Goal: Task Accomplishment & Management: Manage account settings

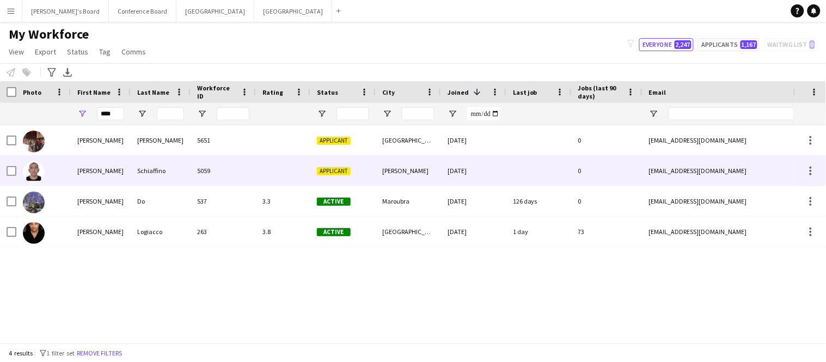
type input "****"
click at [104, 170] on div "[PERSON_NAME]" at bounding box center [101, 171] width 60 height 30
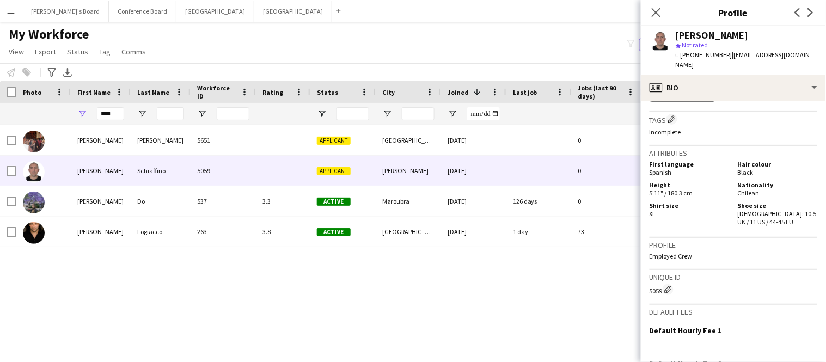
scroll to position [575, 0]
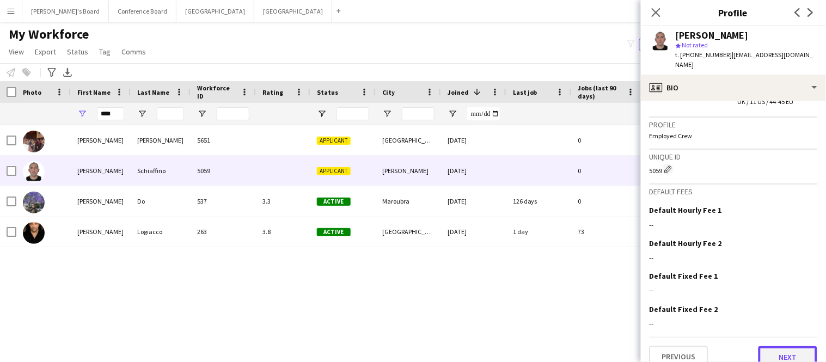
click at [788, 349] on button "Next" at bounding box center [787, 357] width 59 height 22
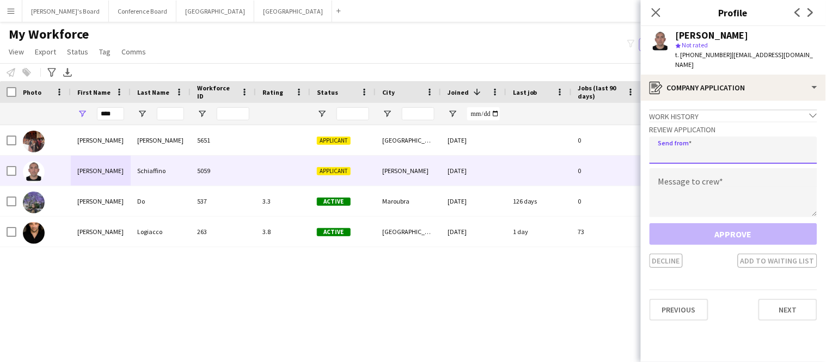
click at [723, 141] on input "email" at bounding box center [733, 150] width 168 height 27
type input "**********"
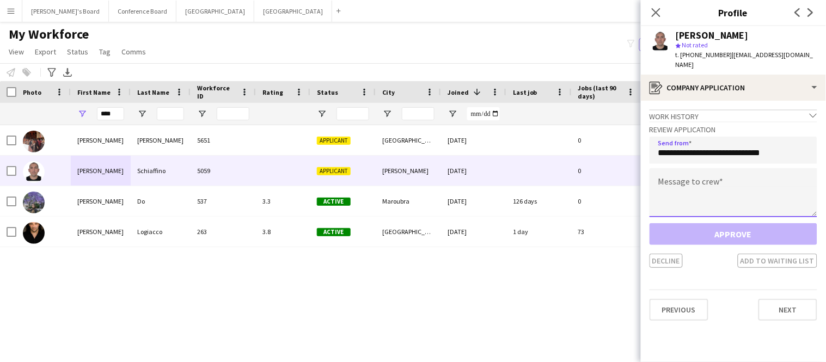
click at [717, 169] on textarea at bounding box center [733, 192] width 168 height 49
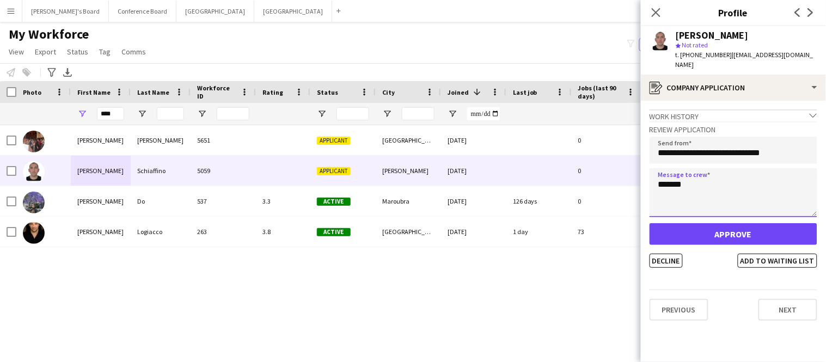
type textarea "*******"
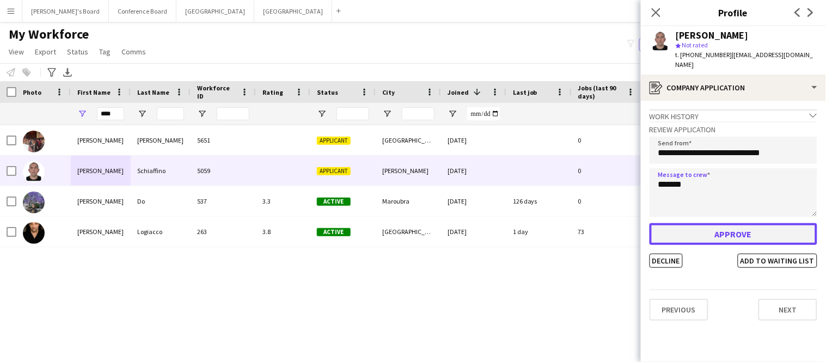
click at [743, 228] on button "Approve" at bounding box center [733, 234] width 168 height 22
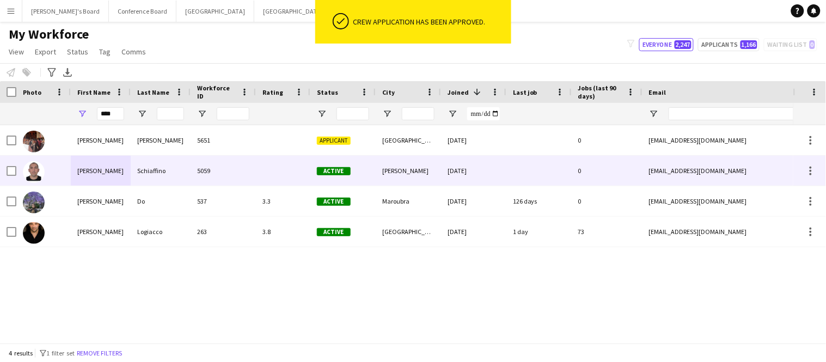
click at [204, 172] on div "5059" at bounding box center [222, 171] width 65 height 30
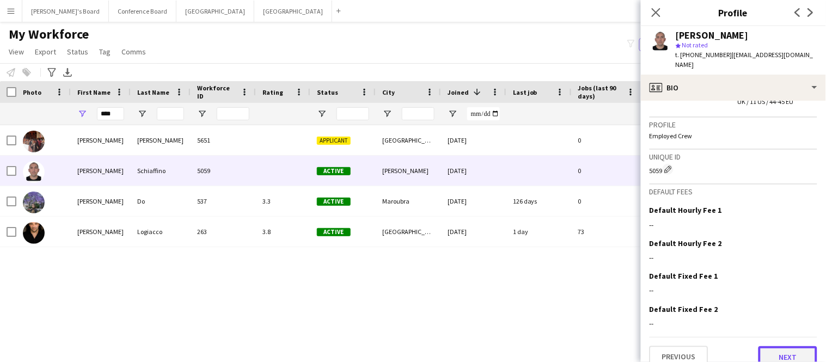
click at [784, 346] on button "Next" at bounding box center [787, 357] width 59 height 22
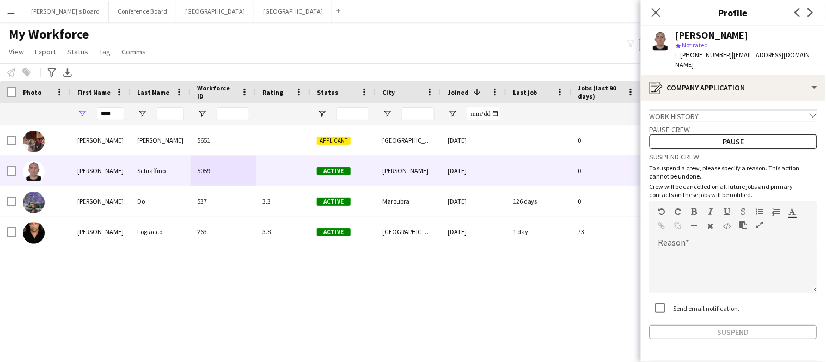
scroll to position [28, 0]
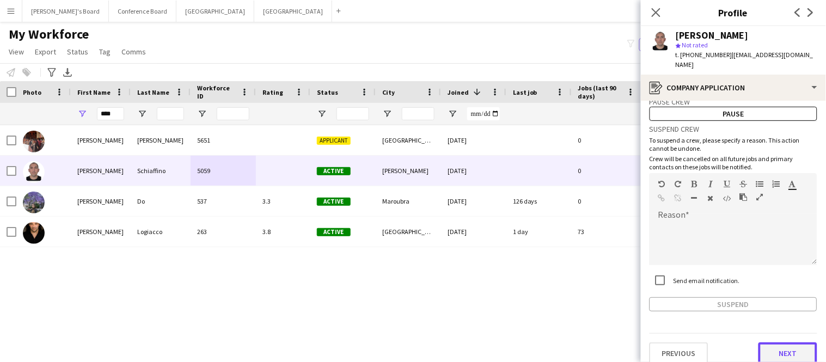
click at [791, 342] on button "Next" at bounding box center [787, 353] width 59 height 22
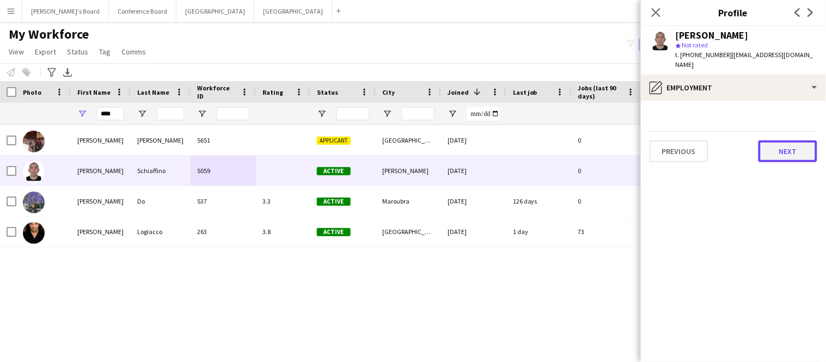
click at [785, 140] on button "Next" at bounding box center [787, 151] width 59 height 22
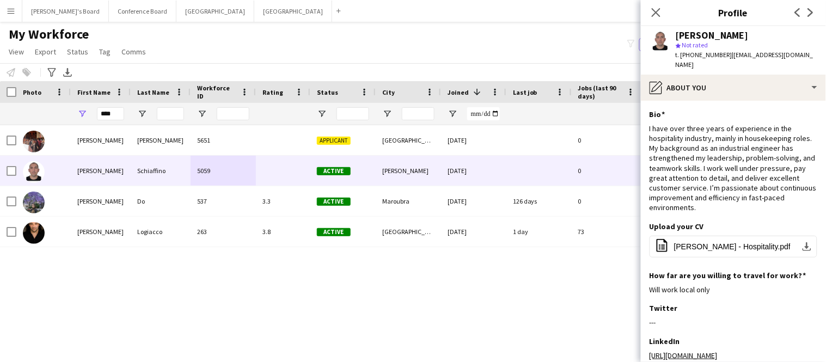
scroll to position [122, 0]
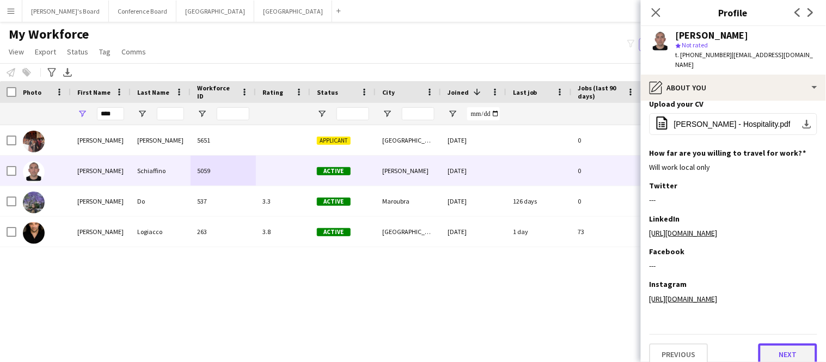
click at [776, 345] on button "Next" at bounding box center [787, 354] width 59 height 22
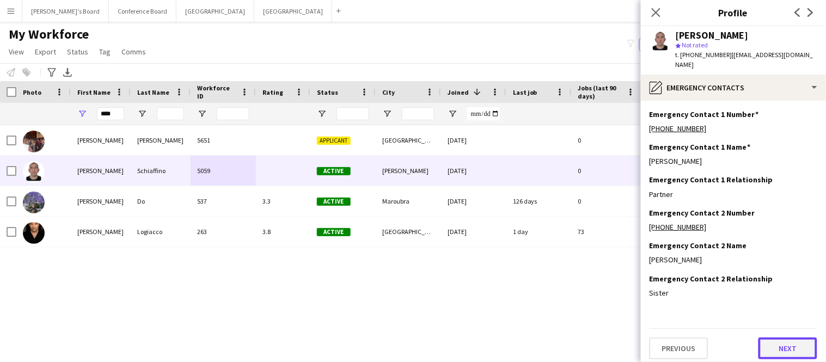
click at [776, 345] on button "Next" at bounding box center [787, 348] width 59 height 22
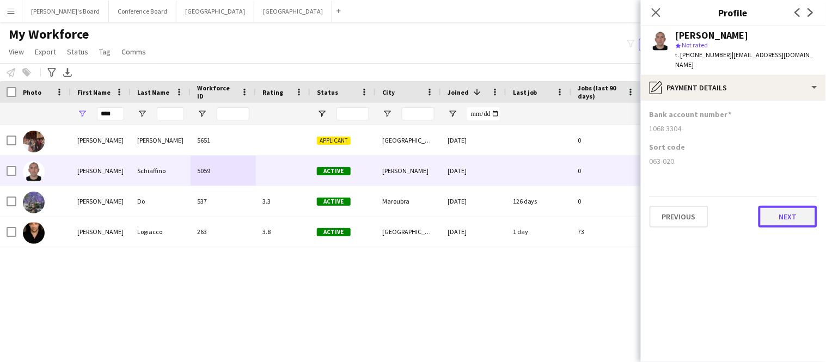
click at [772, 210] on button "Next" at bounding box center [787, 217] width 59 height 22
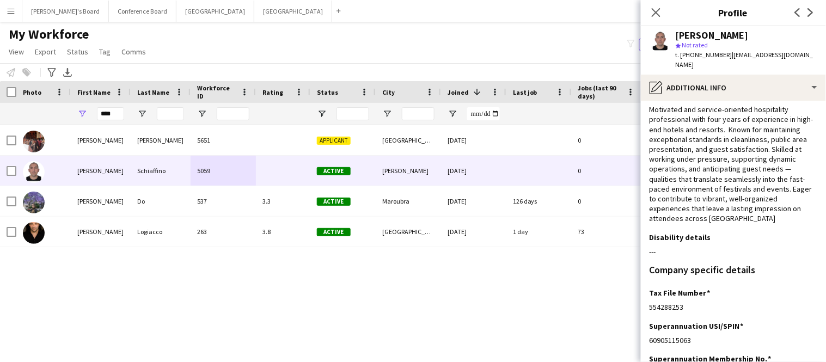
scroll to position [192, 0]
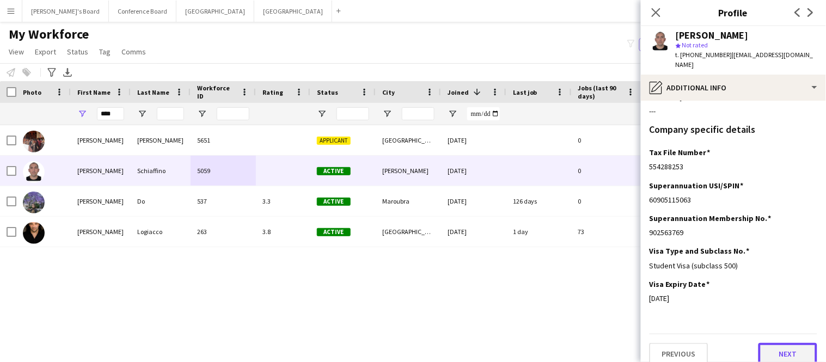
click at [783, 343] on button "Next" at bounding box center [787, 354] width 59 height 22
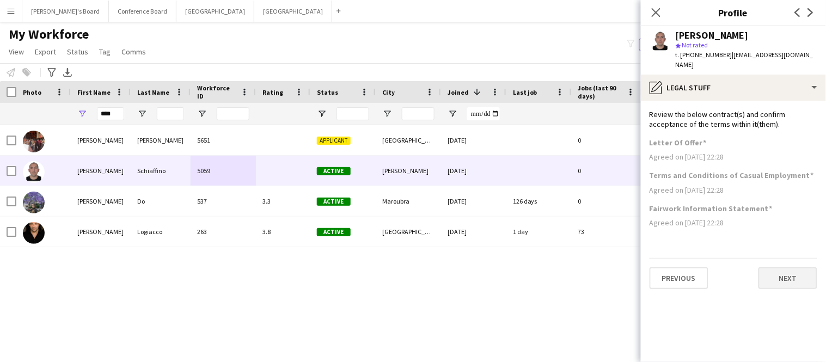
scroll to position [0, 0]
click at [774, 267] on button "Next" at bounding box center [787, 278] width 59 height 22
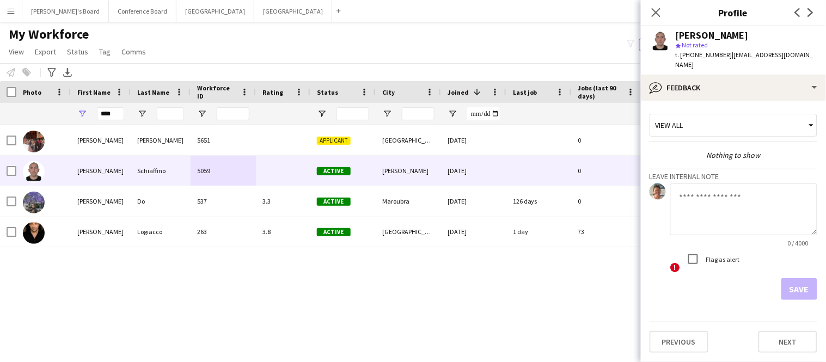
click at [707, 183] on textarea at bounding box center [743, 209] width 147 height 52
type textarea "*"
type textarea "********"
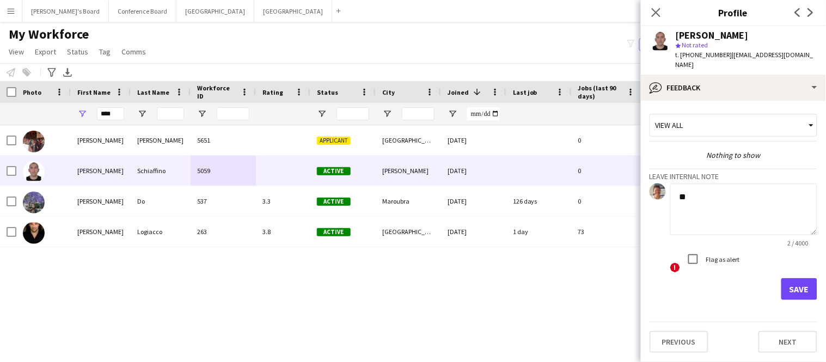
type textarea "*"
type textarea "**********"
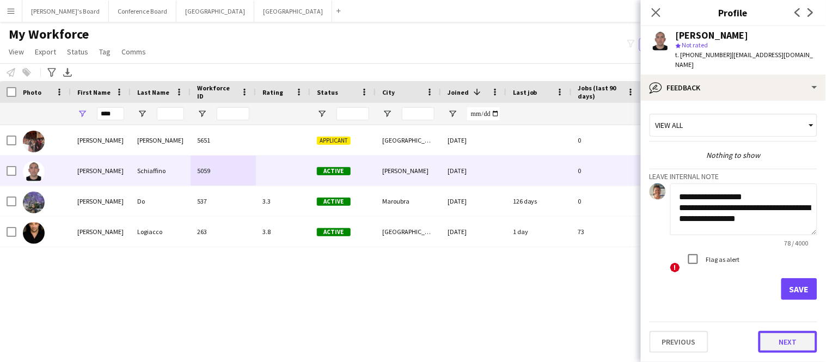
click at [776, 338] on button "Next" at bounding box center [787, 342] width 59 height 22
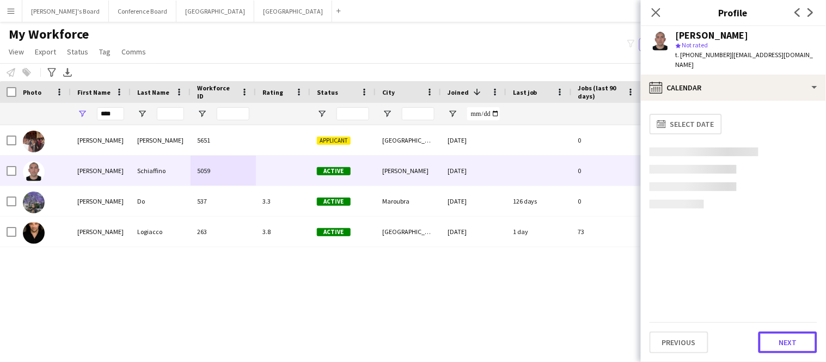
click at [776, 338] on button "Next" at bounding box center [787, 342] width 59 height 22
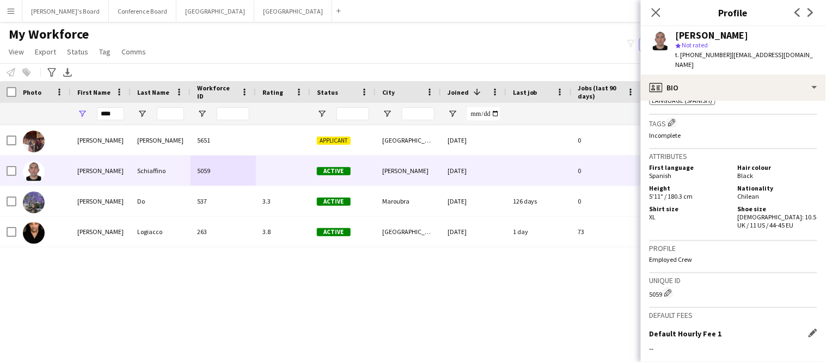
scroll to position [575, 0]
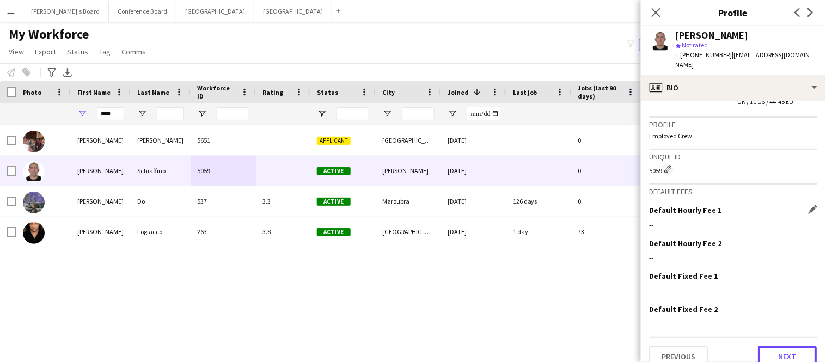
click at [780, 346] on button "Next" at bounding box center [787, 357] width 59 height 22
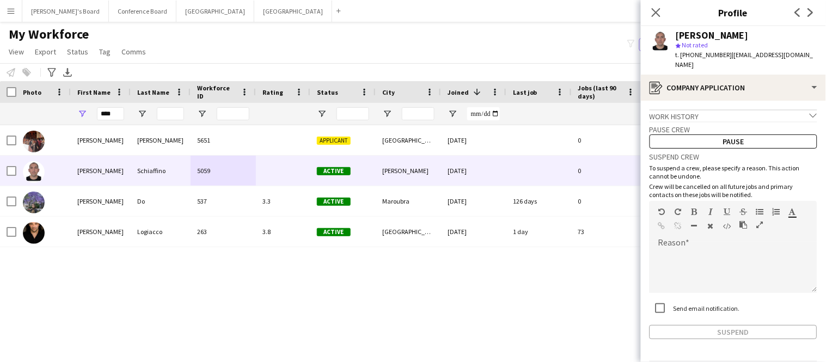
scroll to position [28, 0]
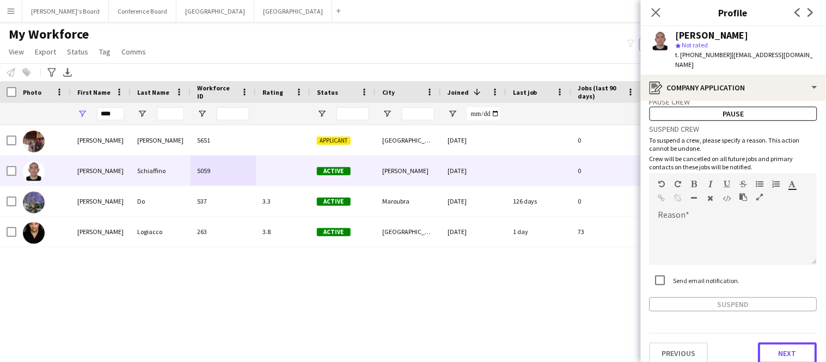
click at [780, 343] on button "Next" at bounding box center [787, 353] width 59 height 22
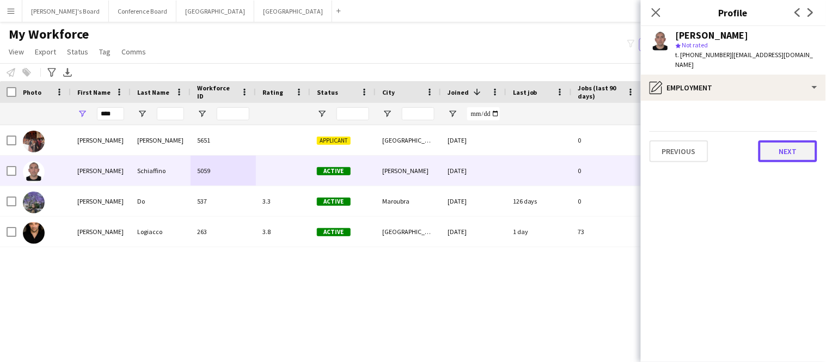
click at [787, 149] on button "Next" at bounding box center [787, 151] width 59 height 22
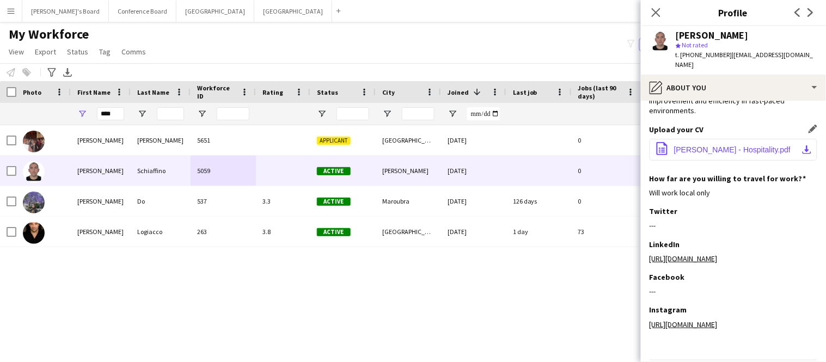
scroll to position [122, 0]
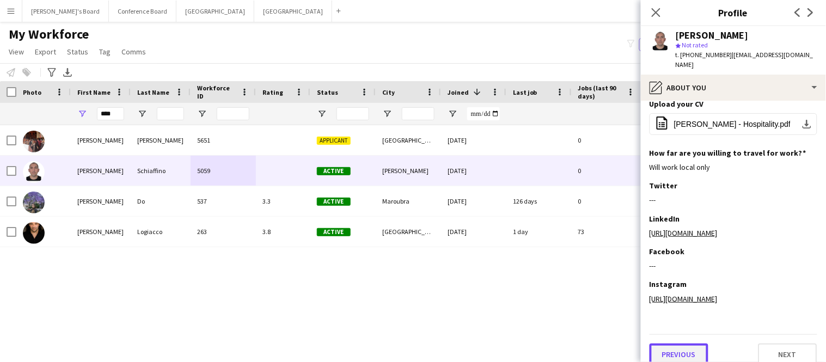
click at [666, 343] on button "Previous" at bounding box center [678, 354] width 59 height 22
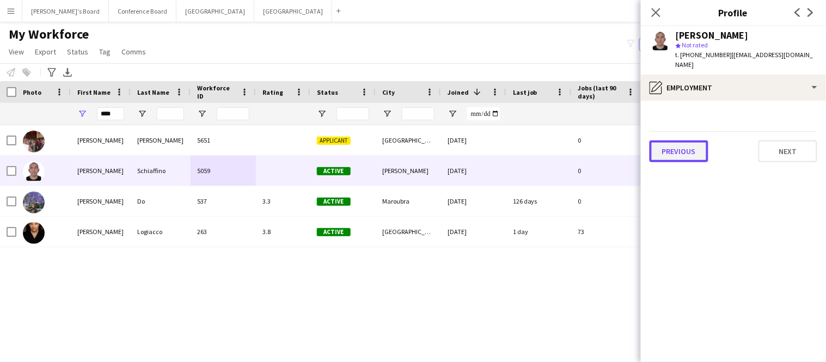
click at [693, 148] on button "Previous" at bounding box center [678, 151] width 59 height 22
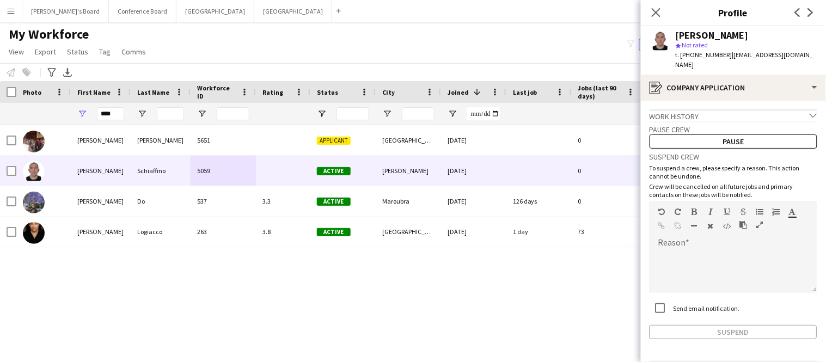
scroll to position [28, 0]
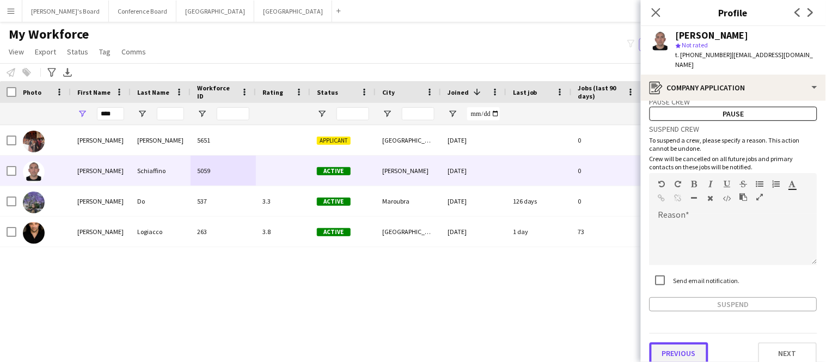
click at [685, 342] on button "Previous" at bounding box center [678, 353] width 59 height 22
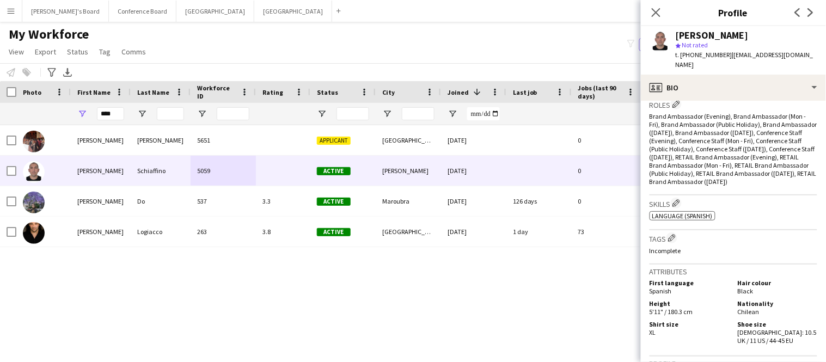
scroll to position [575, 0]
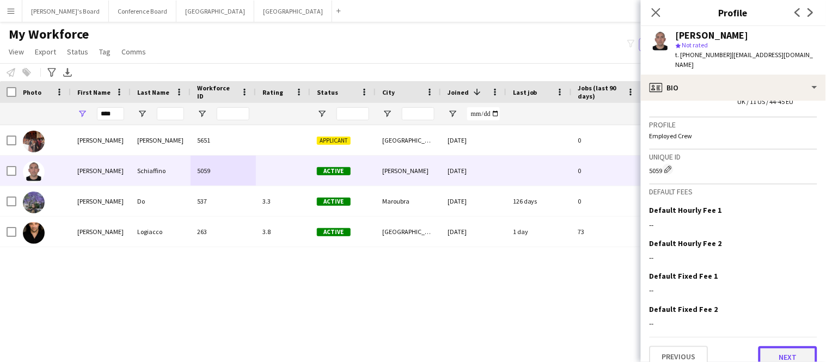
click at [784, 346] on button "Next" at bounding box center [787, 357] width 59 height 22
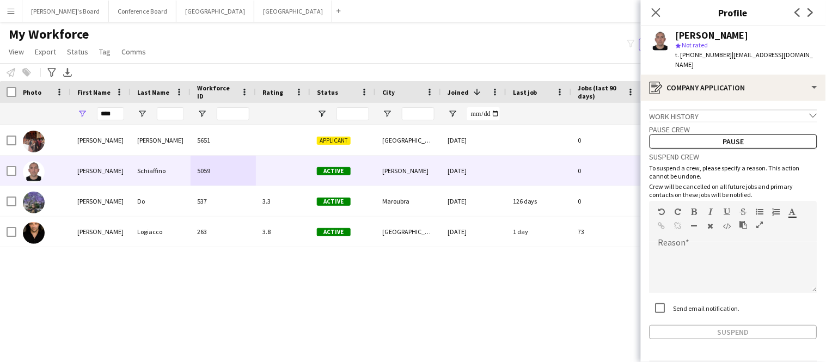
scroll to position [28, 0]
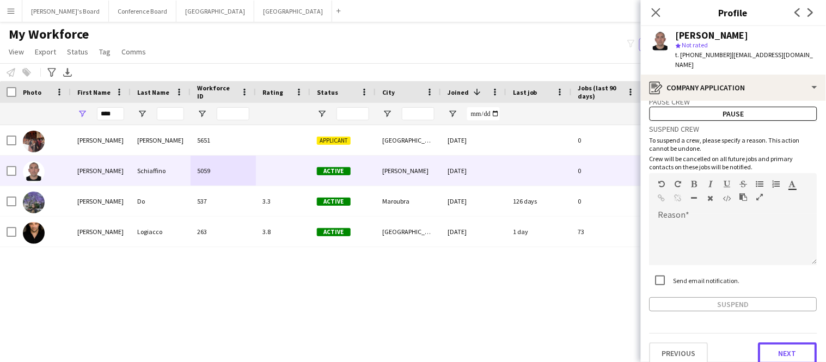
click at [784, 342] on button "Next" at bounding box center [787, 353] width 59 height 22
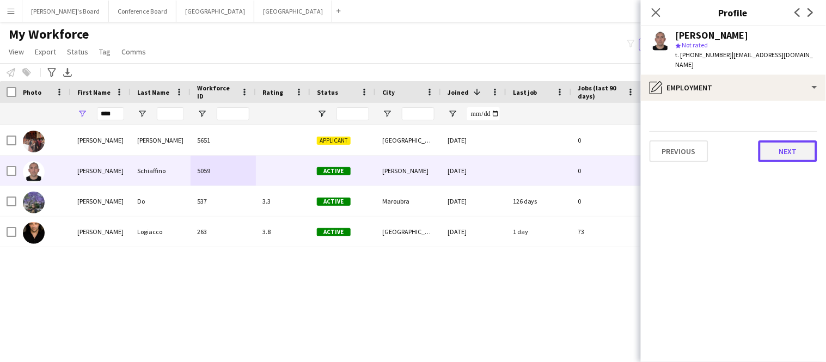
click at [782, 146] on button "Next" at bounding box center [787, 151] width 59 height 22
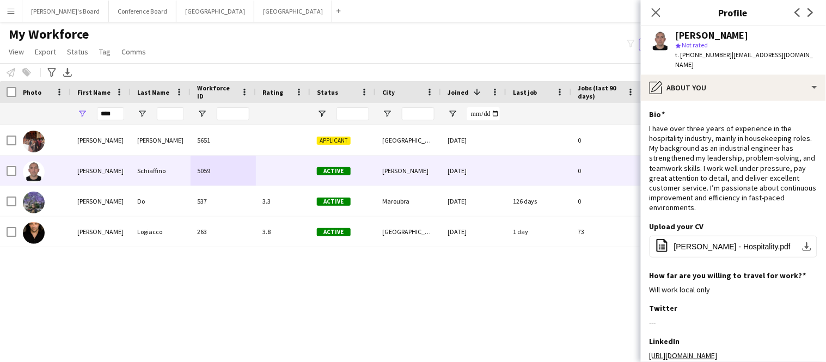
scroll to position [122, 0]
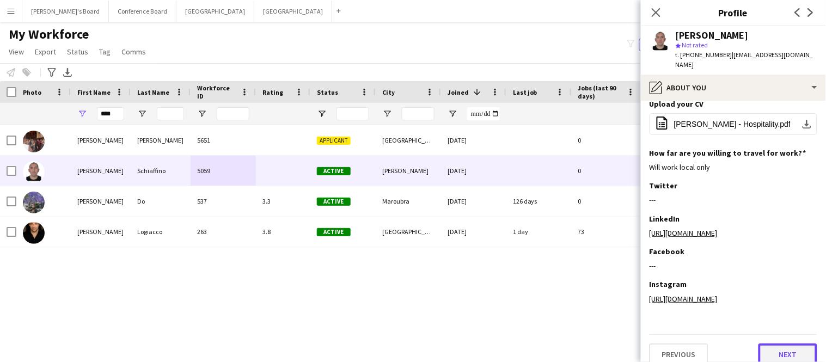
click at [782, 343] on button "Next" at bounding box center [787, 354] width 59 height 22
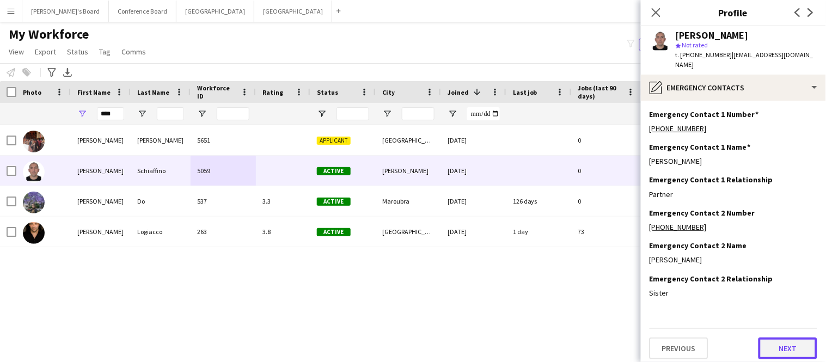
click at [782, 337] on button "Next" at bounding box center [787, 348] width 59 height 22
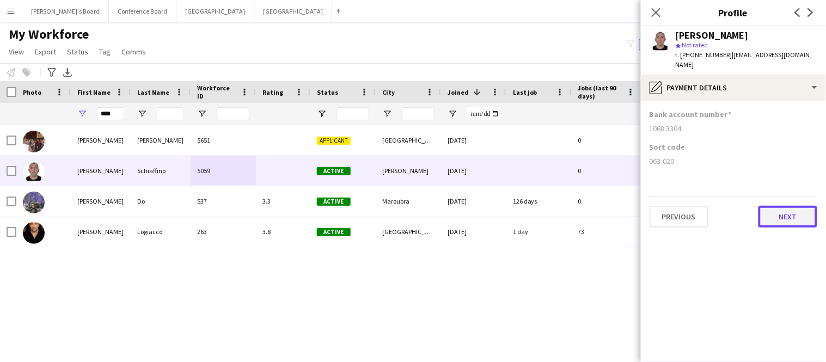
click at [807, 210] on button "Next" at bounding box center [787, 217] width 59 height 22
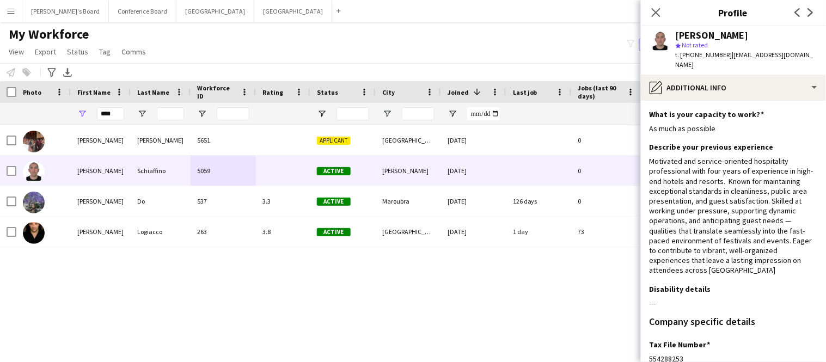
scroll to position [192, 0]
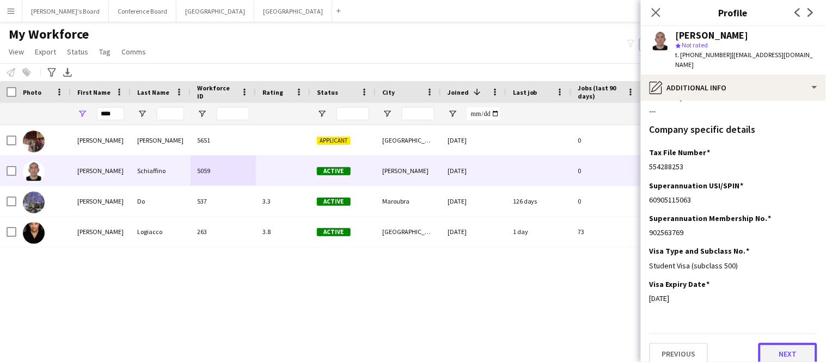
click at [785, 343] on button "Next" at bounding box center [787, 354] width 59 height 22
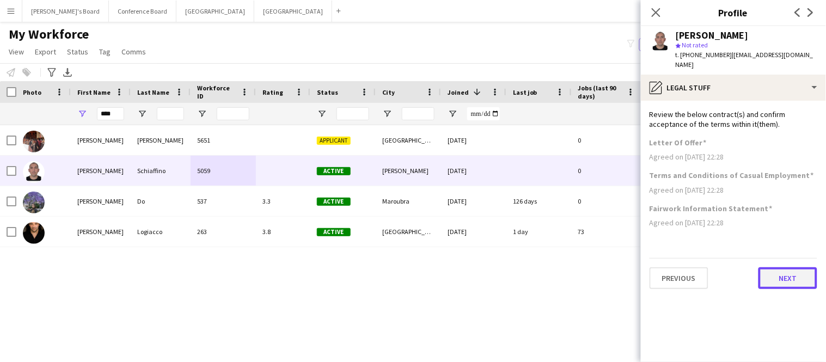
click at [792, 267] on button "Next" at bounding box center [787, 278] width 59 height 22
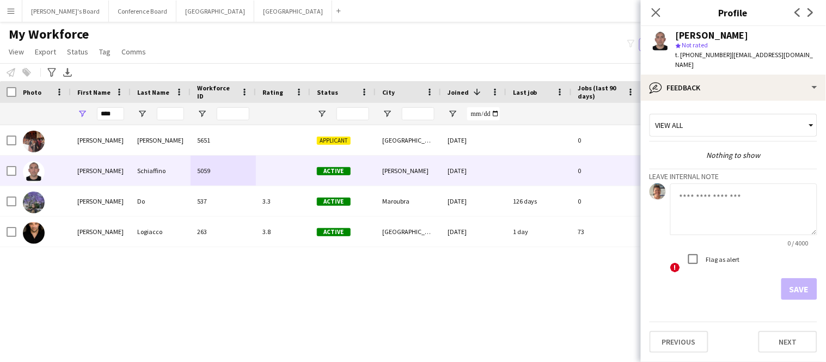
click at [737, 185] on textarea at bounding box center [743, 209] width 147 height 52
type textarea "**********"
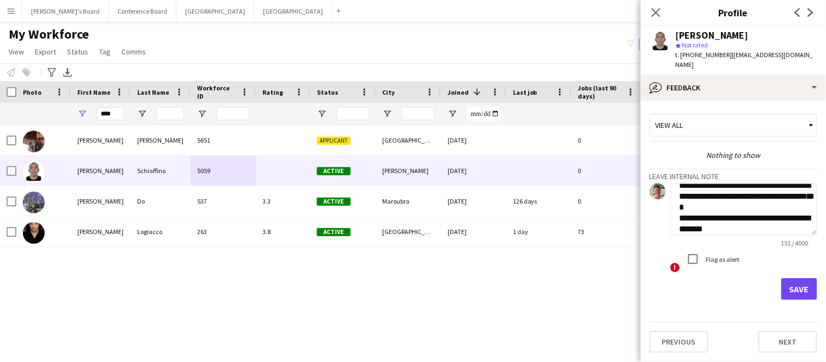
scroll to position [33, 0]
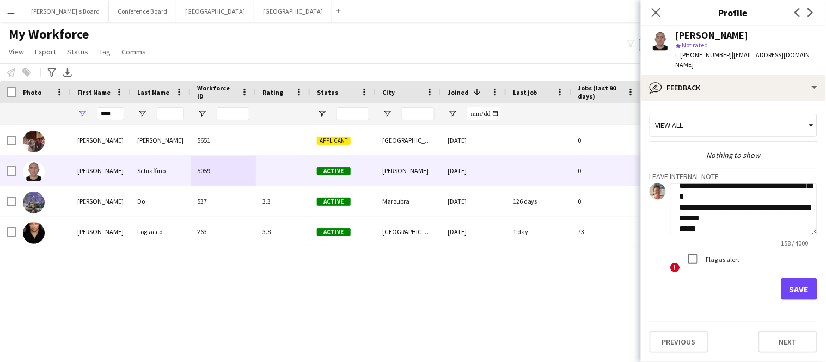
type textarea "**********"
click at [795, 281] on button "Save" at bounding box center [799, 289] width 36 height 22
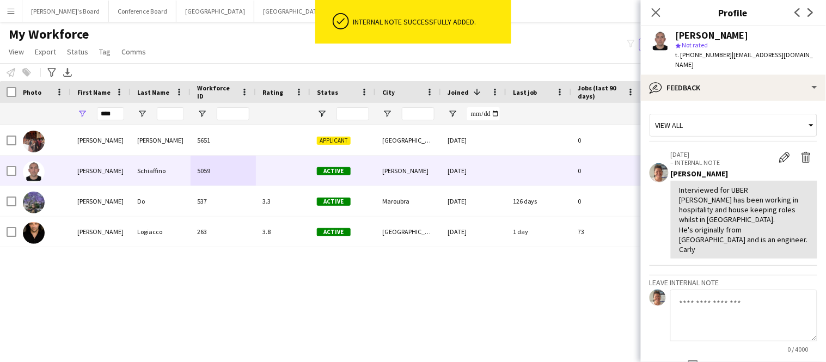
scroll to position [83, 0]
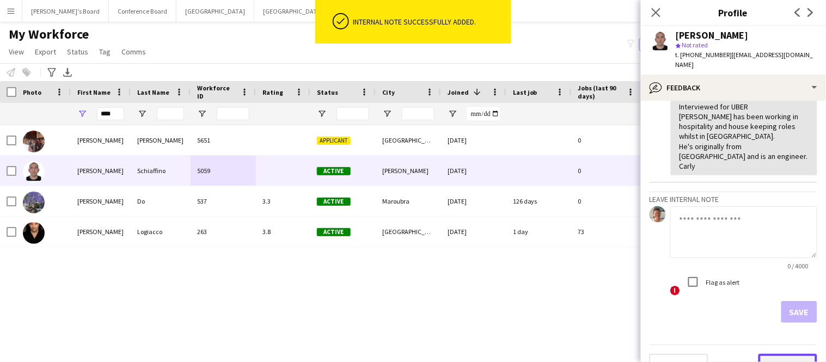
click at [784, 354] on button "Next" at bounding box center [787, 365] width 59 height 22
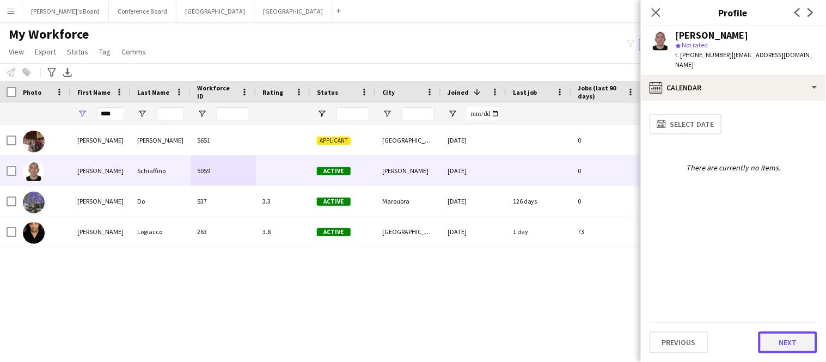
click at [784, 342] on button "Next" at bounding box center [787, 342] width 59 height 22
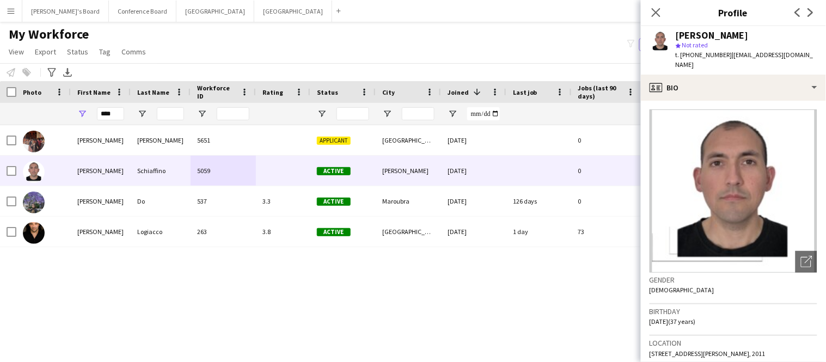
scroll to position [575, 0]
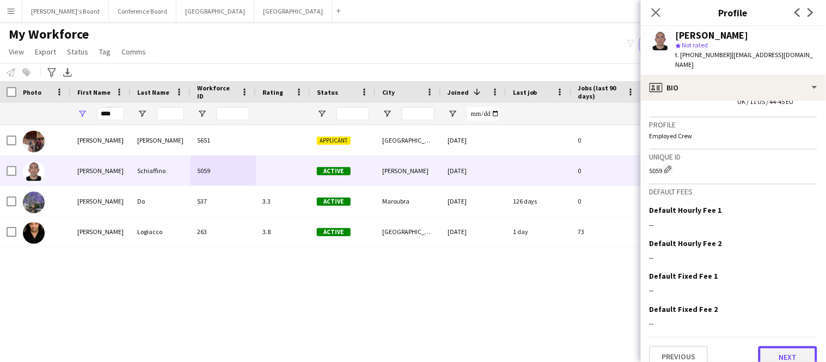
click at [781, 346] on button "Next" at bounding box center [787, 357] width 59 height 22
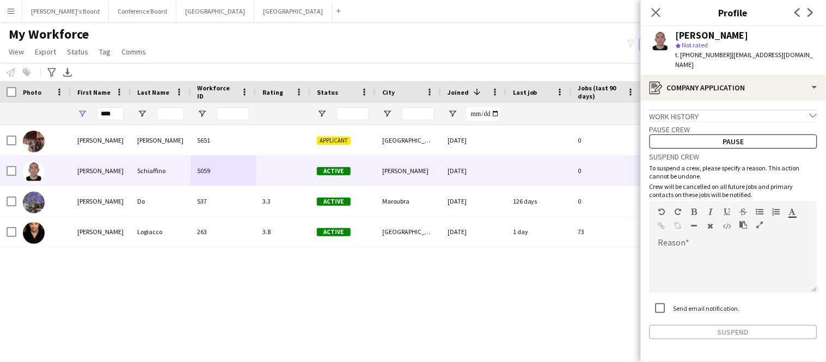
scroll to position [28, 0]
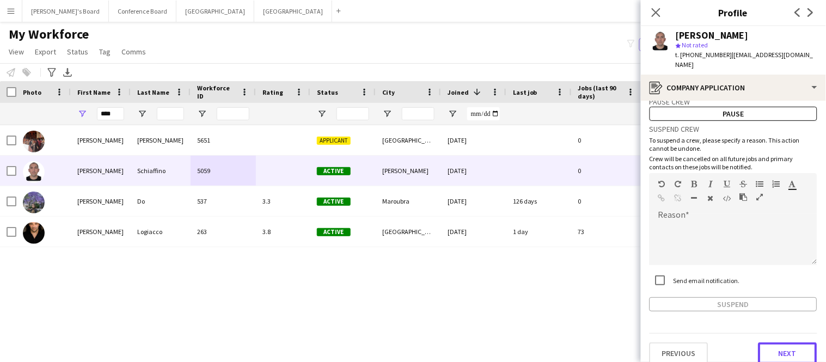
click at [781, 343] on button "Next" at bounding box center [787, 353] width 59 height 22
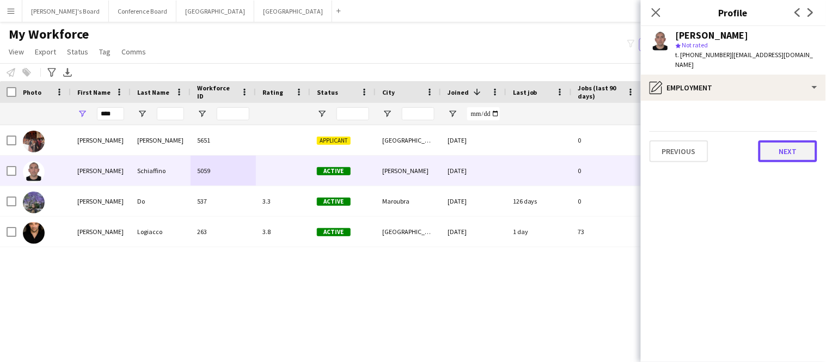
click at [789, 150] on button "Next" at bounding box center [787, 151] width 59 height 22
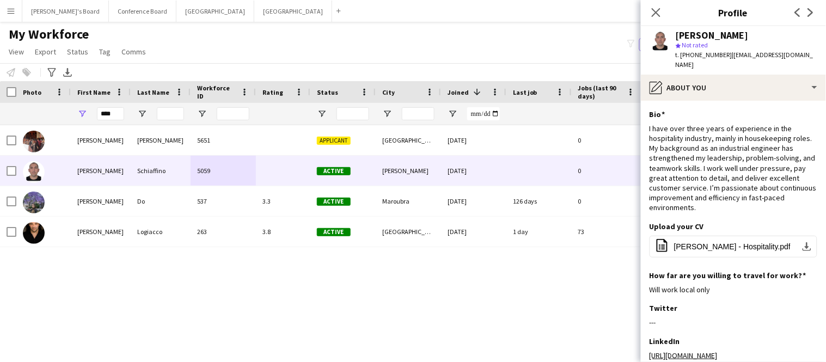
scroll to position [122, 0]
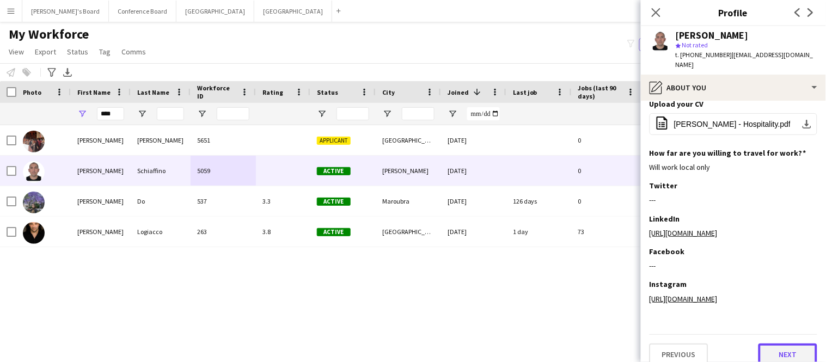
click at [796, 345] on button "Next" at bounding box center [787, 354] width 59 height 22
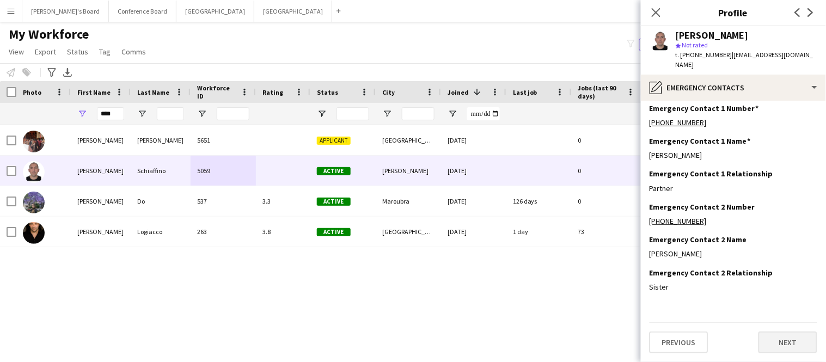
scroll to position [0, 0]
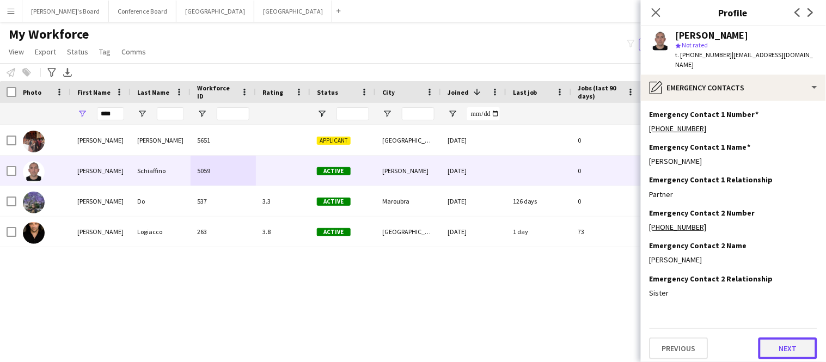
click at [796, 345] on button "Next" at bounding box center [787, 348] width 59 height 22
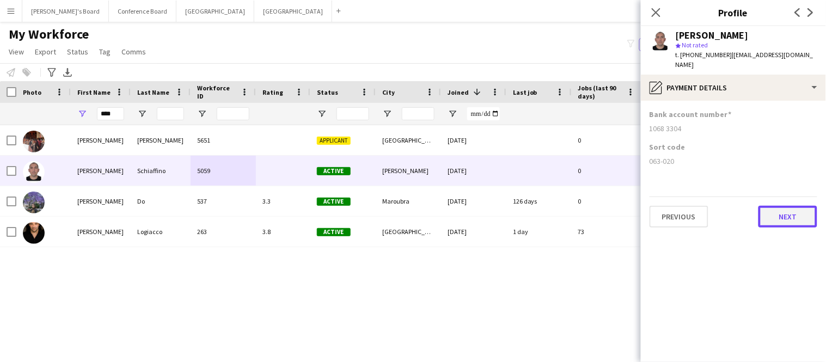
click at [784, 213] on button "Next" at bounding box center [787, 217] width 59 height 22
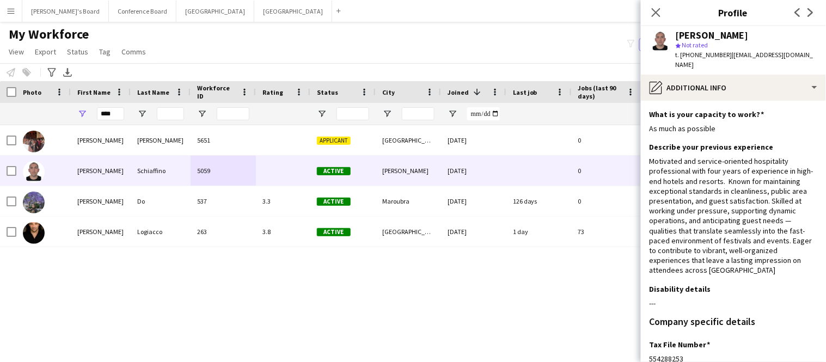
scroll to position [192, 0]
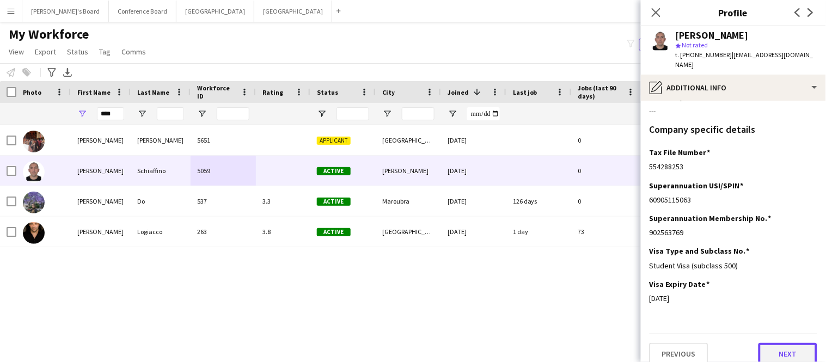
click at [785, 343] on button "Next" at bounding box center [787, 354] width 59 height 22
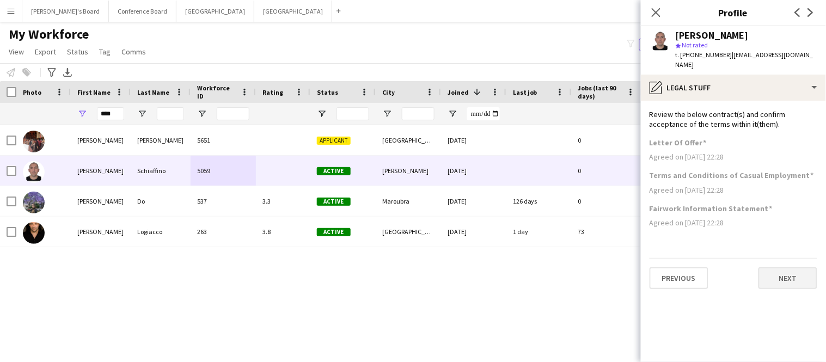
scroll to position [0, 0]
click at [780, 270] on button "Next" at bounding box center [787, 278] width 59 height 22
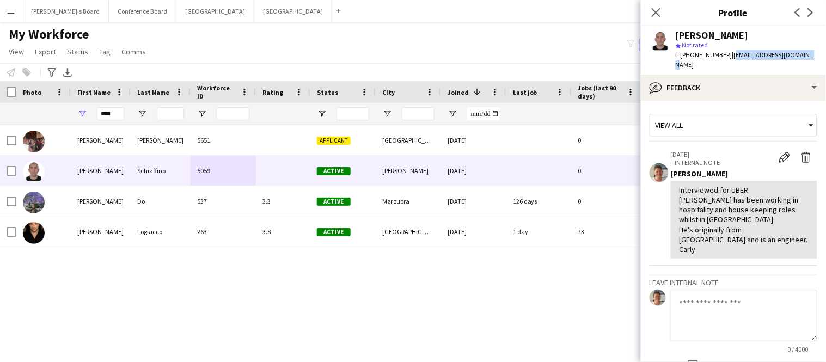
drag, startPoint x: 728, startPoint y: 56, endPoint x: 795, endPoint y: 57, distance: 67.0
click at [795, 57] on div "[PERSON_NAME] star Not rated t. [PHONE_NUMBER] | [EMAIL_ADDRESS][DOMAIN_NAME]" at bounding box center [733, 50] width 185 height 48
copy span "[EMAIL_ADDRESS][DOMAIN_NAME]"
click at [115, 118] on input "****" at bounding box center [110, 113] width 27 height 13
type input "*"
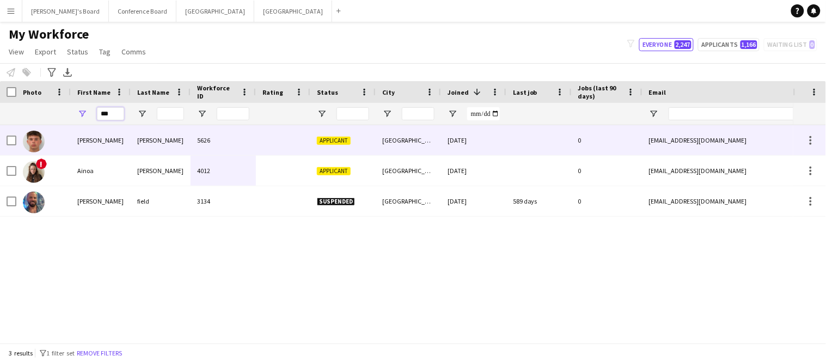
type input "***"
click at [104, 143] on div "[PERSON_NAME]" at bounding box center [101, 140] width 60 height 30
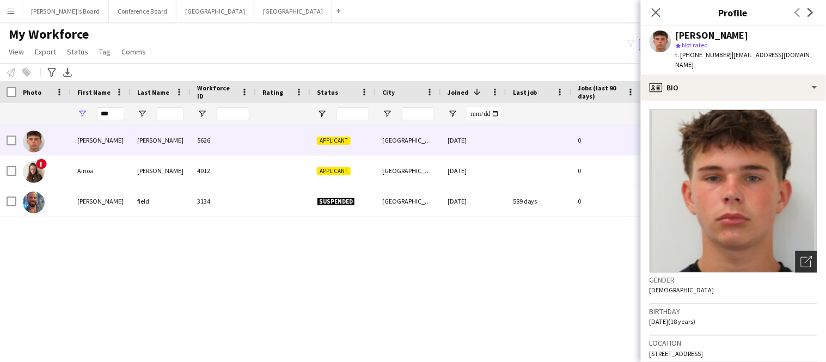
click at [807, 256] on icon "Open photos pop-in" at bounding box center [806, 261] width 11 height 11
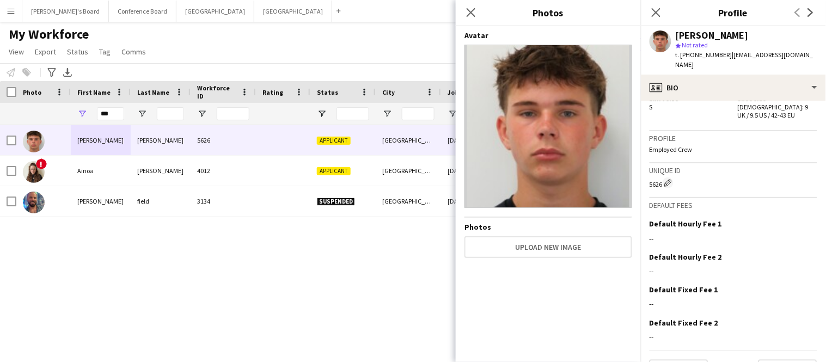
scroll to position [596, 0]
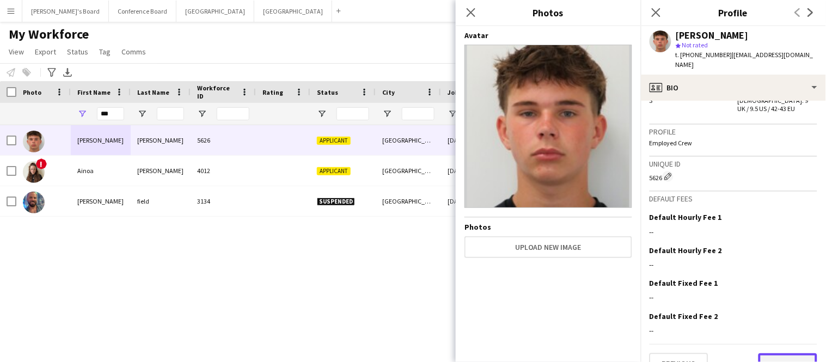
click at [783, 353] on button "Next" at bounding box center [787, 364] width 59 height 22
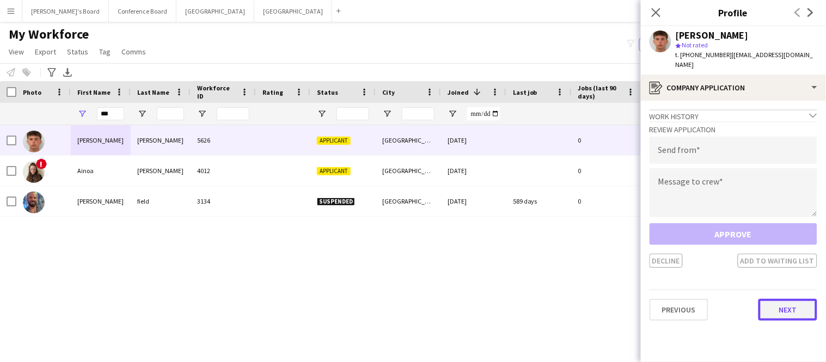
click at [778, 299] on button "Next" at bounding box center [787, 310] width 59 height 22
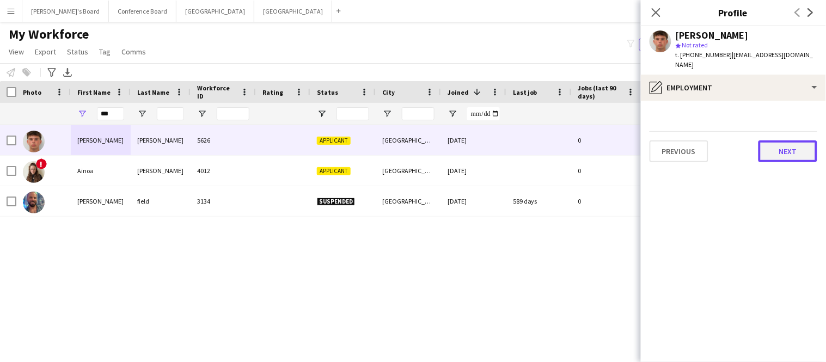
click at [788, 142] on button "Next" at bounding box center [787, 151] width 59 height 22
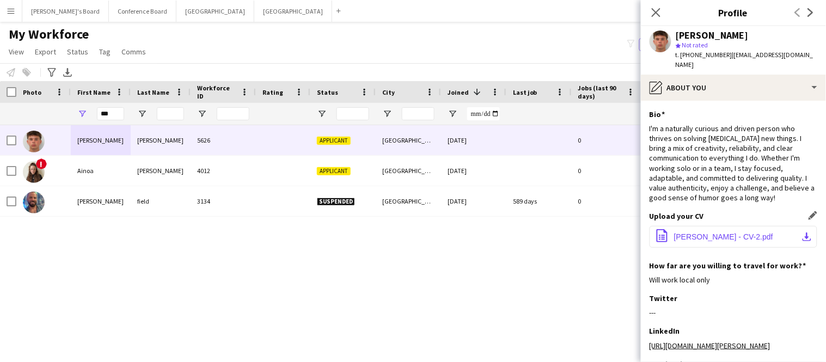
click at [740, 232] on span "[PERSON_NAME] - CV-2.pdf" at bounding box center [723, 236] width 99 height 9
click at [652, 13] on icon "Close pop-in" at bounding box center [655, 12] width 10 height 10
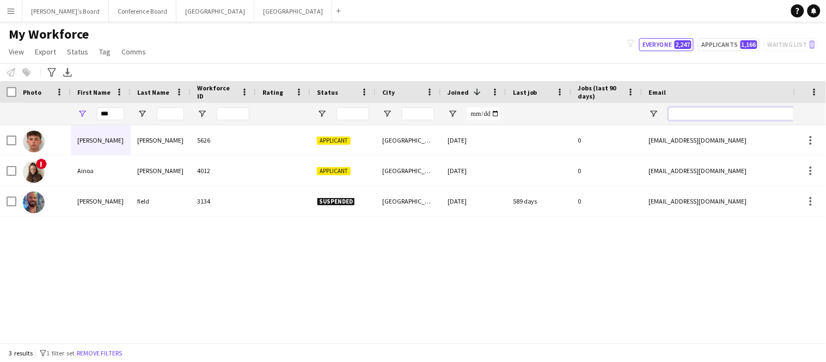
click at [705, 120] on input "Email Filter Input" at bounding box center [760, 113] width 185 height 13
paste input "**********"
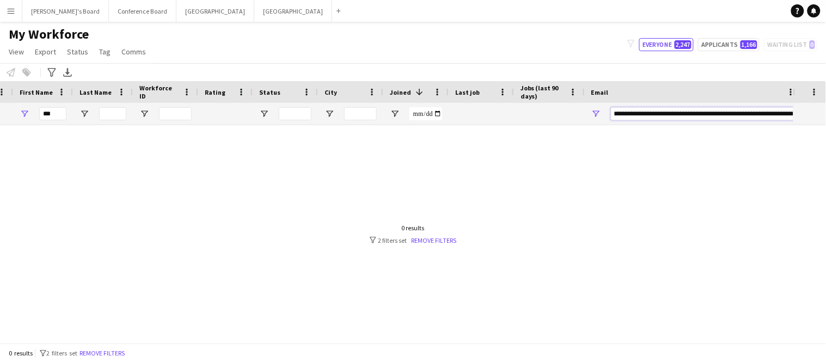
scroll to position [0, 0]
type input "*"
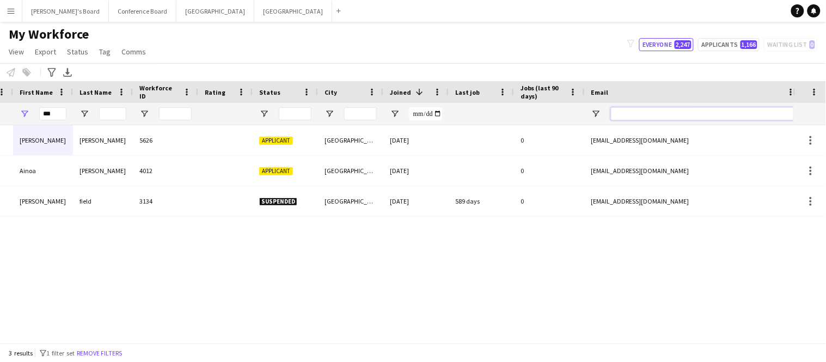
paste input "**********"
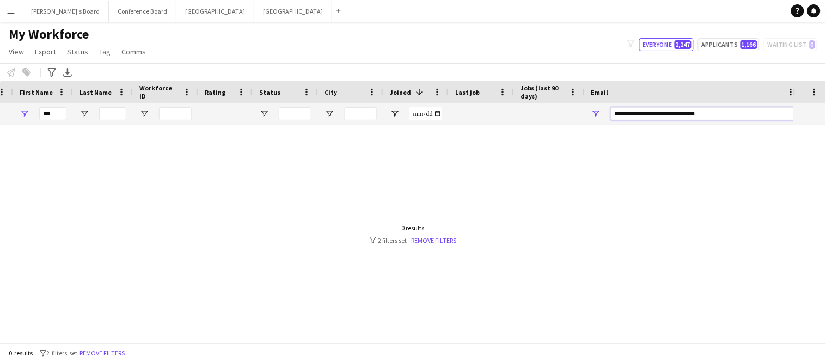
type input "**********"
click at [57, 113] on input "***" at bounding box center [52, 113] width 27 height 13
type input "*"
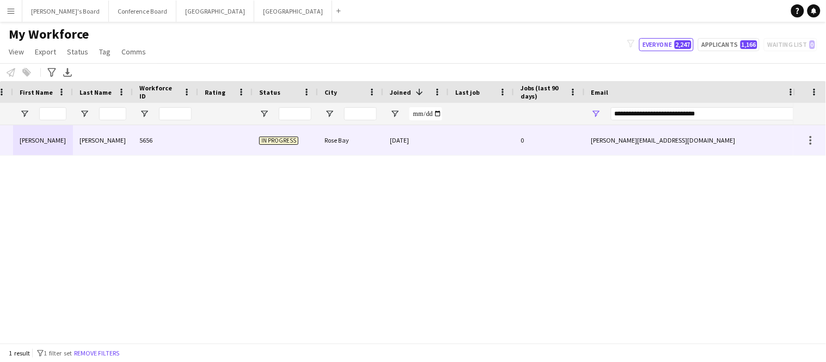
click at [58, 142] on div "[PERSON_NAME]" at bounding box center [43, 140] width 60 height 30
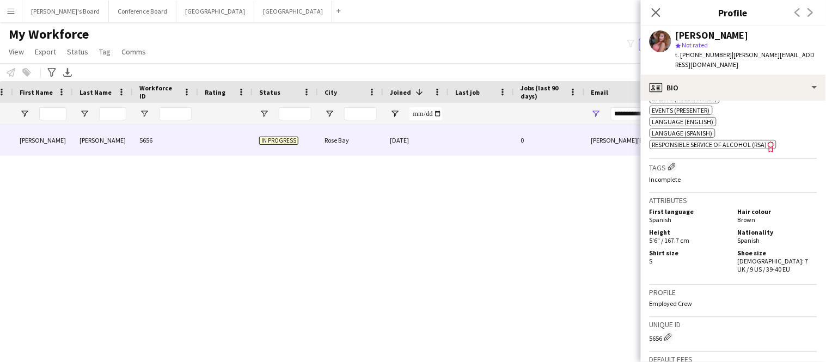
scroll to position [926, 0]
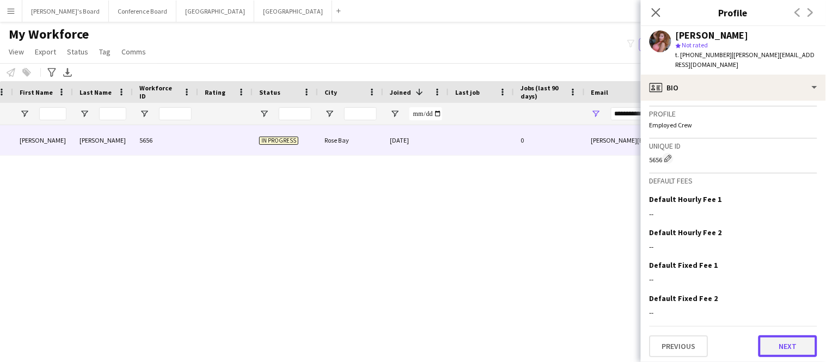
click at [776, 340] on button "Next" at bounding box center [787, 346] width 59 height 22
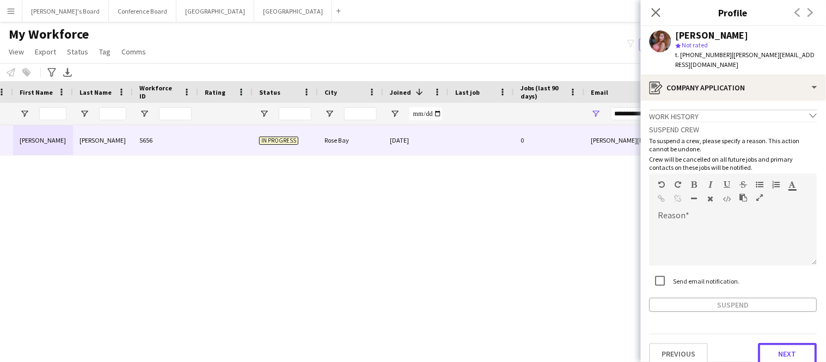
click at [776, 343] on button "Next" at bounding box center [787, 354] width 59 height 22
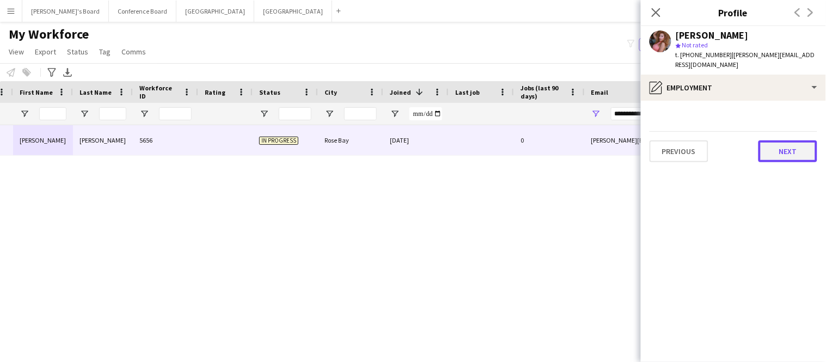
click at [789, 142] on button "Next" at bounding box center [787, 151] width 59 height 22
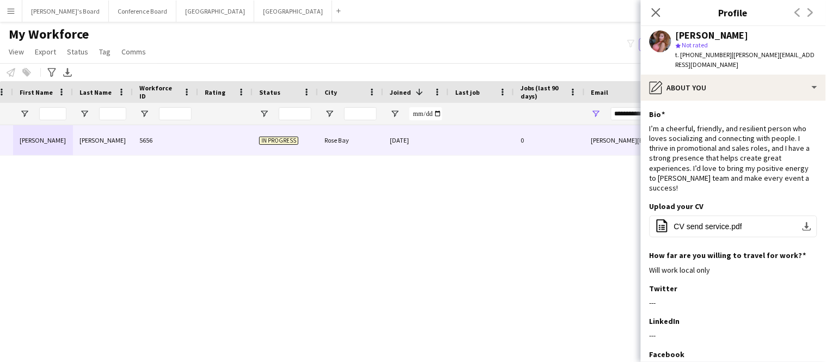
scroll to position [93, 0]
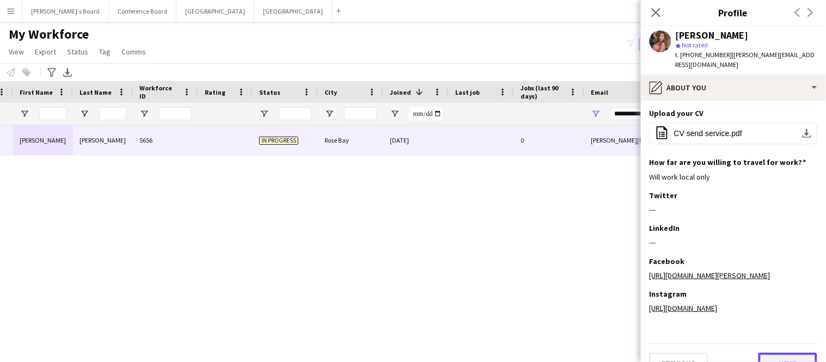
click at [778, 353] on button "Next" at bounding box center [787, 364] width 59 height 22
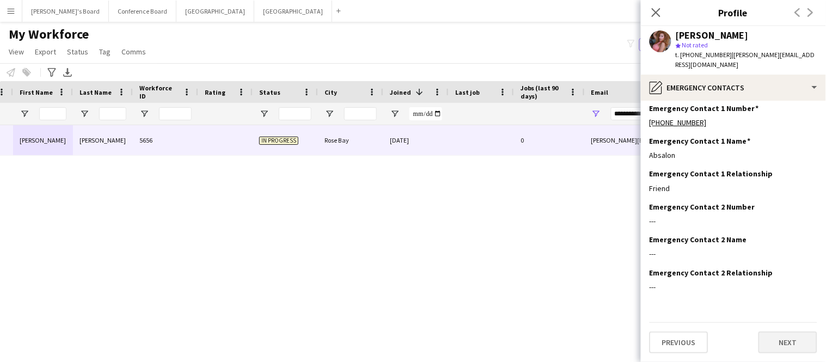
scroll to position [0, 0]
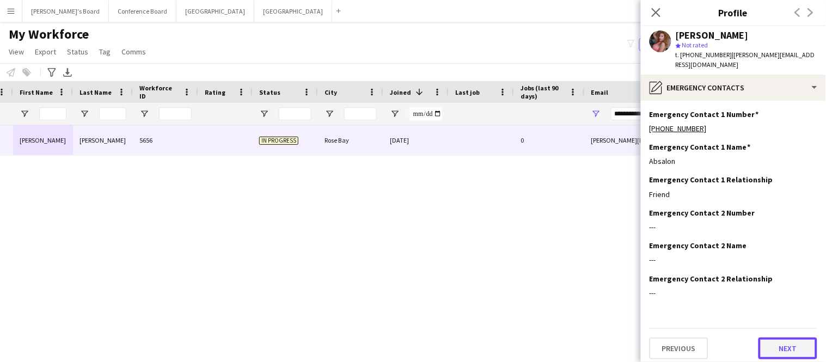
click at [778, 339] on button "Next" at bounding box center [787, 348] width 59 height 22
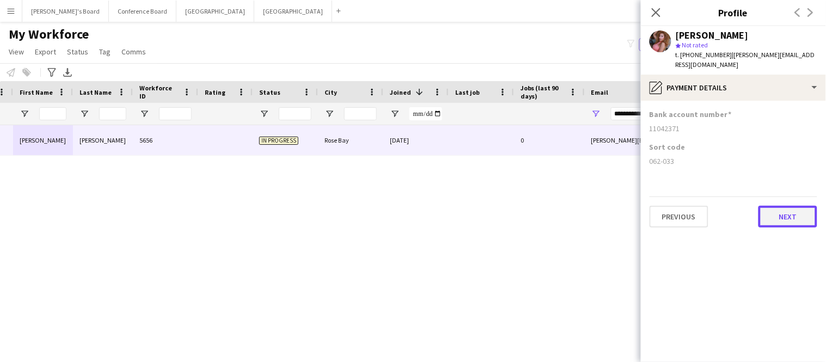
click at [800, 206] on button "Next" at bounding box center [787, 217] width 59 height 22
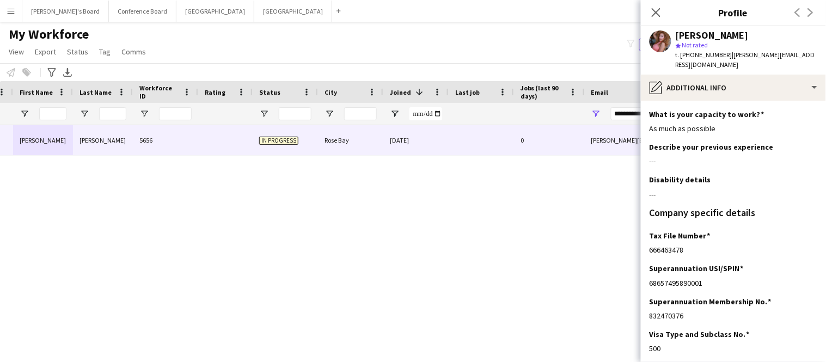
scroll to position [83, 0]
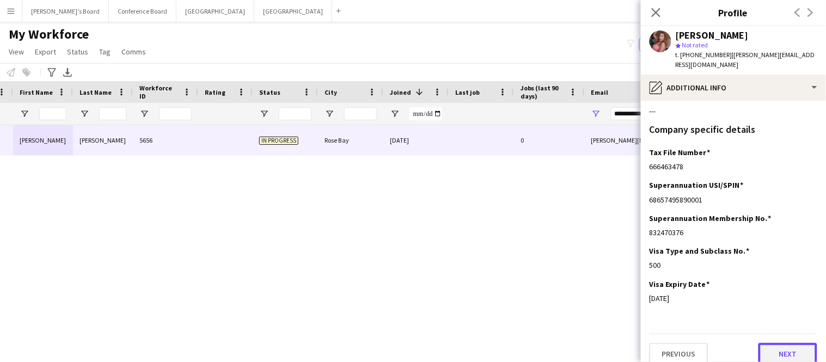
click at [782, 343] on button "Next" at bounding box center [787, 354] width 59 height 22
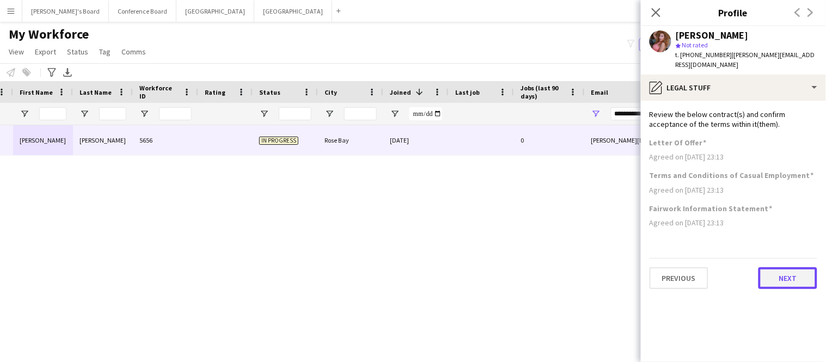
click at [790, 267] on button "Next" at bounding box center [787, 278] width 59 height 22
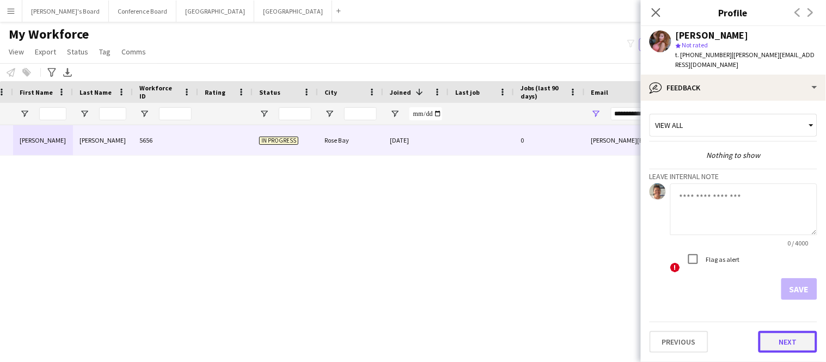
click at [783, 335] on button "Next" at bounding box center [787, 342] width 59 height 22
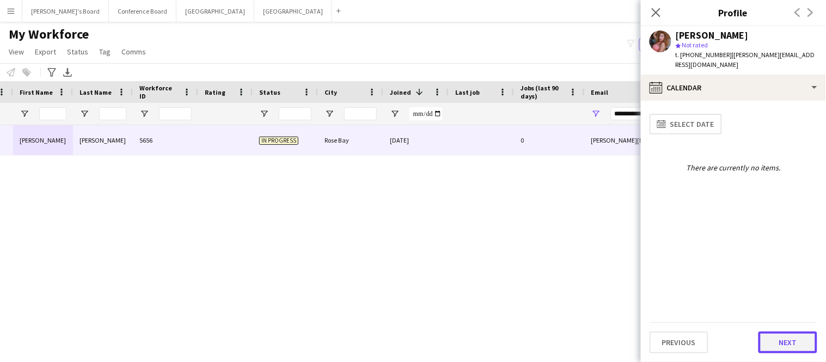
click at [782, 334] on button "Next" at bounding box center [787, 342] width 59 height 22
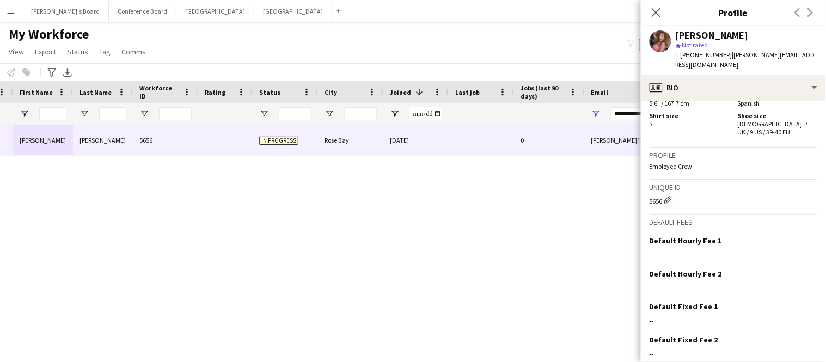
scroll to position [926, 0]
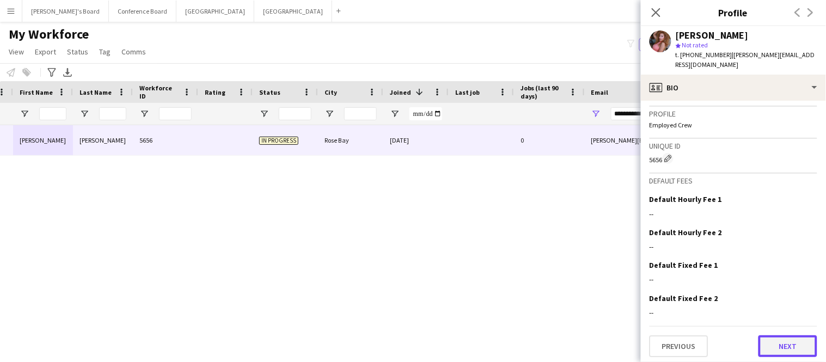
click at [784, 340] on button "Next" at bounding box center [787, 346] width 59 height 22
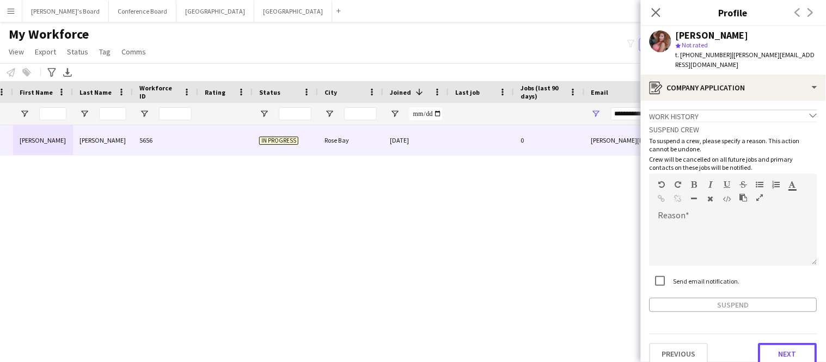
click at [784, 343] on button "Next" at bounding box center [787, 354] width 59 height 22
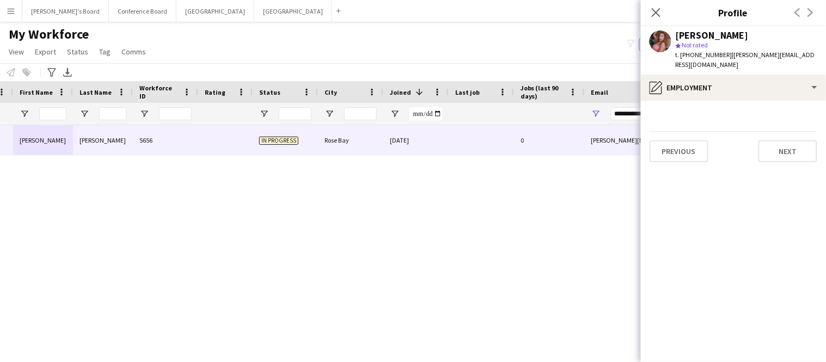
click at [784, 340] on app-section-data-types "Previous Next" at bounding box center [733, 231] width 185 height 261
click at [675, 144] on button "Previous" at bounding box center [678, 151] width 59 height 22
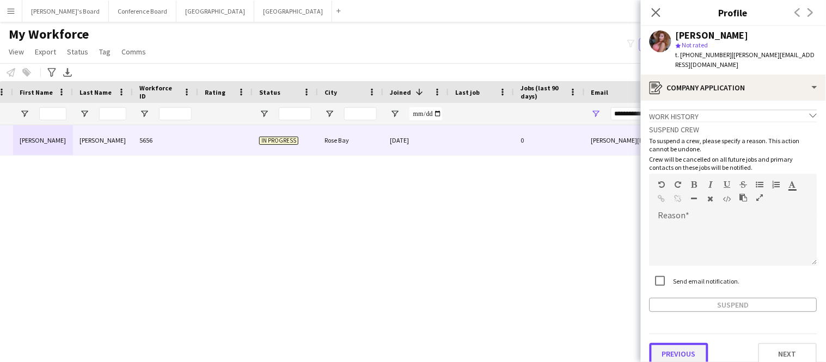
click at [671, 344] on button "Previous" at bounding box center [678, 354] width 59 height 22
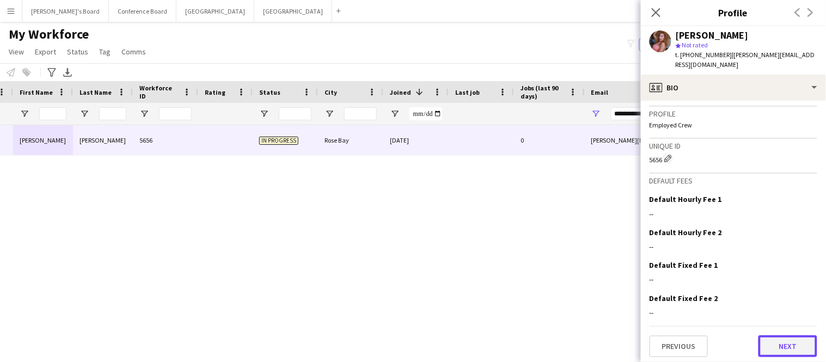
click at [797, 341] on button "Next" at bounding box center [787, 346] width 59 height 22
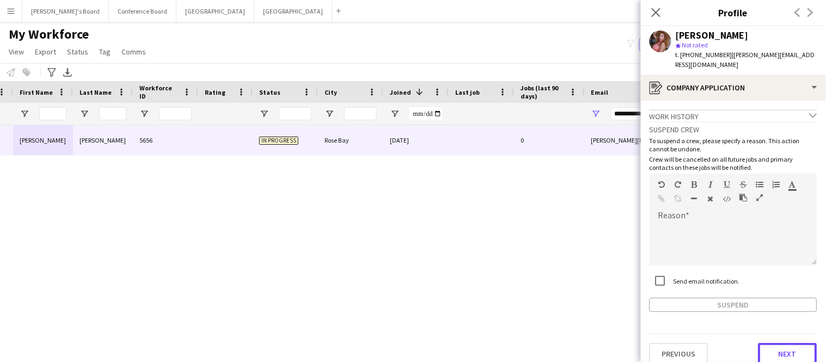
click at [797, 343] on button "Next" at bounding box center [787, 354] width 59 height 22
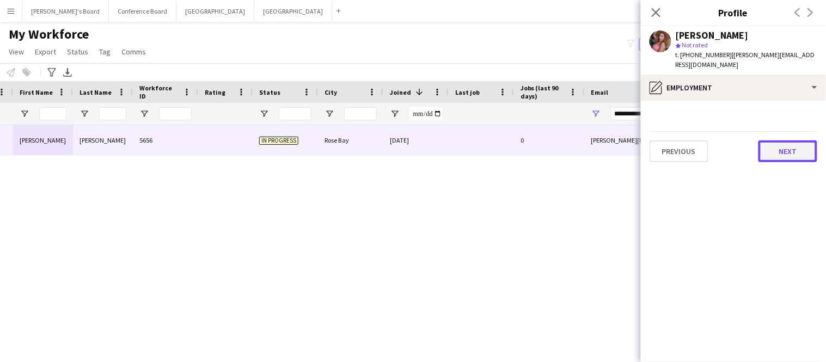
click at [780, 145] on button "Next" at bounding box center [787, 151] width 59 height 22
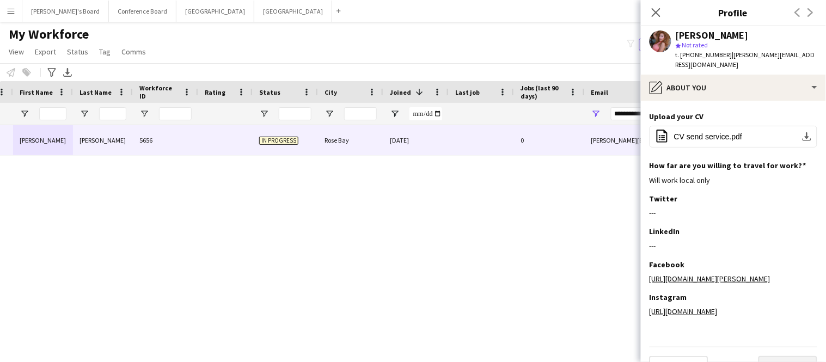
scroll to position [93, 0]
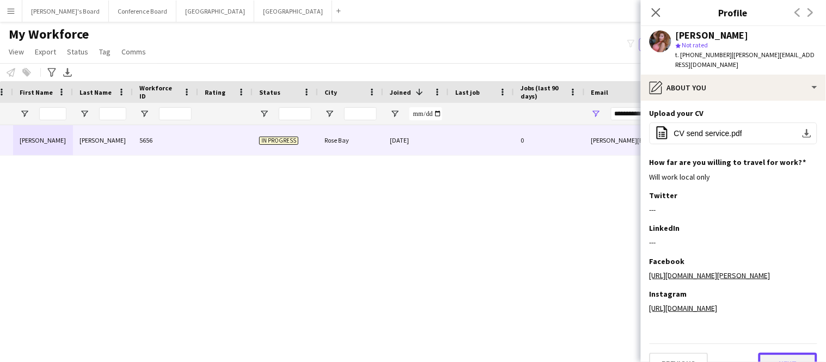
click at [783, 353] on button "Next" at bounding box center [787, 364] width 59 height 22
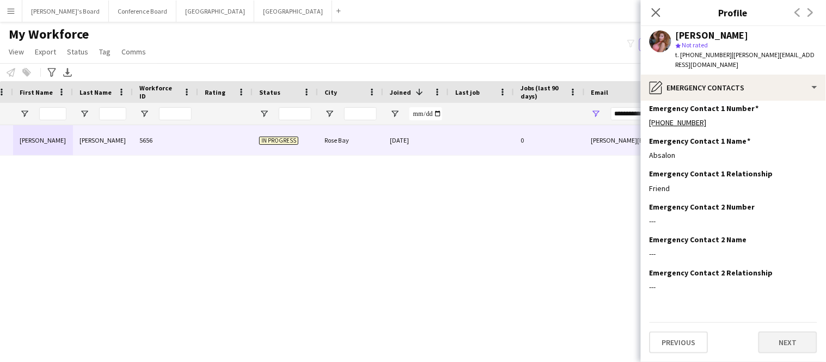
scroll to position [0, 0]
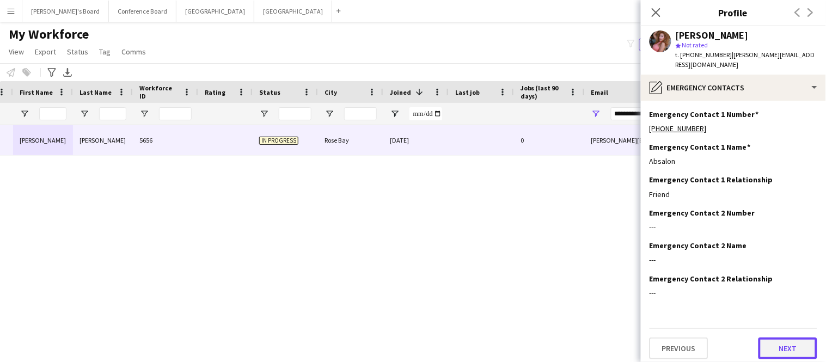
click at [783, 341] on button "Next" at bounding box center [787, 348] width 59 height 22
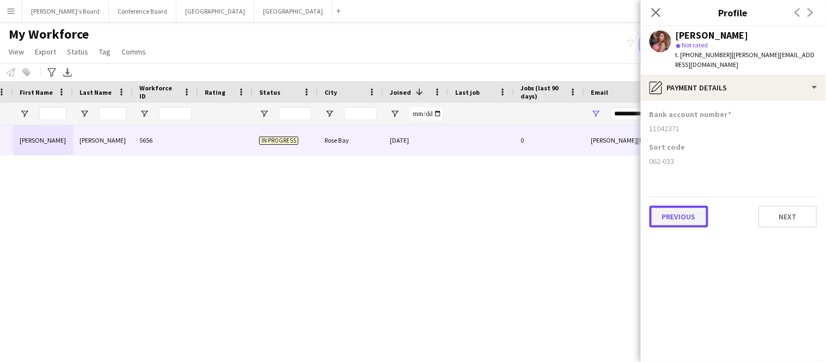
click at [681, 207] on button "Previous" at bounding box center [678, 217] width 59 height 22
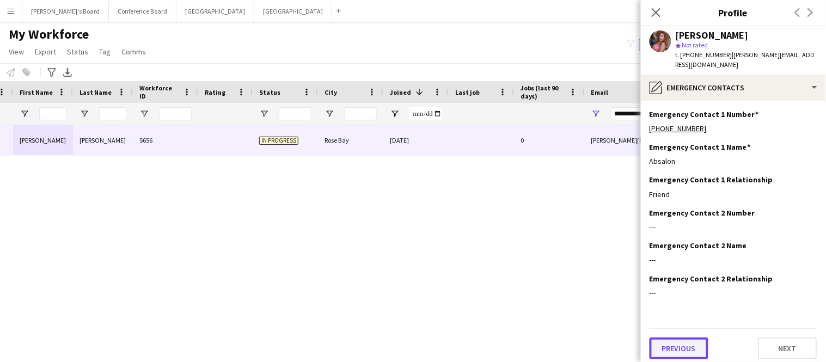
click at [677, 337] on button "Previous" at bounding box center [678, 348] width 59 height 22
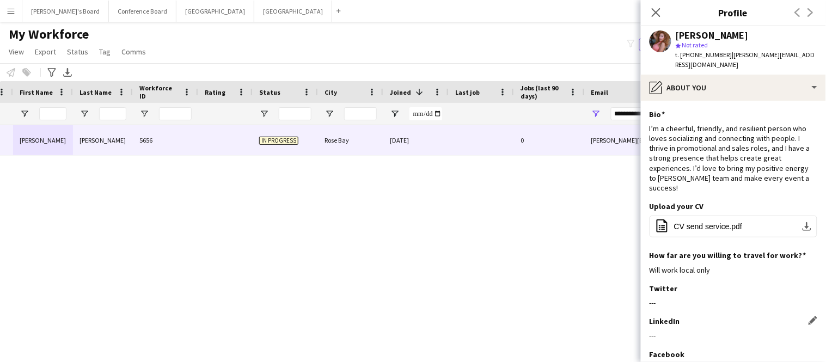
scroll to position [93, 0]
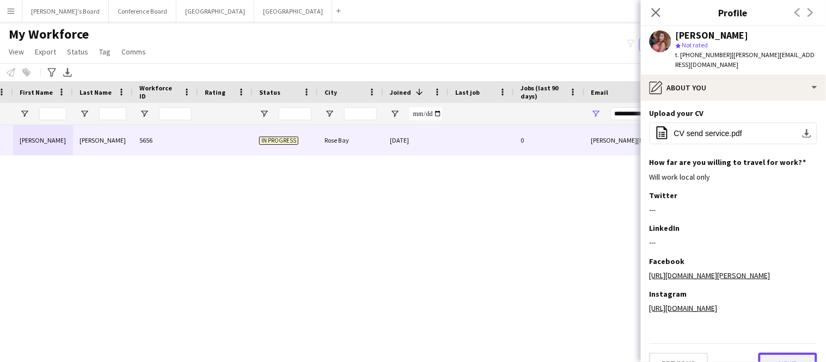
click at [774, 353] on button "Next" at bounding box center [787, 364] width 59 height 22
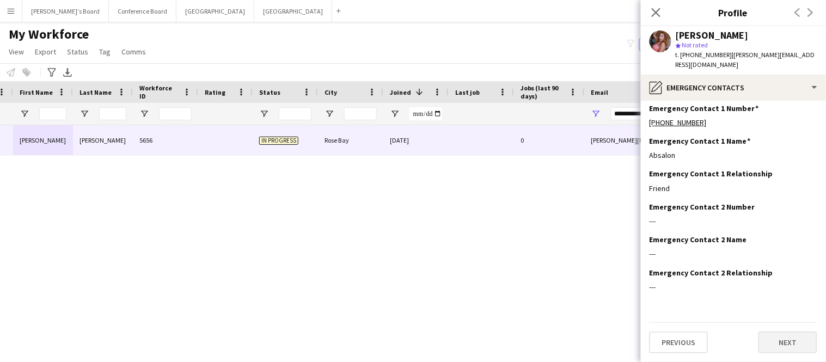
scroll to position [0, 0]
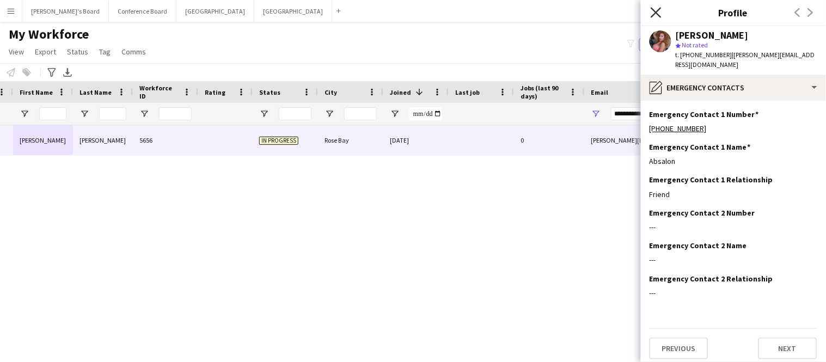
click at [654, 13] on icon "Close pop-in" at bounding box center [655, 12] width 10 height 10
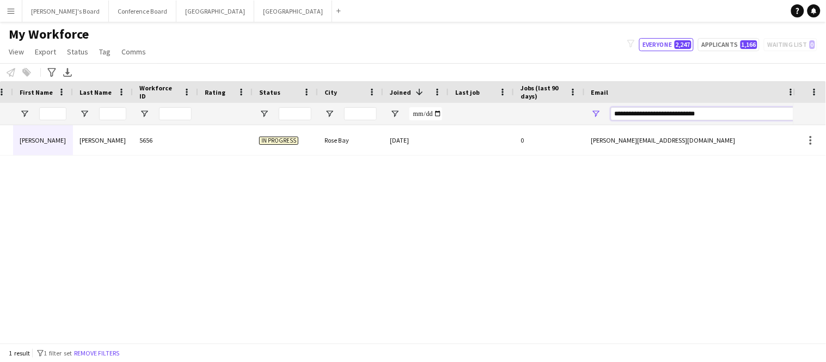
drag, startPoint x: 710, startPoint y: 115, endPoint x: 564, endPoint y: 98, distance: 147.4
click at [564, 98] on div "Workforce Details Photo First Name 1" at bounding box center [532, 103] width 1180 height 44
paste input "**********"
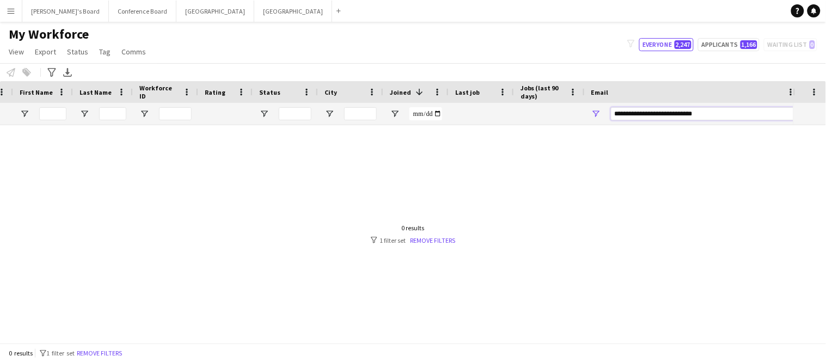
type input "**********"
click at [9, 13] on app-icon "Menu" at bounding box center [11, 11] width 9 height 9
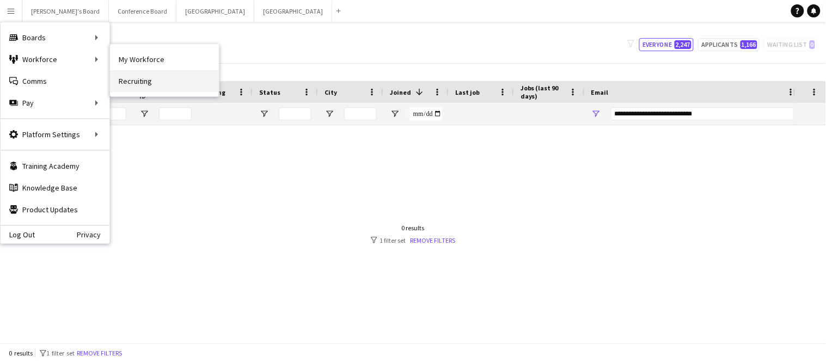
click at [137, 81] on link "Recruiting" at bounding box center [164, 81] width 109 height 22
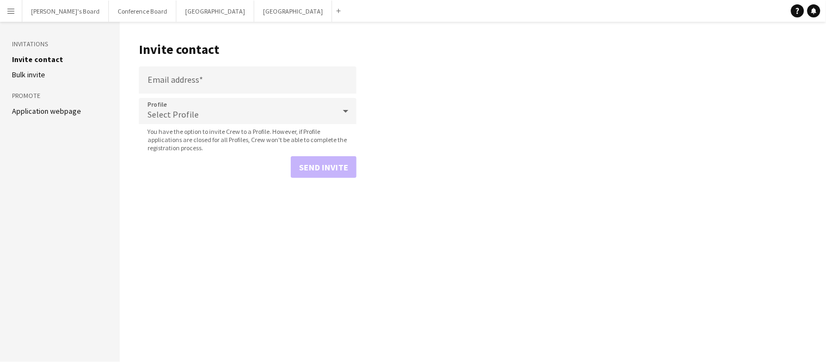
click at [40, 110] on link "Application webpage" at bounding box center [46, 111] width 69 height 10
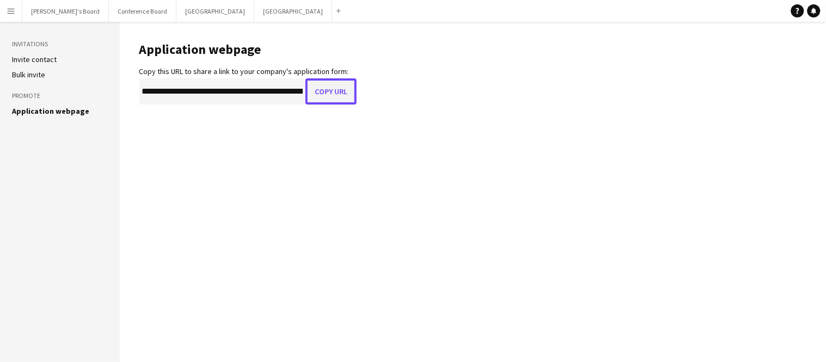
click at [324, 94] on button "Copy URL" at bounding box center [330, 91] width 51 height 26
click at [13, 11] on app-icon "Menu" at bounding box center [11, 11] width 9 height 9
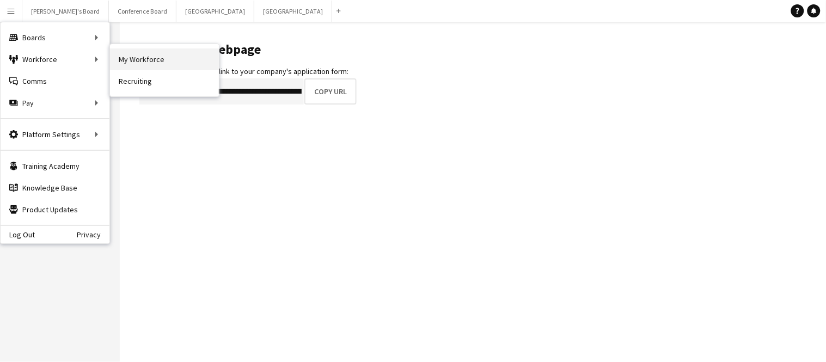
click at [137, 58] on link "My Workforce" at bounding box center [164, 59] width 109 height 22
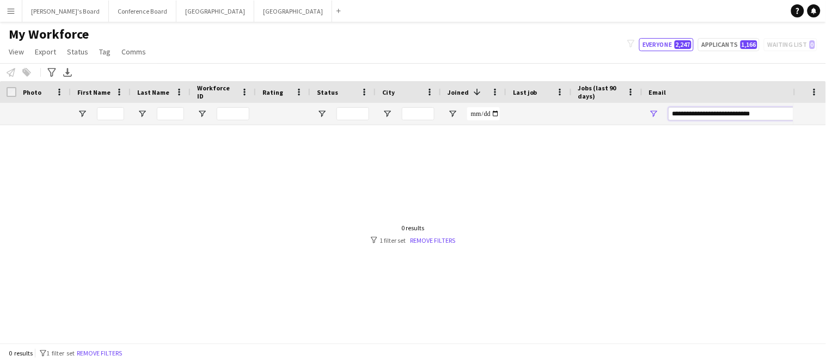
click at [773, 118] on input "**********" at bounding box center [760, 113] width 185 height 13
type input "*"
click at [51, 75] on icon at bounding box center [51, 72] width 8 height 9
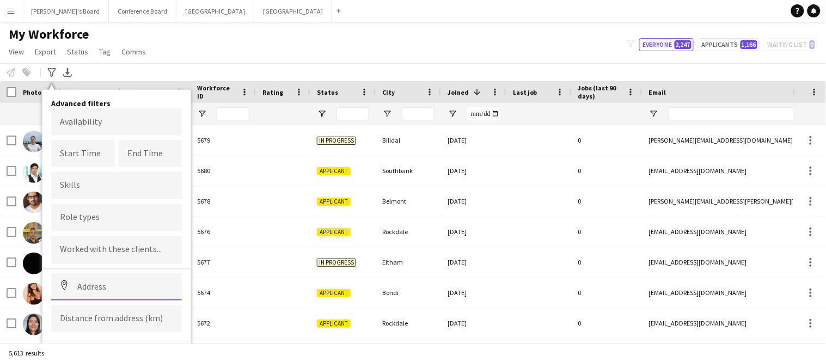
click at [79, 286] on input at bounding box center [116, 286] width 131 height 27
type input "***"
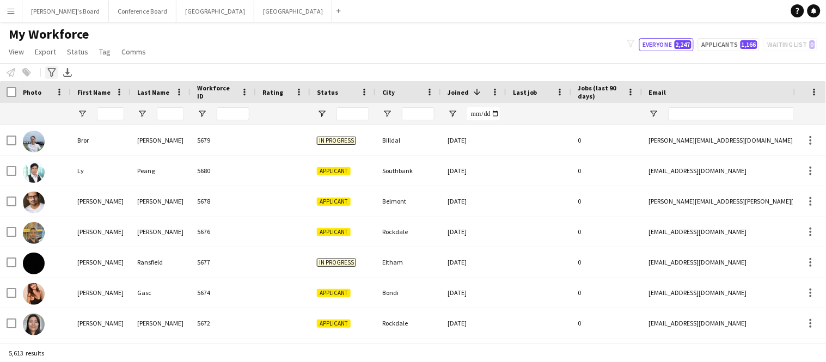
click at [51, 74] on icon at bounding box center [51, 72] width 8 height 9
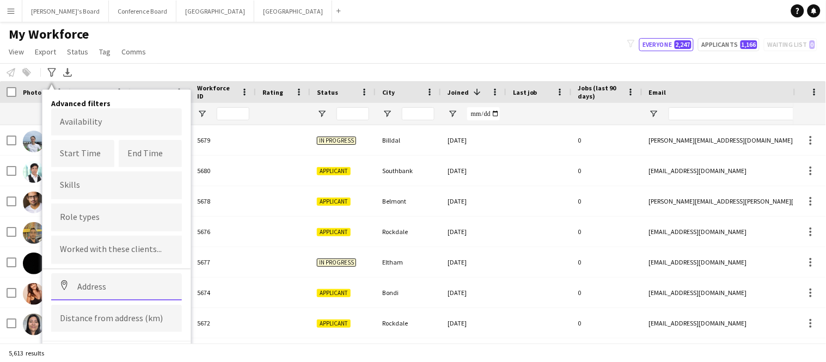
click at [90, 285] on input at bounding box center [116, 286] width 131 height 27
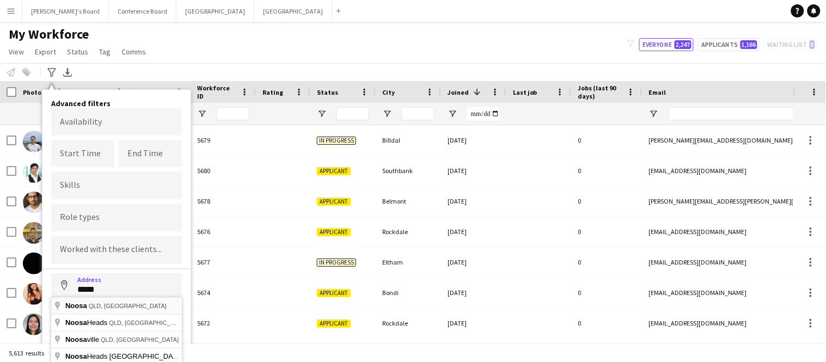
type input "**********"
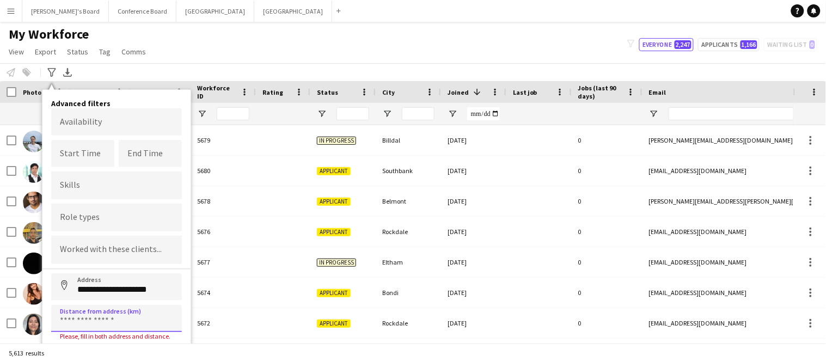
click at [112, 321] on input at bounding box center [116, 318] width 131 height 27
type input "*****"
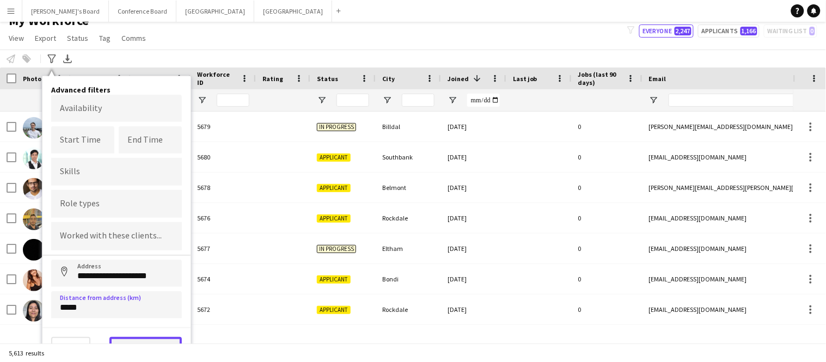
click at [127, 337] on button "View results" at bounding box center [145, 348] width 72 height 22
type input "**********"
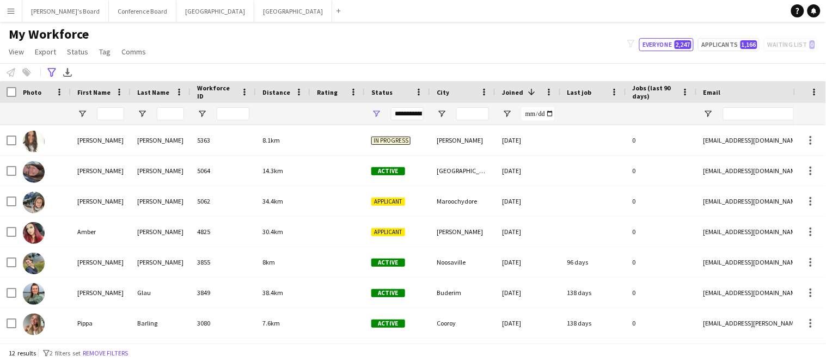
scroll to position [0, 0]
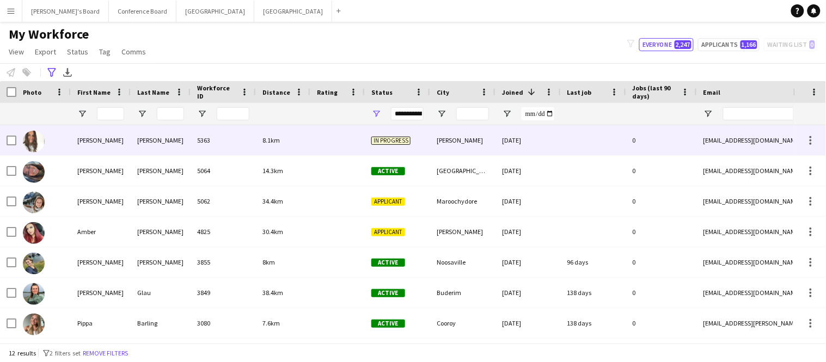
click at [113, 140] on div "JESS" at bounding box center [101, 140] width 60 height 30
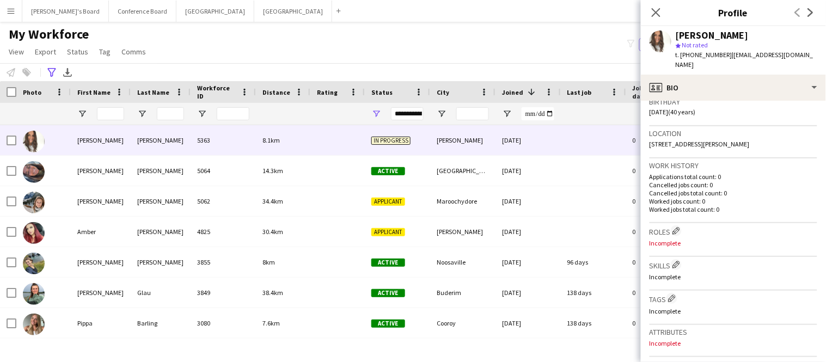
scroll to position [449, 0]
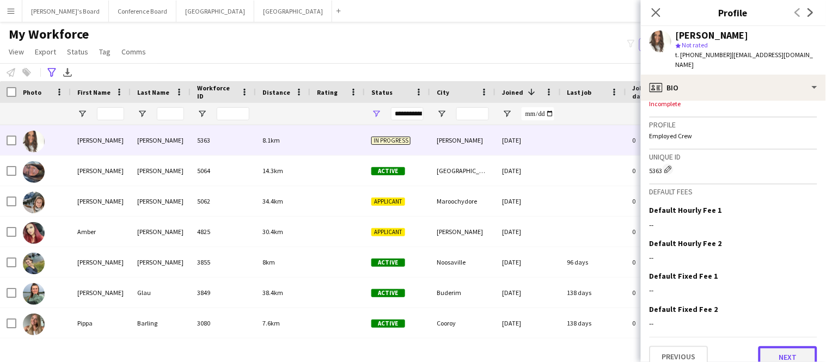
click at [781, 346] on button "Next" at bounding box center [787, 357] width 59 height 22
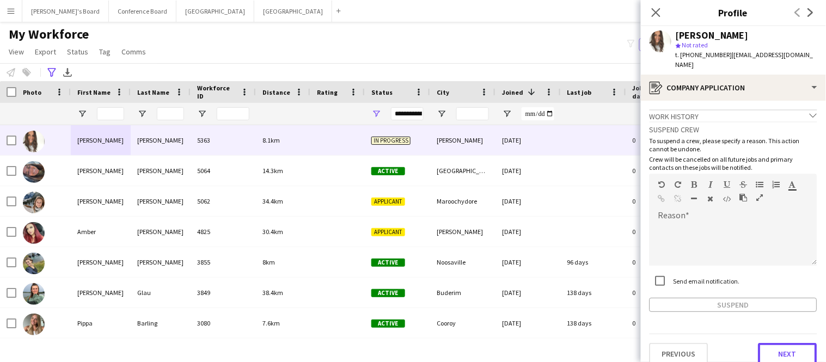
click at [781, 343] on button "Next" at bounding box center [787, 354] width 59 height 22
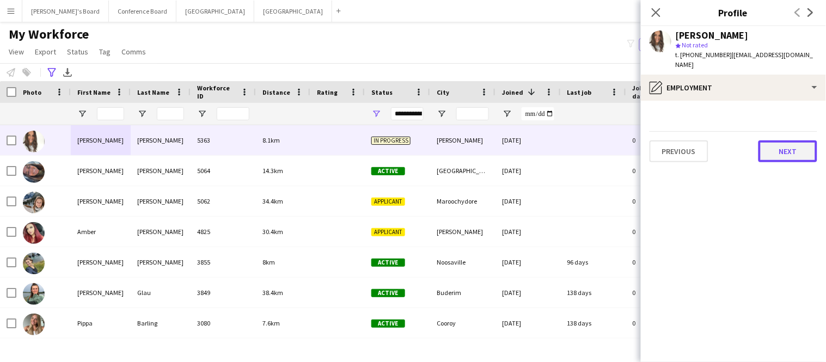
click at [780, 140] on button "Next" at bounding box center [787, 151] width 59 height 22
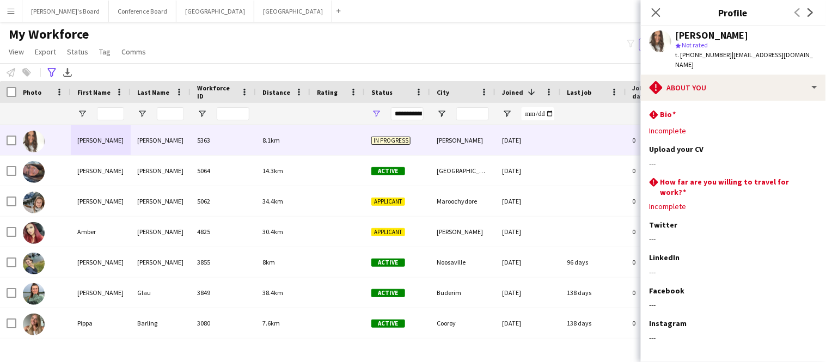
scroll to position [33, 0]
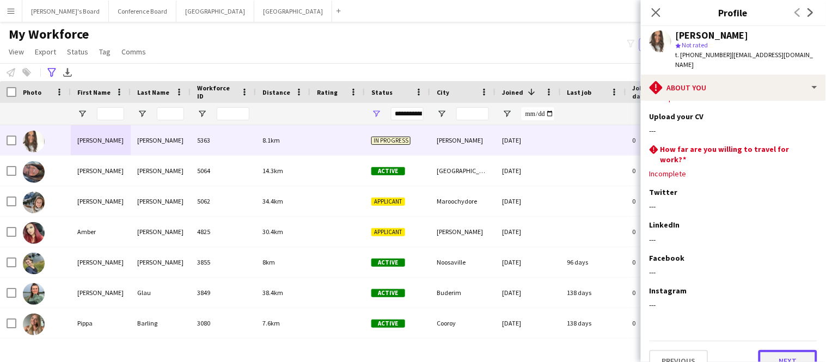
click at [780, 350] on button "Next" at bounding box center [787, 361] width 59 height 22
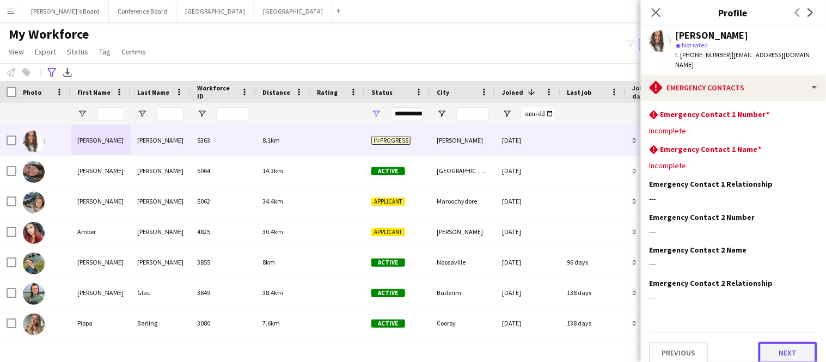
click at [780, 342] on button "Next" at bounding box center [787, 353] width 59 height 22
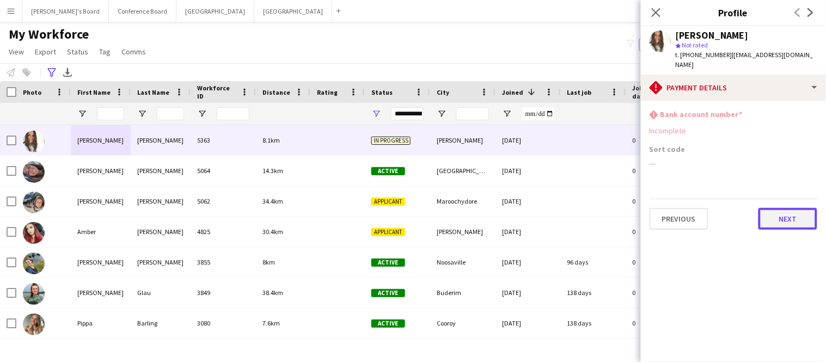
click at [791, 208] on button "Next" at bounding box center [787, 219] width 59 height 22
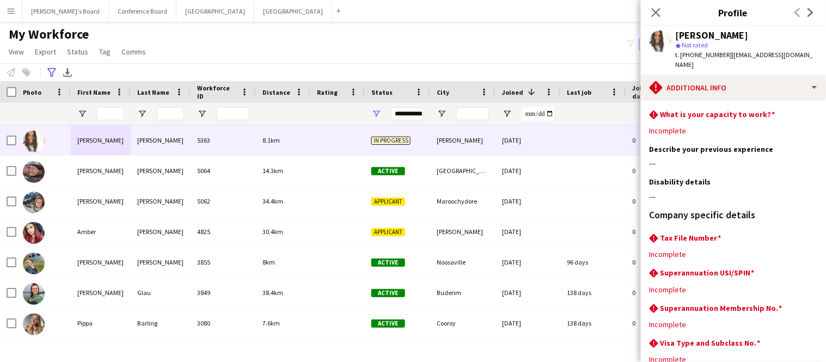
scroll to position [99, 0]
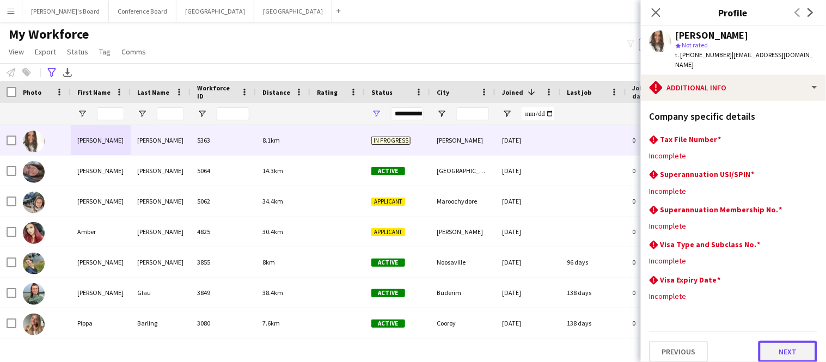
click at [792, 348] on button "Next" at bounding box center [787, 352] width 59 height 22
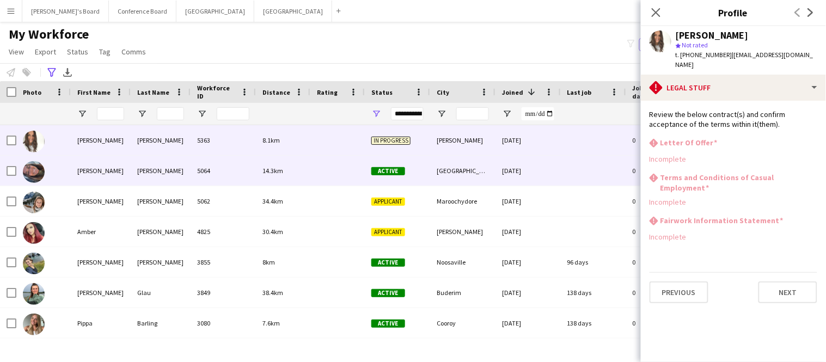
click at [153, 170] on div "BLANCO RUBIO" at bounding box center [161, 171] width 60 height 30
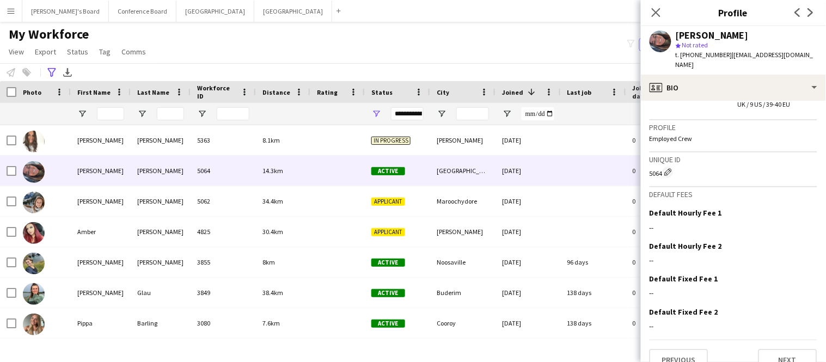
scroll to position [763, 0]
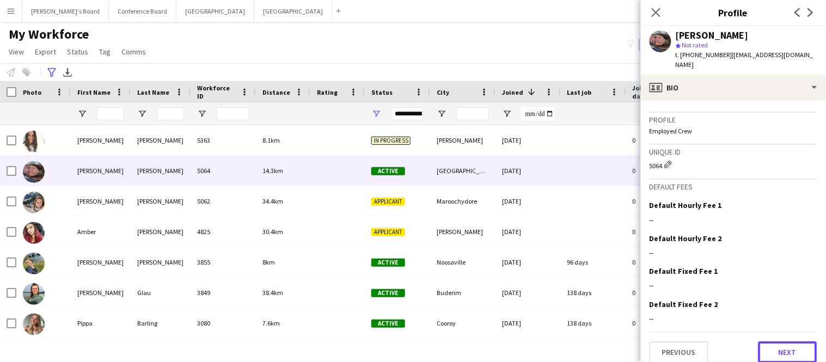
click at [776, 341] on button "Next" at bounding box center [787, 352] width 59 height 22
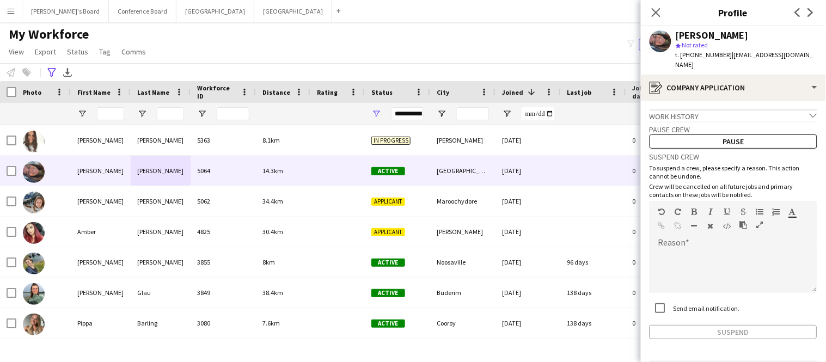
scroll to position [28, 0]
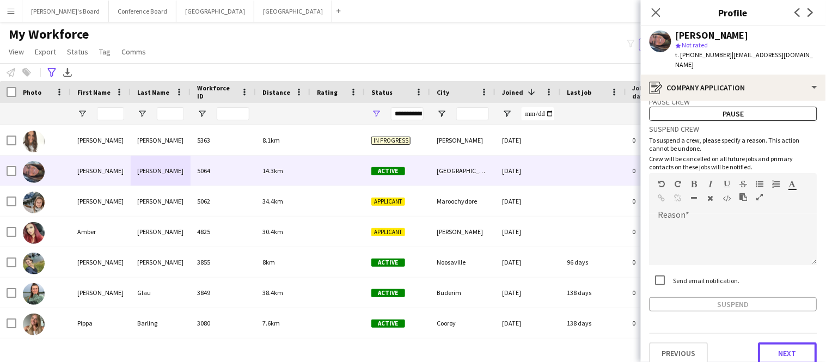
click at [776, 342] on button "Next" at bounding box center [787, 353] width 59 height 22
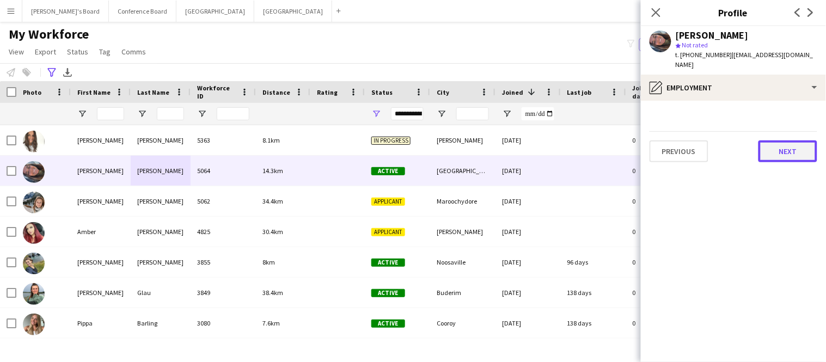
click at [797, 142] on button "Next" at bounding box center [787, 151] width 59 height 22
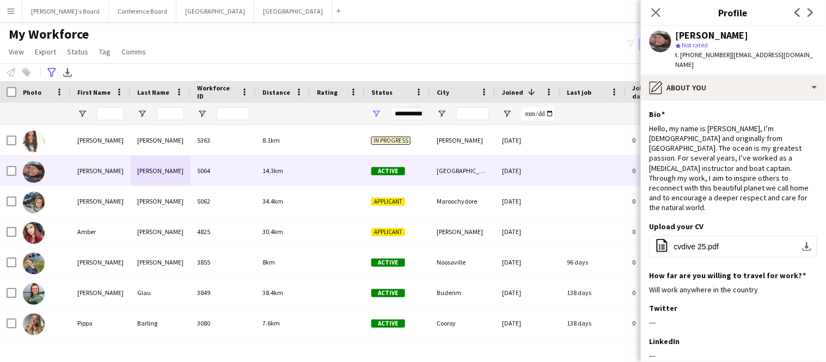
scroll to position [103, 0]
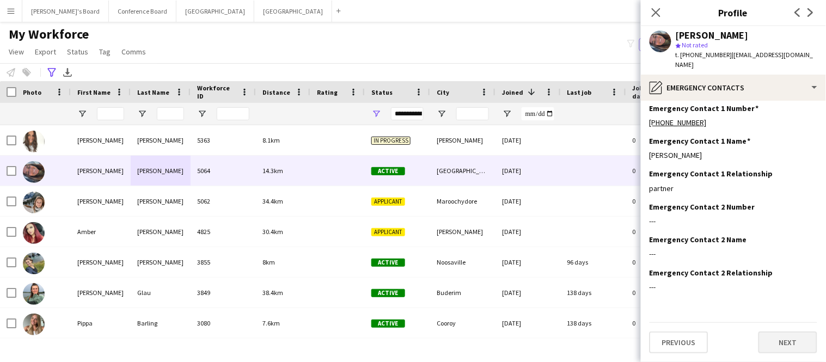
scroll to position [0, 0]
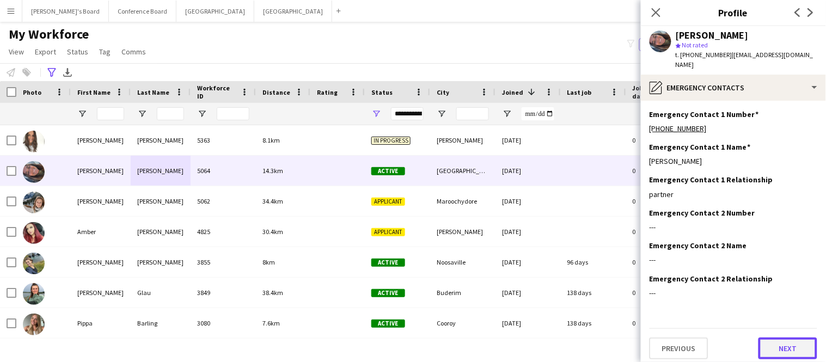
click at [783, 341] on button "Next" at bounding box center [787, 348] width 59 height 22
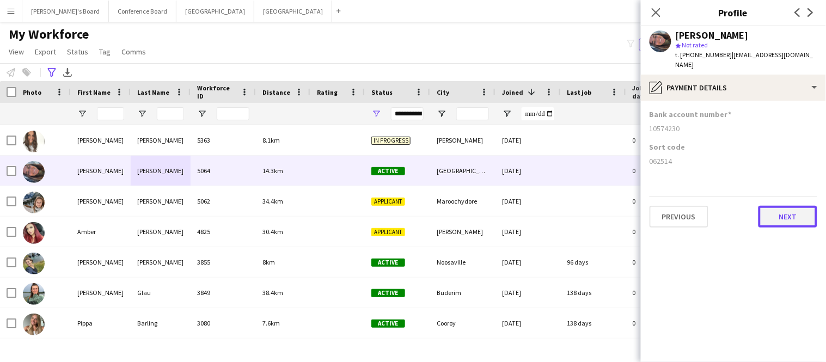
click at [803, 210] on button "Next" at bounding box center [787, 217] width 59 height 22
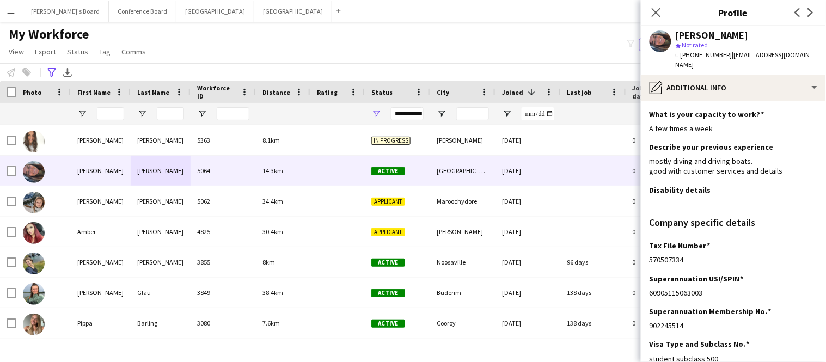
scroll to position [93, 0]
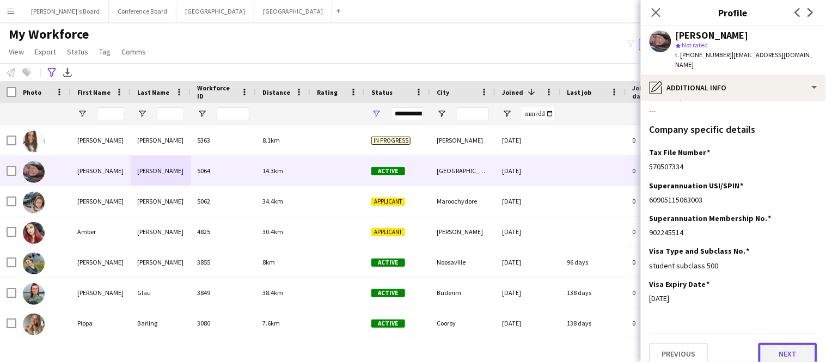
click at [796, 343] on button "Next" at bounding box center [787, 354] width 59 height 22
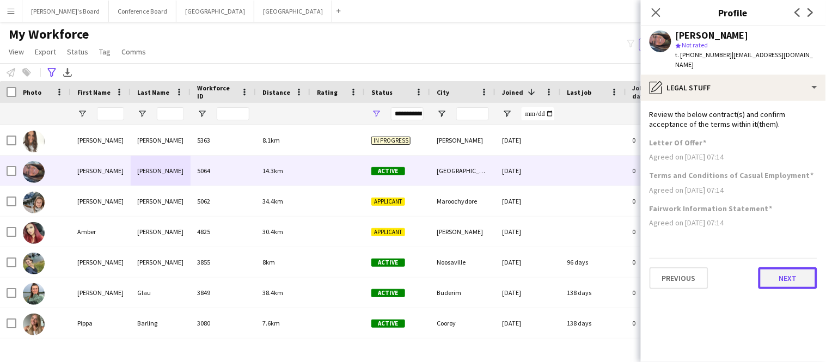
click at [789, 267] on button "Next" at bounding box center [787, 278] width 59 height 22
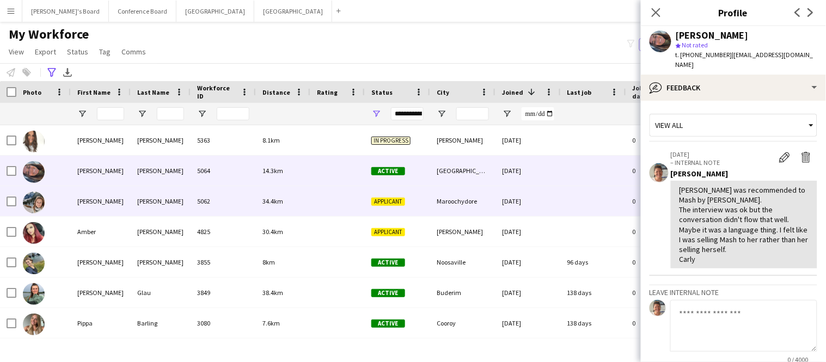
click at [105, 202] on div "Maria" at bounding box center [101, 201] width 60 height 30
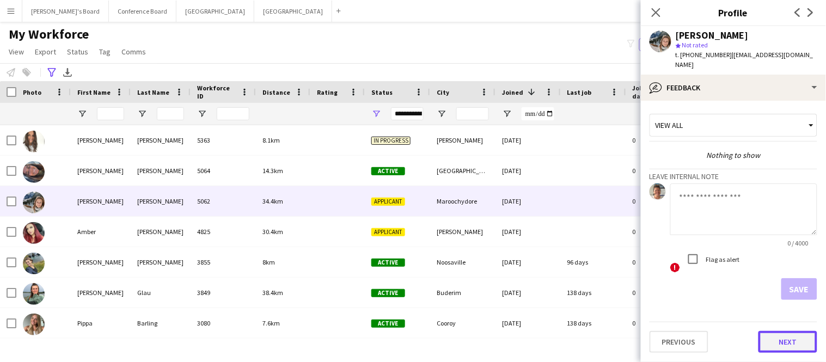
click at [776, 336] on button "Next" at bounding box center [787, 342] width 59 height 22
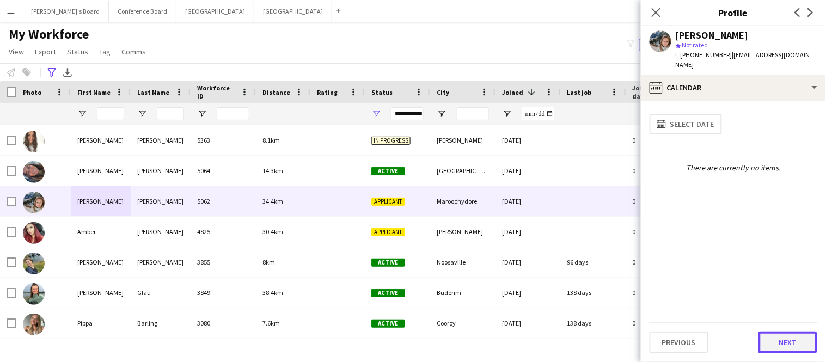
click at [777, 335] on button "Next" at bounding box center [787, 342] width 59 height 22
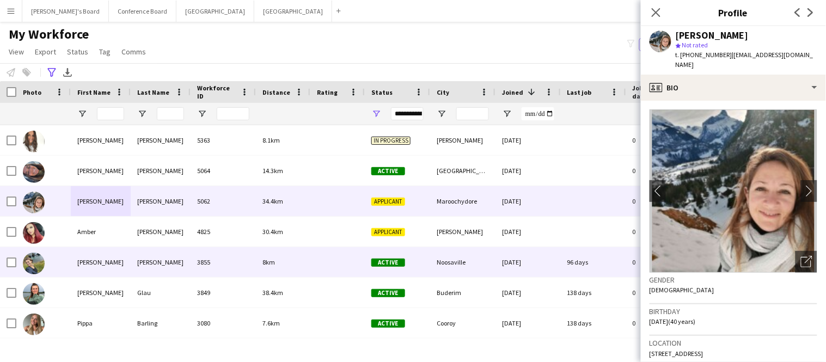
click at [105, 263] on div "Alexandra" at bounding box center [101, 262] width 60 height 30
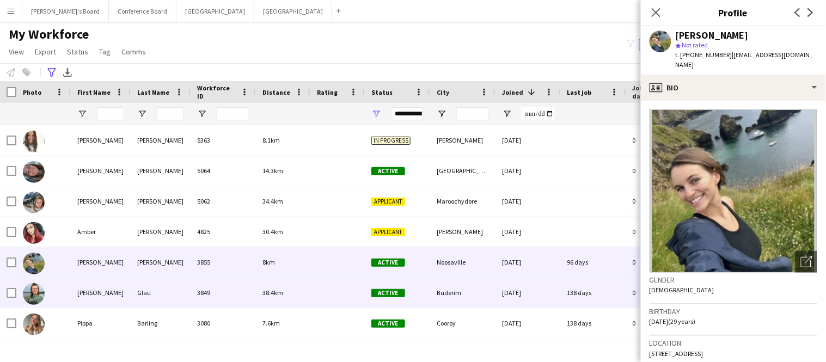
click at [108, 295] on div "Renee Sophie" at bounding box center [101, 293] width 60 height 30
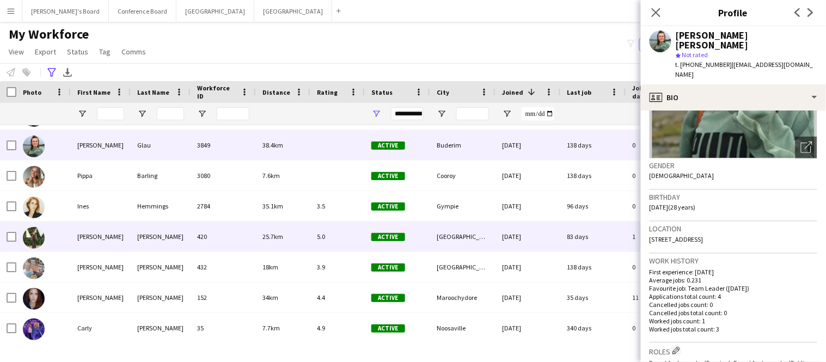
scroll to position [147, 0]
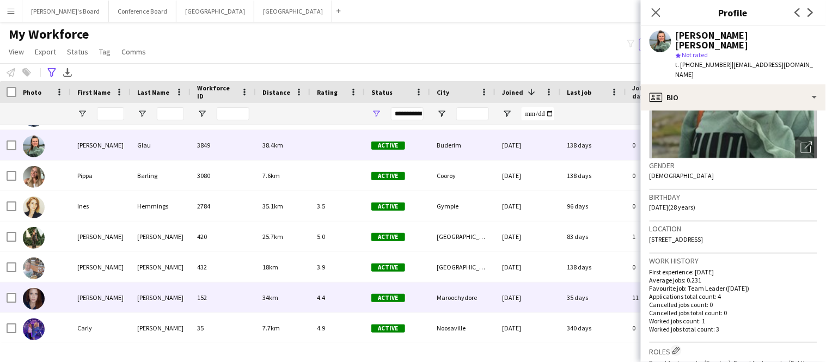
click at [200, 298] on div "152" at bounding box center [222, 297] width 65 height 30
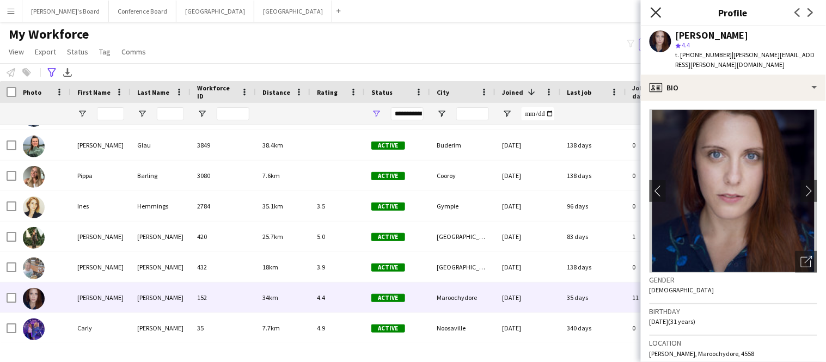
click at [654, 8] on icon "Close pop-in" at bounding box center [655, 12] width 10 height 10
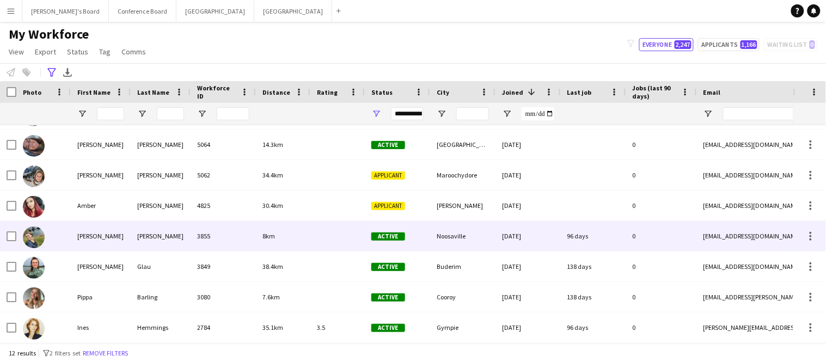
scroll to position [25, 0]
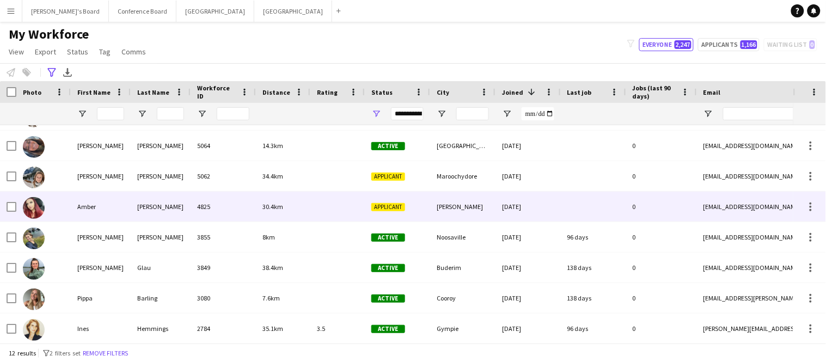
click at [203, 212] on div "4825" at bounding box center [222, 207] width 65 height 30
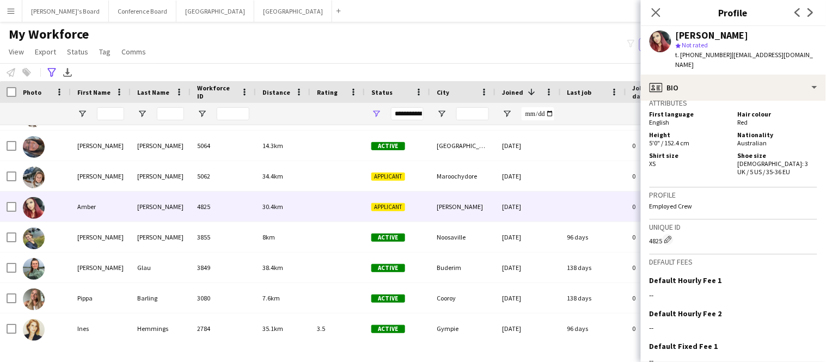
scroll to position [669, 0]
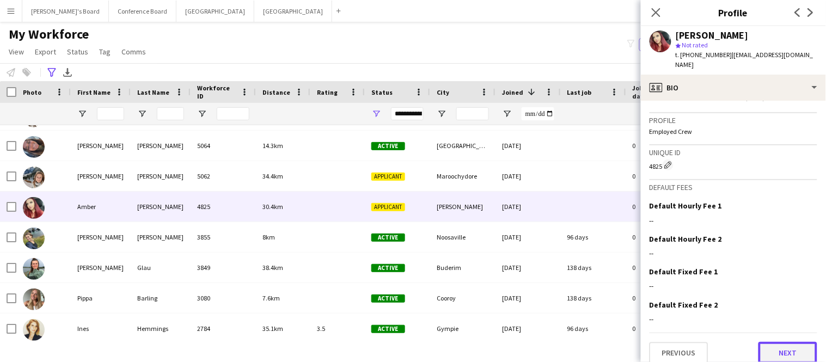
click at [794, 343] on button "Next" at bounding box center [787, 353] width 59 height 22
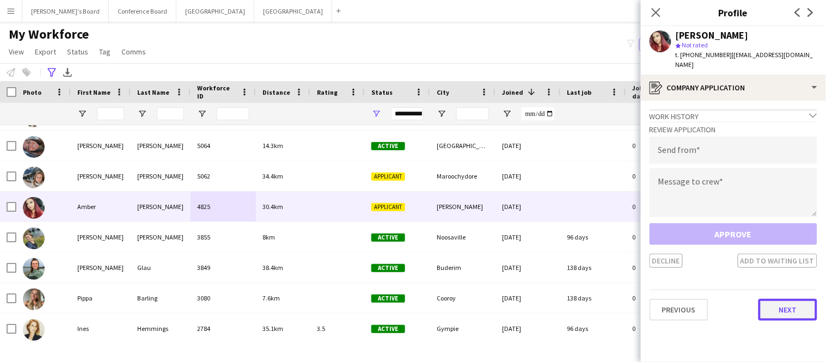
click at [786, 300] on button "Next" at bounding box center [787, 310] width 59 height 22
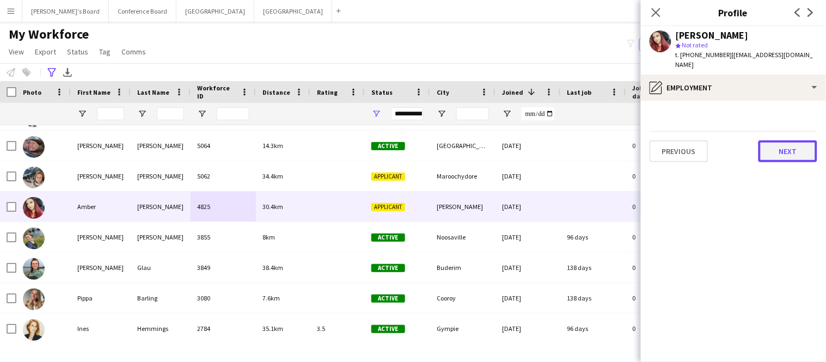
click at [790, 147] on button "Next" at bounding box center [787, 151] width 59 height 22
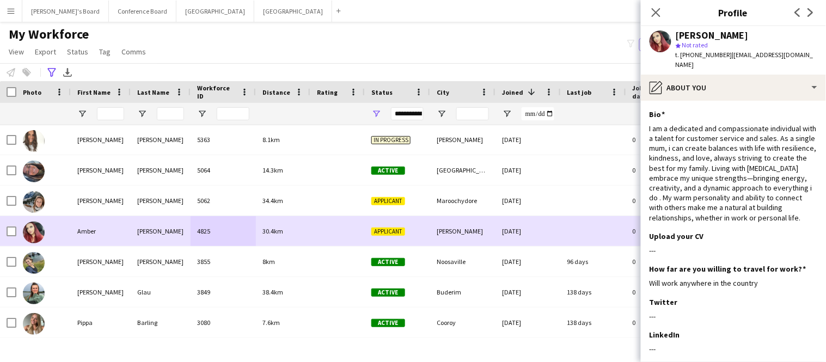
scroll to position [0, 0]
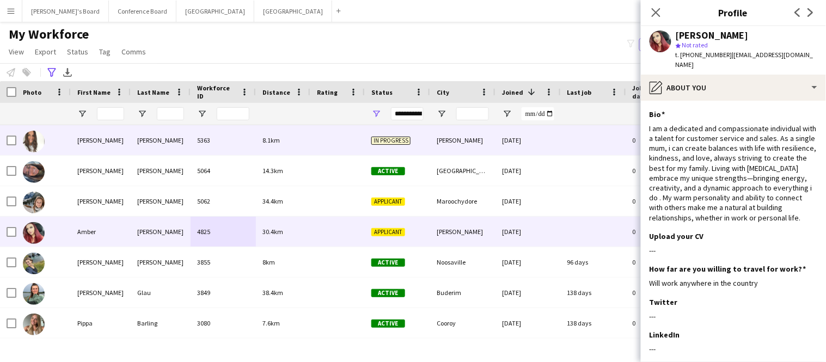
click at [145, 142] on div "DI VITO" at bounding box center [161, 140] width 60 height 30
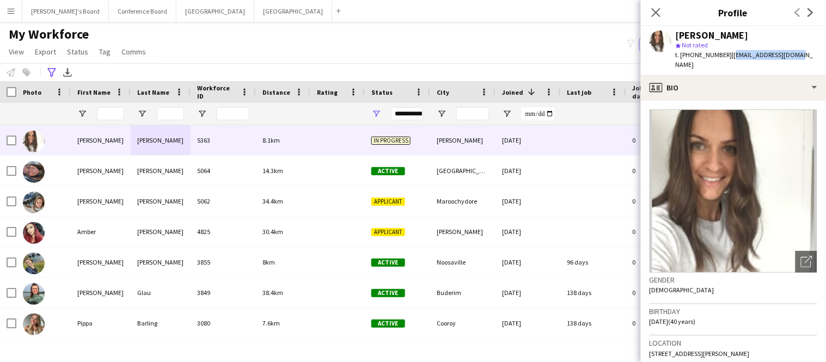
drag, startPoint x: 724, startPoint y: 55, endPoint x: 790, endPoint y: 54, distance: 65.3
click at [790, 54] on div "JESS DI VITO star Not rated t. +61417394034 | divitojess@gmail.com" at bounding box center [733, 50] width 185 height 48
copy span "divitojess@gmail.com"
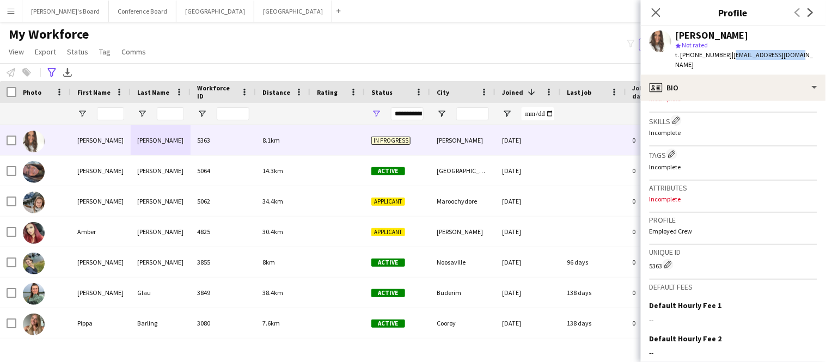
scroll to position [449, 0]
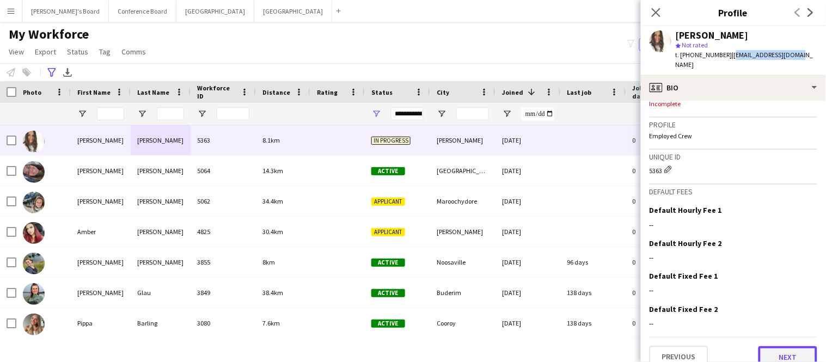
click at [800, 346] on button "Next" at bounding box center [787, 357] width 59 height 22
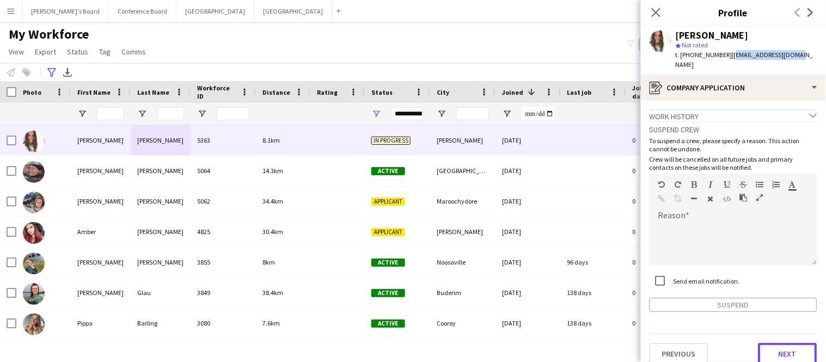
click at [800, 343] on button "Next" at bounding box center [787, 354] width 59 height 22
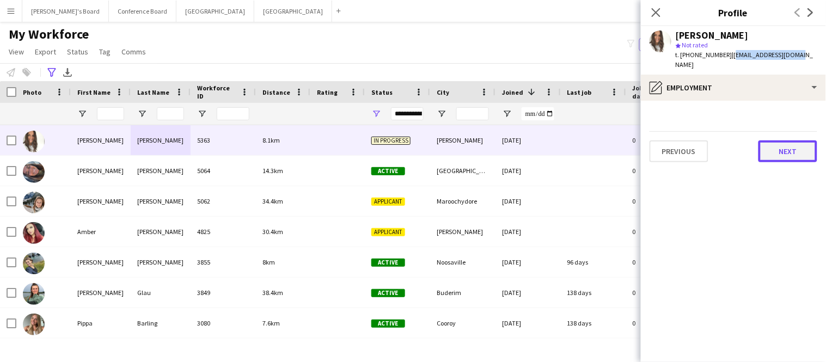
click at [793, 145] on button "Next" at bounding box center [787, 151] width 59 height 22
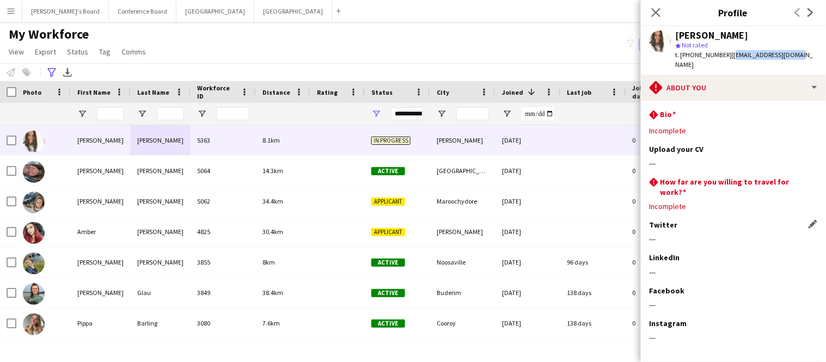
scroll to position [33, 0]
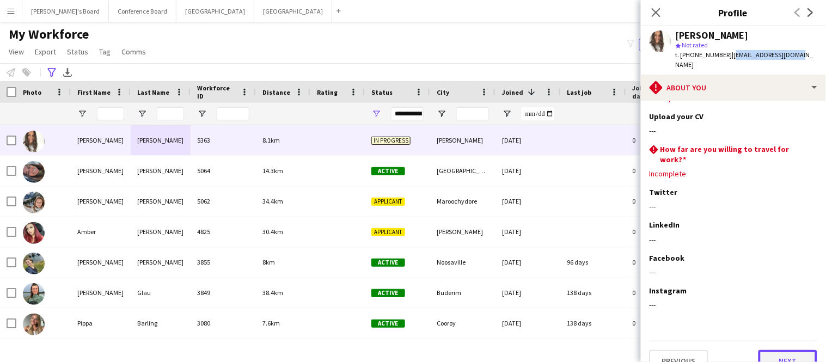
click at [784, 350] on button "Next" at bounding box center [787, 361] width 59 height 22
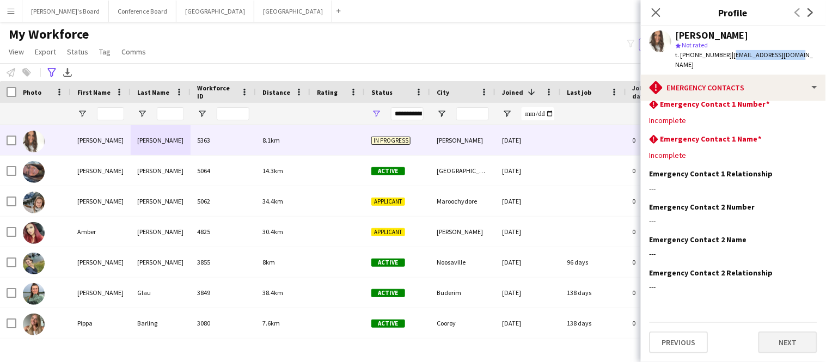
scroll to position [0, 0]
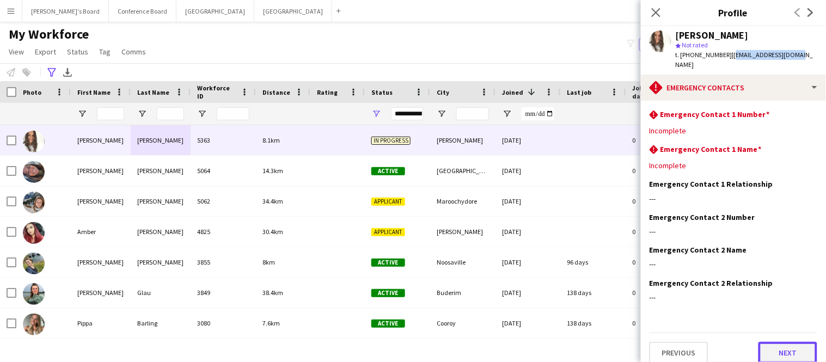
click at [784, 342] on button "Next" at bounding box center [787, 353] width 59 height 22
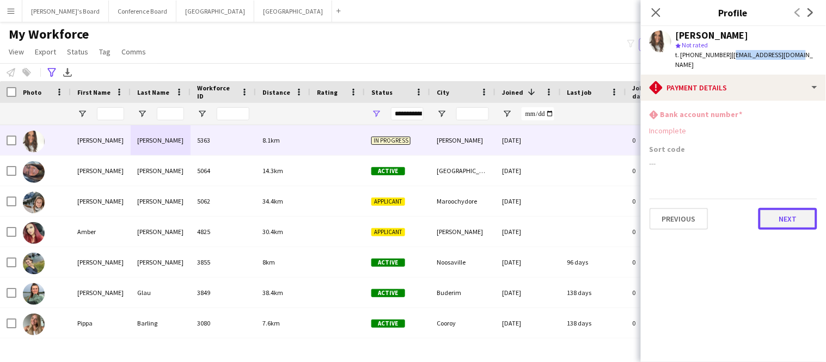
click at [776, 208] on button "Next" at bounding box center [787, 219] width 59 height 22
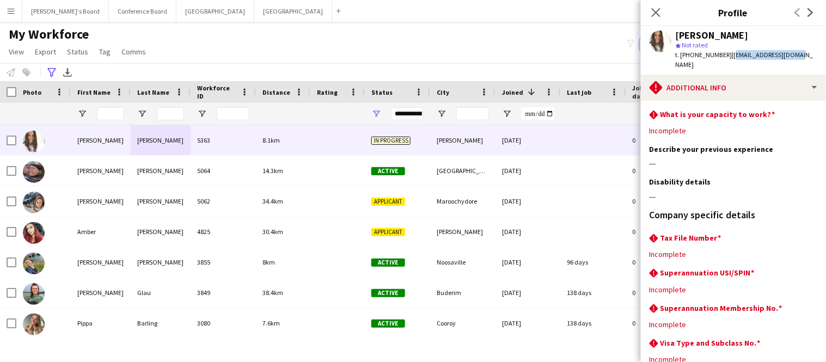
scroll to position [99, 0]
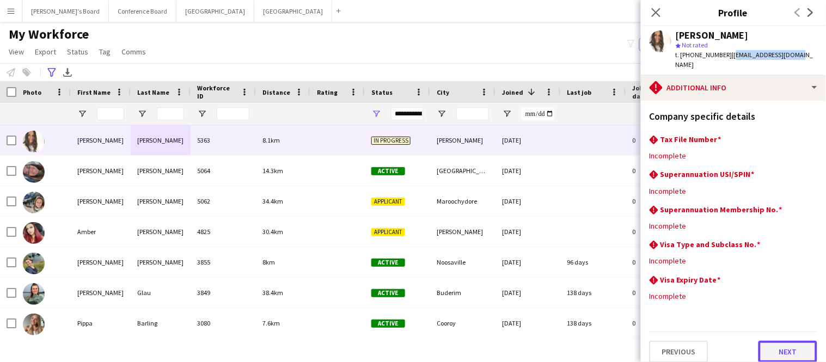
click at [799, 341] on button "Next" at bounding box center [787, 352] width 59 height 22
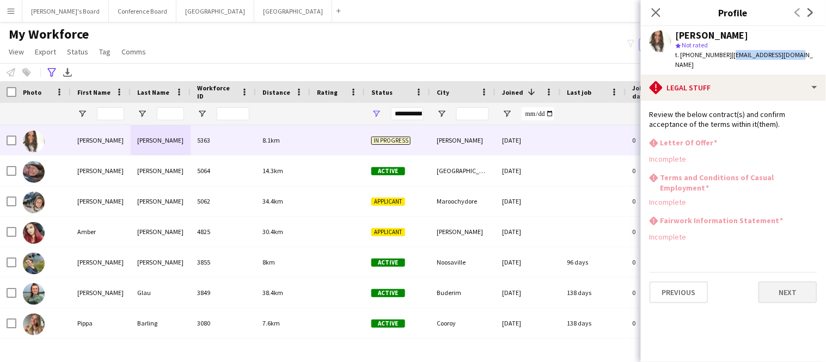
scroll to position [0, 0]
click at [788, 286] on button "Next" at bounding box center [787, 292] width 59 height 22
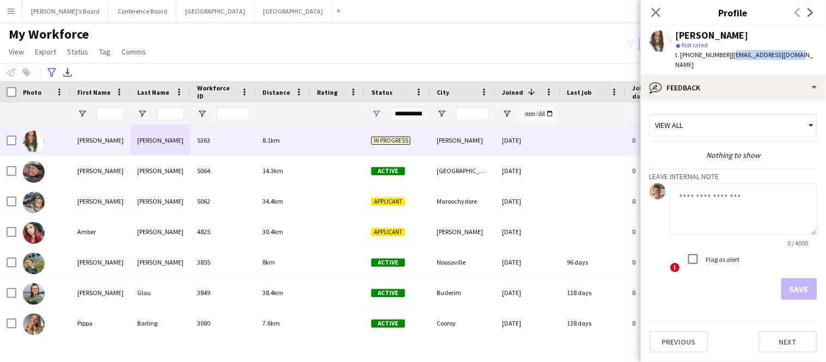
click at [690, 300] on app-crew-profile-feedback-tab "View all Nothing to show Leave internal note 0 / 4000 ! Flag as alert Save Prev…" at bounding box center [733, 231] width 185 height 261
click at [688, 199] on textarea at bounding box center [743, 209] width 147 height 52
click at [684, 189] on textarea "******* *****" at bounding box center [743, 209] width 147 height 52
type textarea "******* *****"
click at [802, 278] on button "Save" at bounding box center [799, 289] width 36 height 22
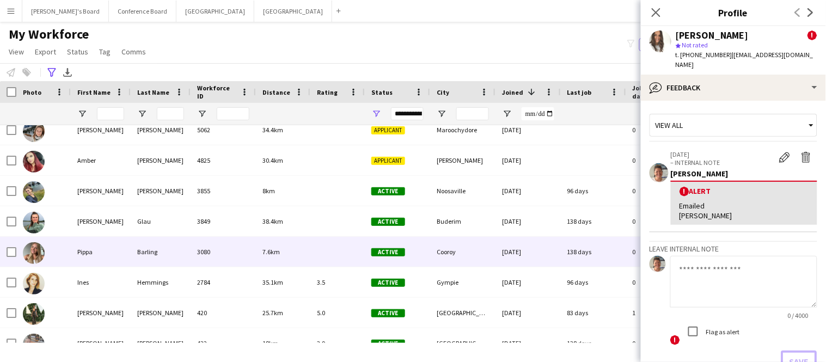
scroll to position [75, 0]
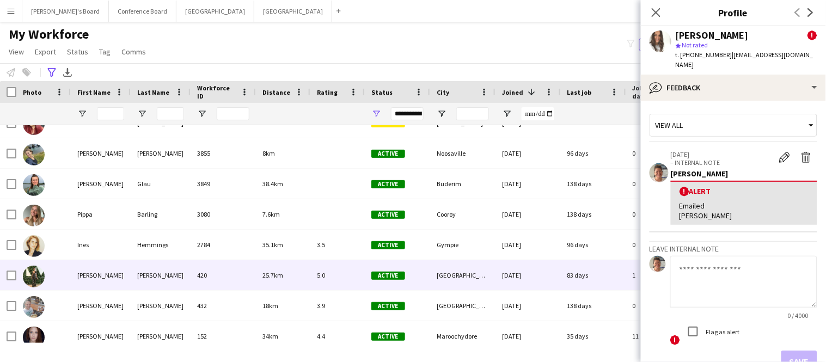
click at [39, 276] on img at bounding box center [34, 277] width 22 height 22
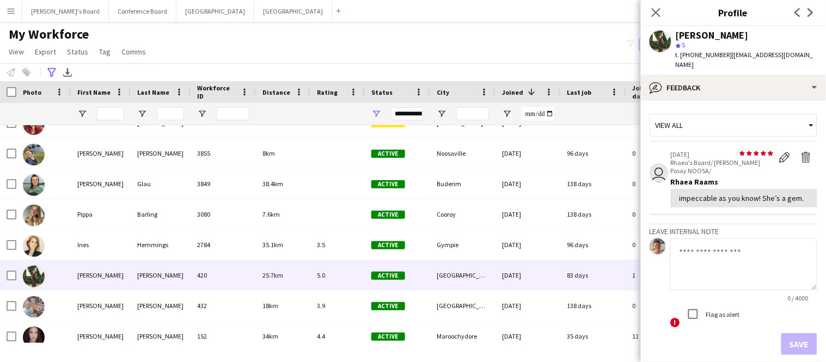
click at [662, 43] on app-user-avatar at bounding box center [660, 41] width 22 height 22
click at [661, 38] on app-user-avatar at bounding box center [660, 41] width 22 height 22
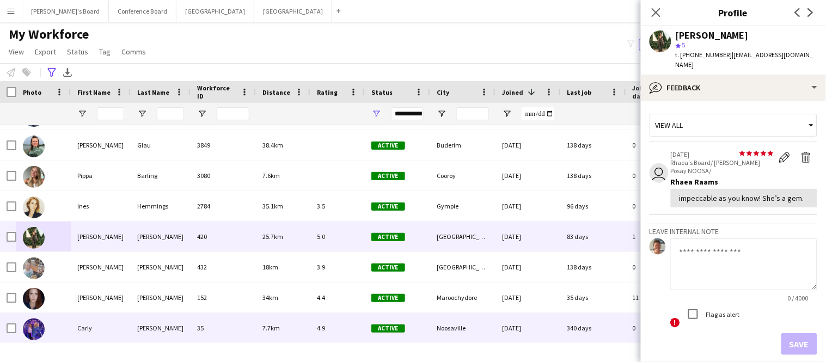
click at [88, 329] on div "Carly" at bounding box center [101, 328] width 60 height 30
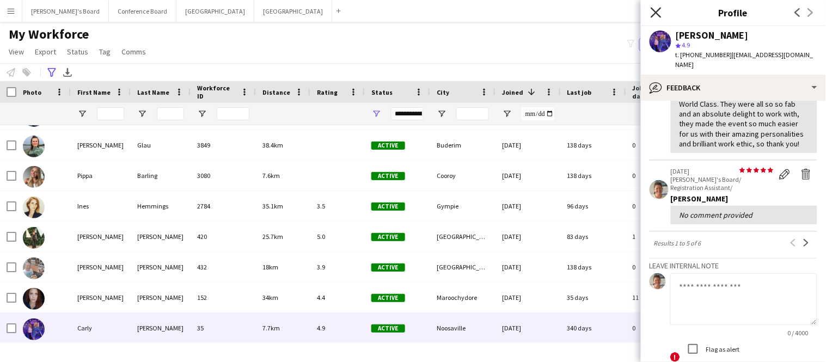
click at [660, 10] on icon "Close pop-in" at bounding box center [655, 12] width 10 height 10
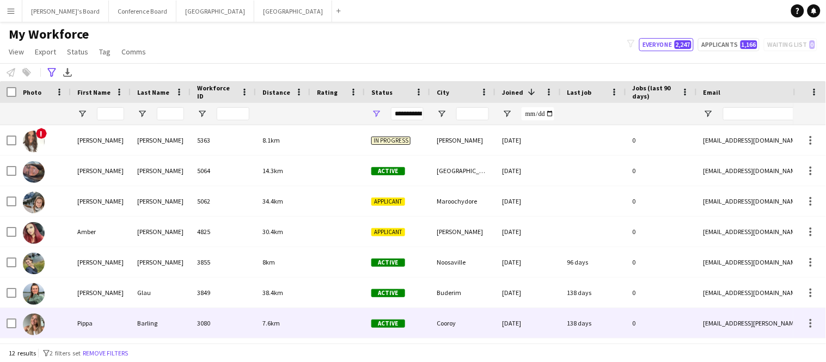
scroll to position [0, 0]
click at [98, 322] on div "Pippa" at bounding box center [101, 323] width 60 height 30
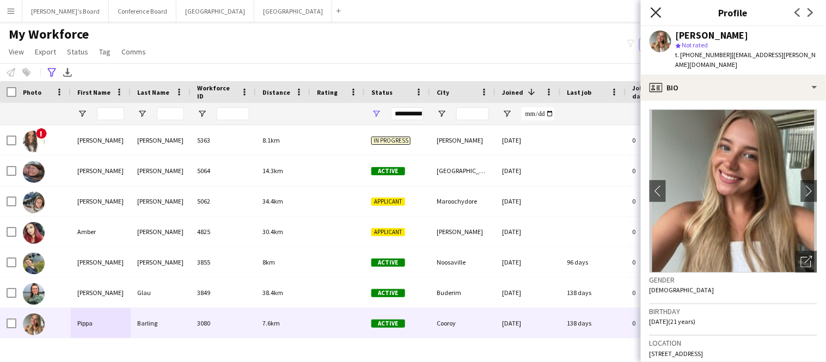
click at [658, 13] on icon "Close pop-in" at bounding box center [655, 12] width 10 height 10
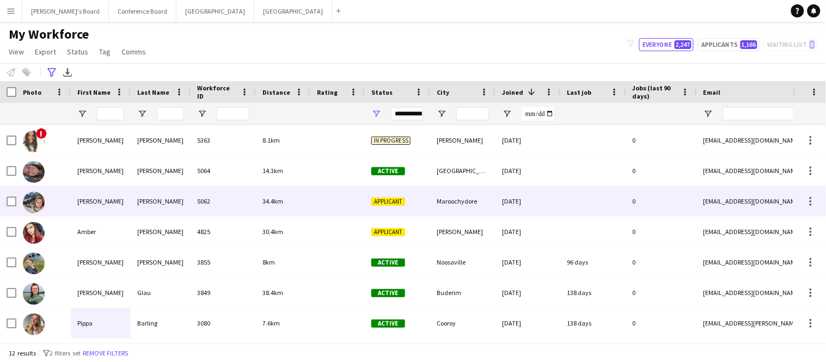
click at [37, 204] on img at bounding box center [34, 203] width 22 height 22
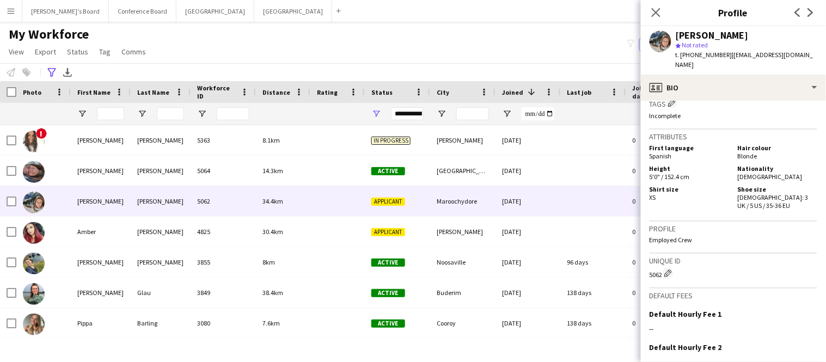
scroll to position [669, 0]
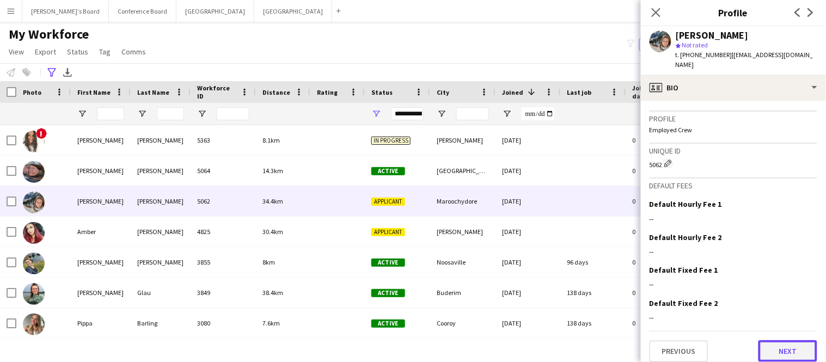
click at [791, 342] on button "Next" at bounding box center [787, 351] width 59 height 22
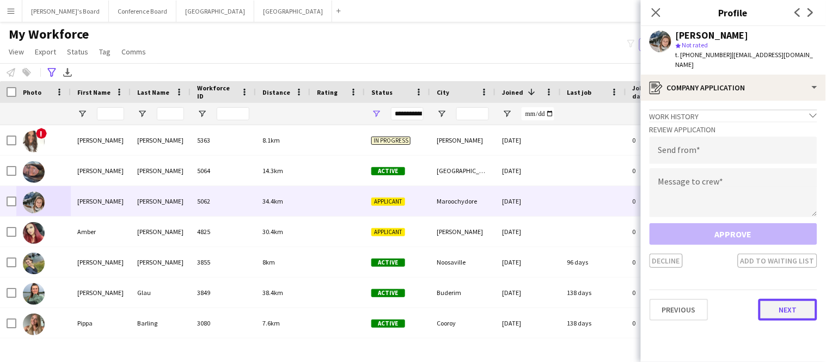
click at [789, 300] on button "Next" at bounding box center [787, 310] width 59 height 22
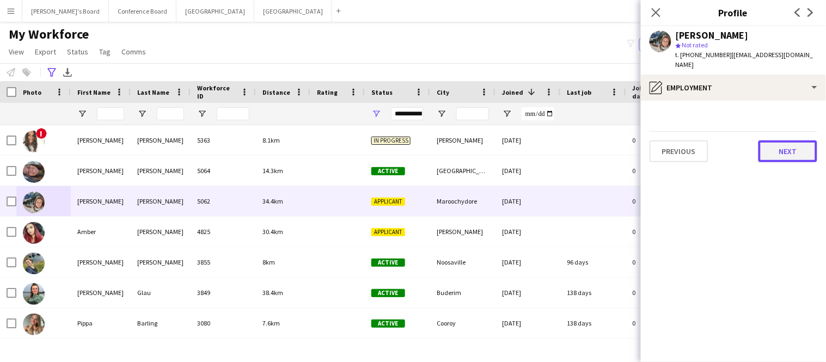
click at [792, 140] on button "Next" at bounding box center [787, 151] width 59 height 22
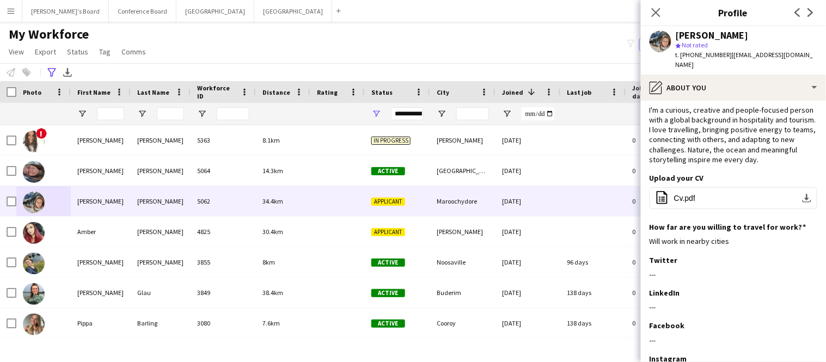
scroll to position [21, 0]
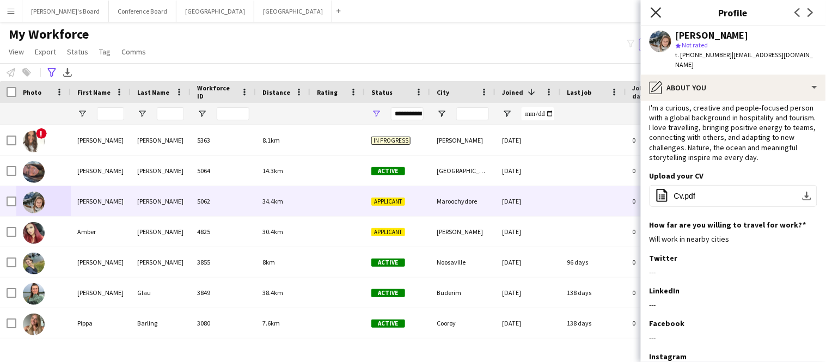
click at [659, 12] on icon "Close pop-in" at bounding box center [655, 12] width 10 height 10
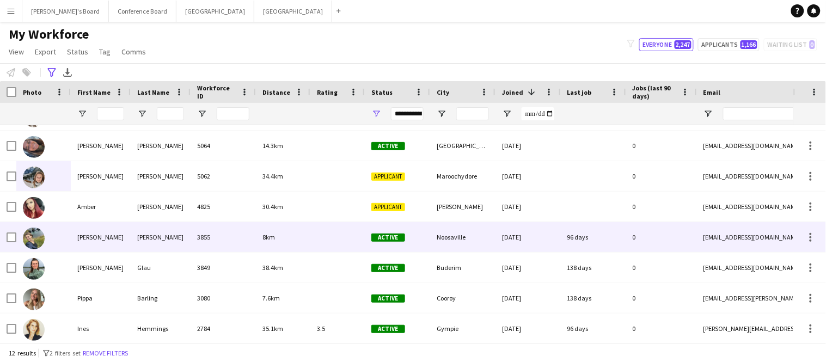
scroll to position [0, 0]
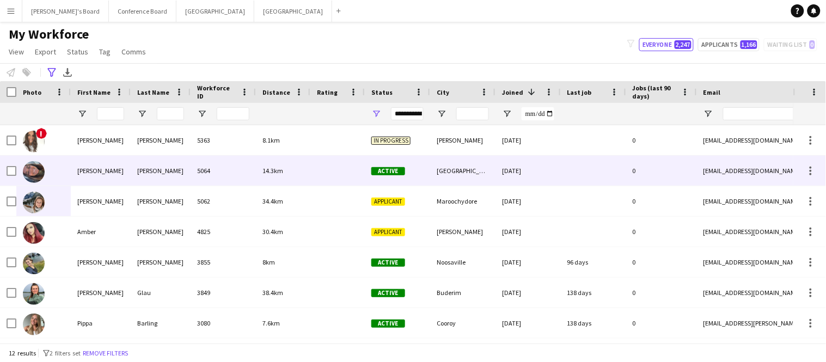
click at [105, 174] on div "AGUEDA" at bounding box center [101, 171] width 60 height 30
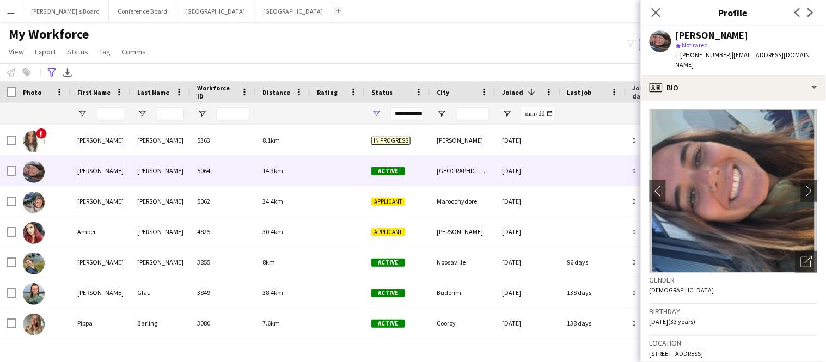
click at [336, 11] on app-icon "Add" at bounding box center [338, 11] width 4 height 4
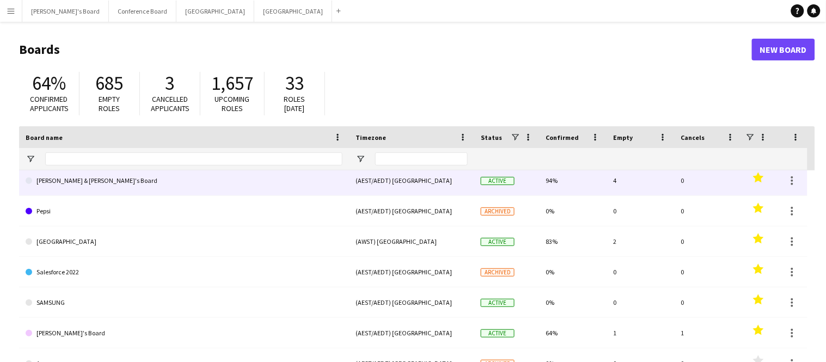
scroll to position [280, 0]
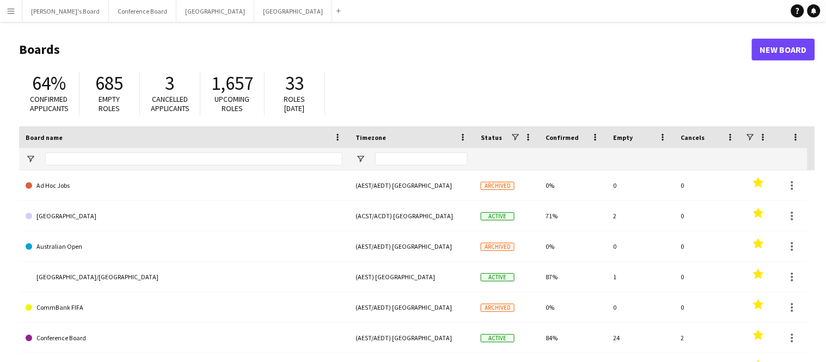
click at [11, 15] on button "Menu" at bounding box center [11, 11] width 22 height 22
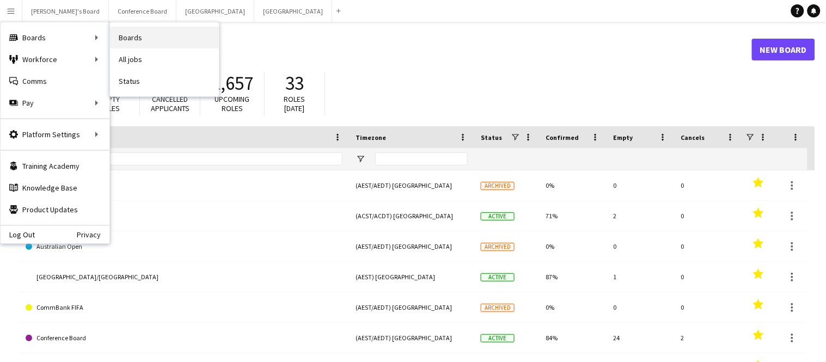
click at [130, 41] on link "Boards" at bounding box center [164, 38] width 109 height 22
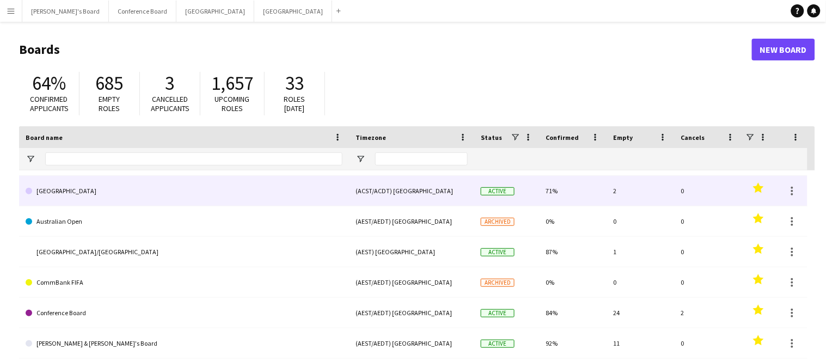
scroll to position [26, 0]
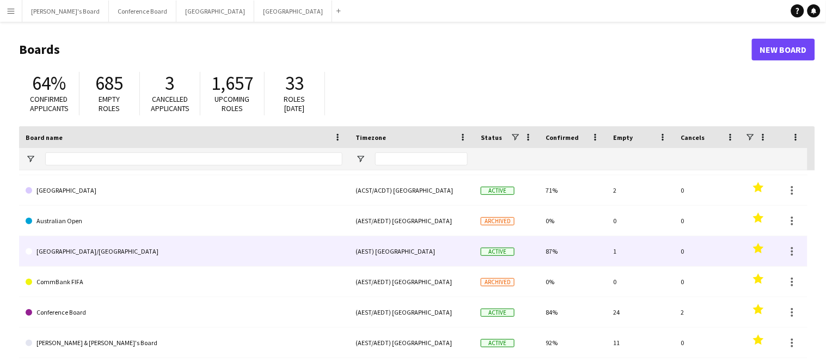
click at [57, 251] on link "Brisbane/Gold Coast" at bounding box center [184, 251] width 317 height 30
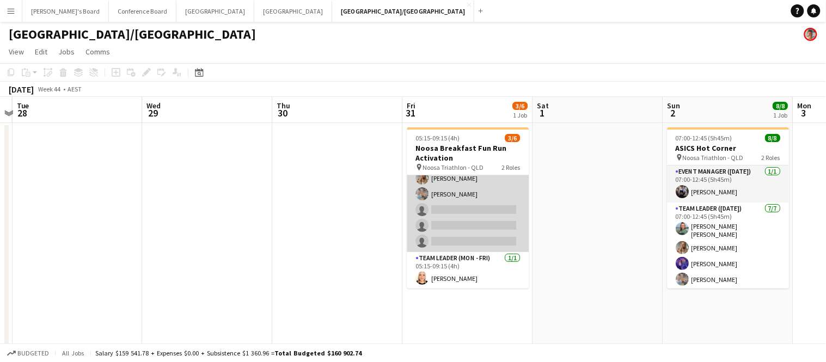
scroll to position [24, 0]
click at [475, 208] on app-card-role "Brand Ambassador (Mon - Fri) 7I 1A 2/5 05:15-07:30 (2h15m) Pippa Barling Robert…" at bounding box center [468, 201] width 122 height 100
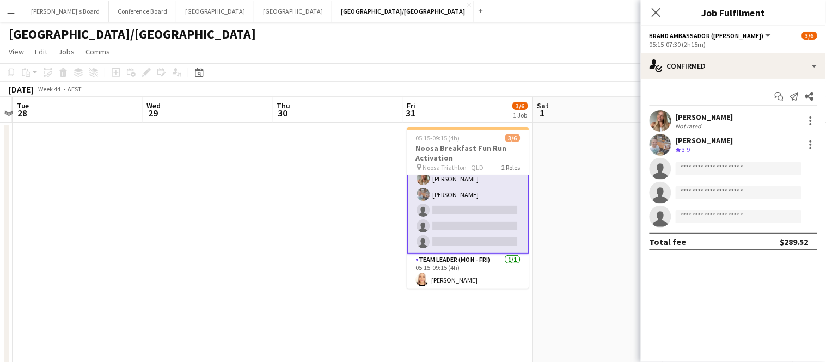
scroll to position [24, 0]
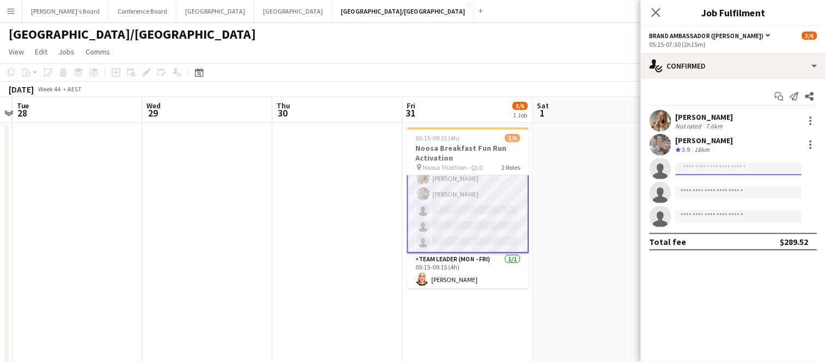
click at [690, 169] on input at bounding box center [738, 168] width 126 height 13
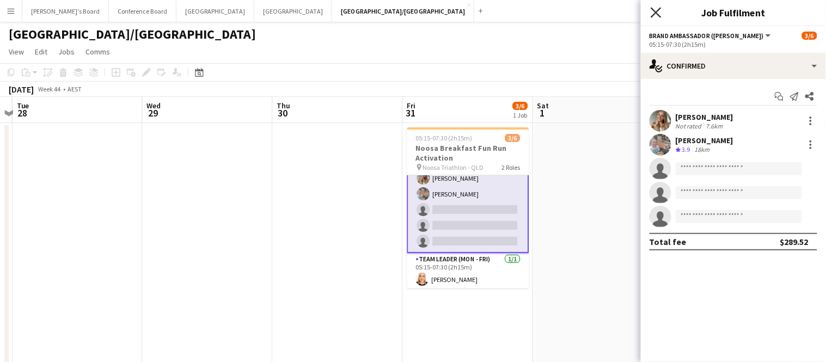
click at [655, 11] on icon "Close pop-in" at bounding box center [655, 12] width 10 height 10
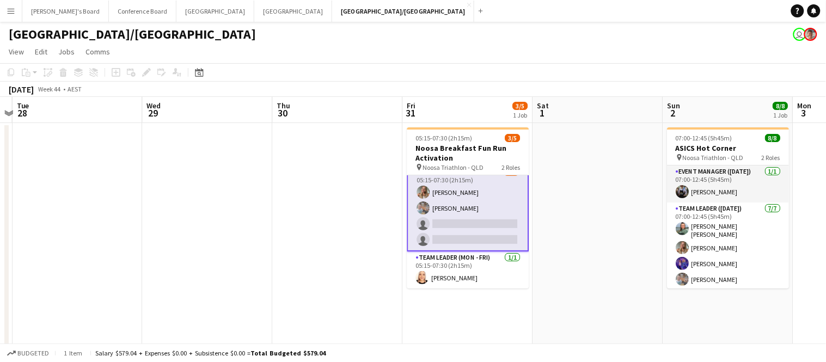
scroll to position [9, 0]
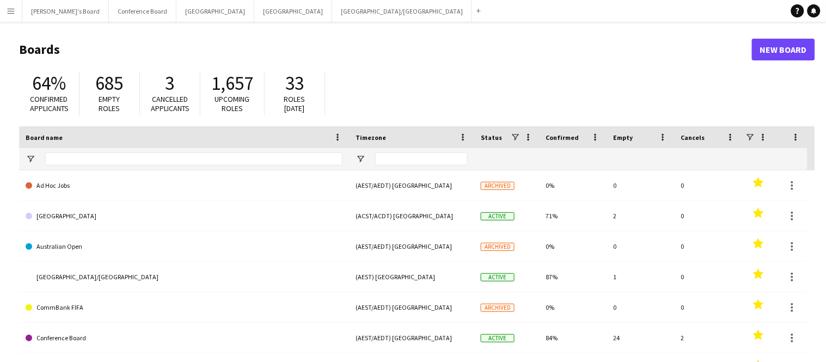
click at [9, 14] on app-icon "Menu" at bounding box center [11, 11] width 9 height 9
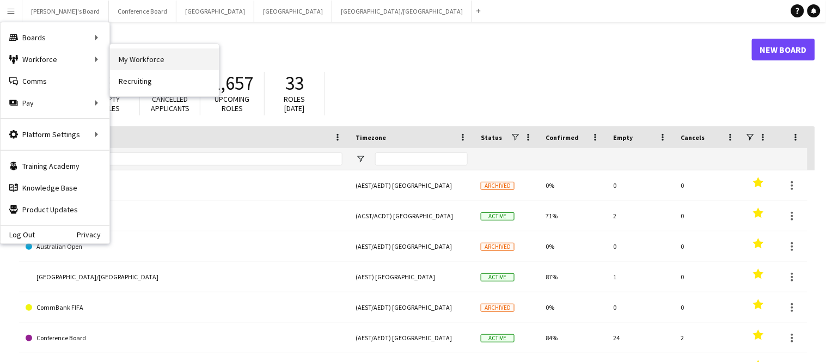
click at [128, 66] on link "My Workforce" at bounding box center [164, 59] width 109 height 22
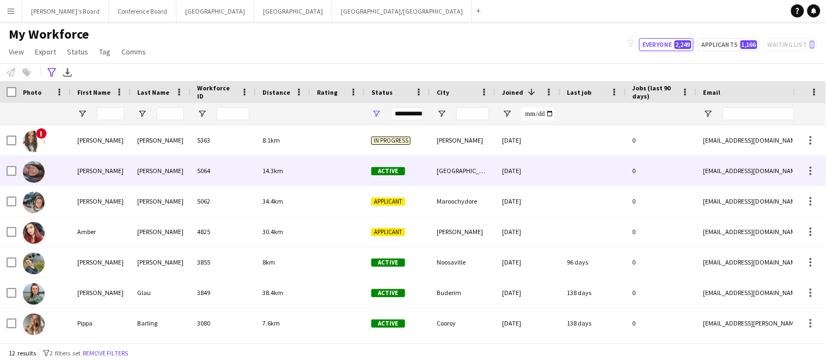
click at [84, 172] on div "AGUEDA" at bounding box center [101, 171] width 60 height 30
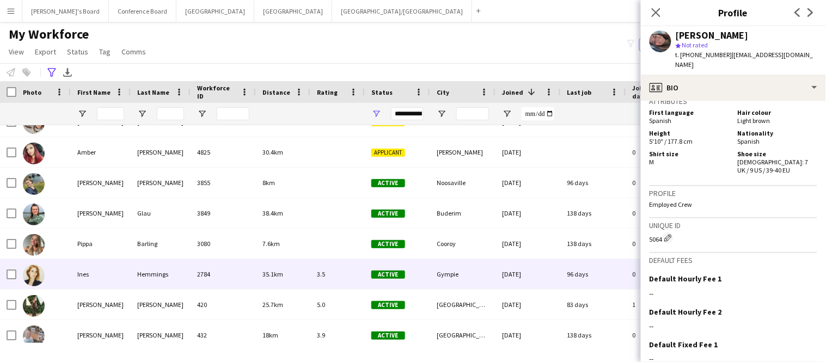
scroll to position [80, 0]
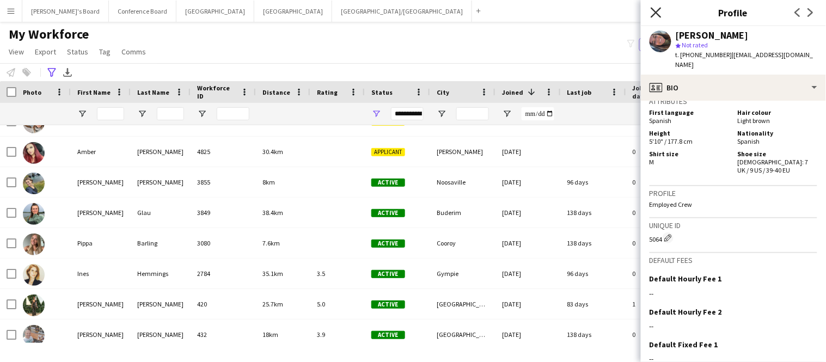
click at [651, 14] on icon "Close pop-in" at bounding box center [655, 12] width 10 height 10
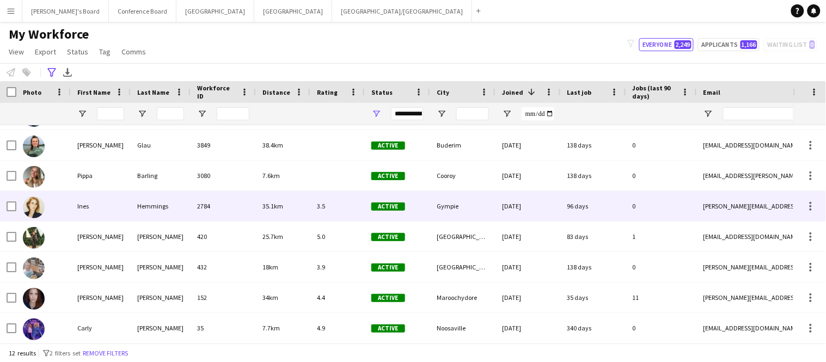
scroll to position [0, 0]
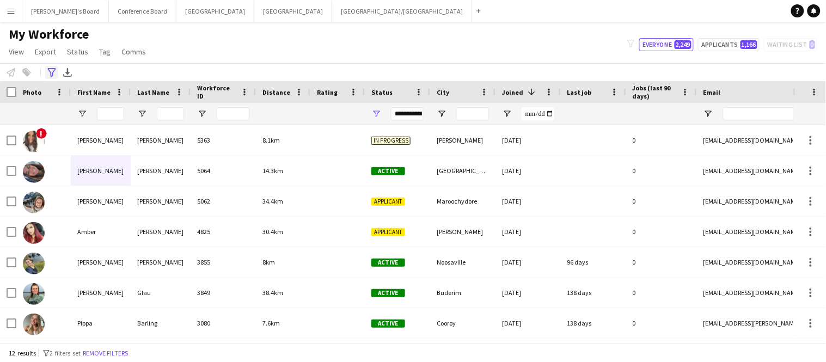
click at [51, 69] on icon "Advanced filters" at bounding box center [51, 72] width 9 height 9
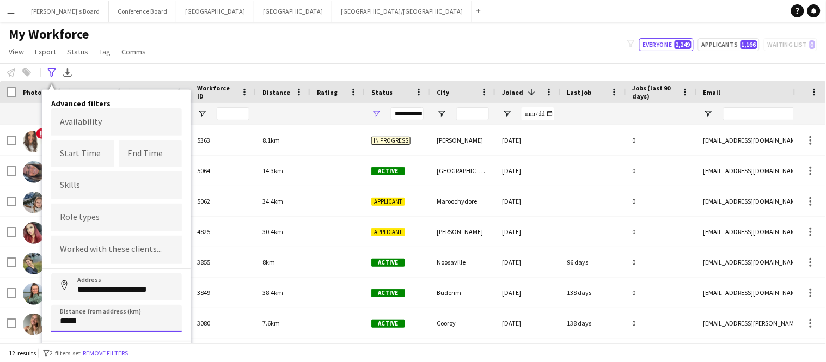
click at [67, 319] on input "*****" at bounding box center [116, 318] width 131 height 27
type input "****"
click button "Address" at bounding box center [64, 286] width 26 height 26
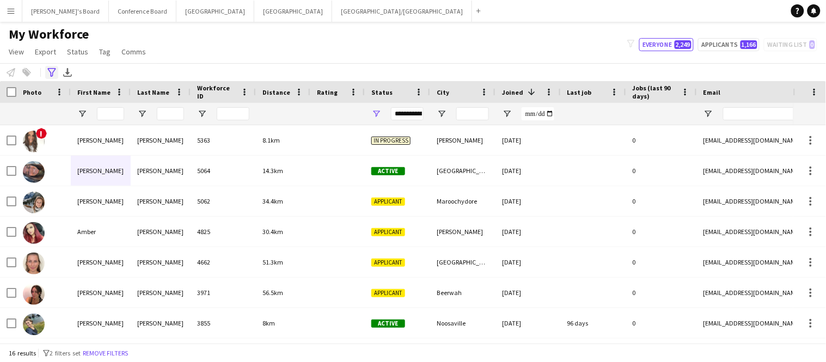
click at [50, 71] on icon "Advanced filters" at bounding box center [51, 72] width 9 height 9
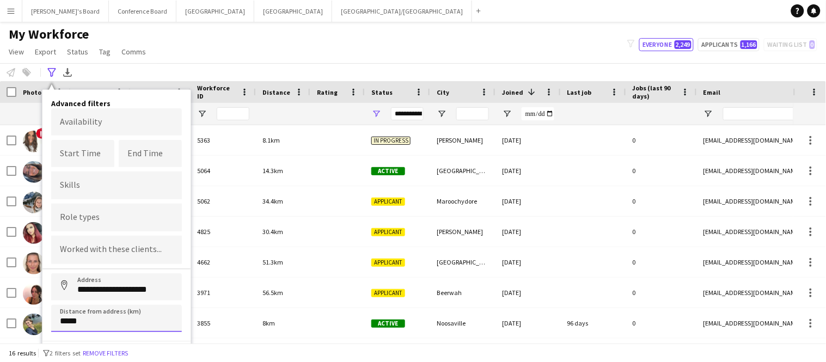
click at [70, 318] on input "*****" at bounding box center [116, 318] width 131 height 27
type input "****"
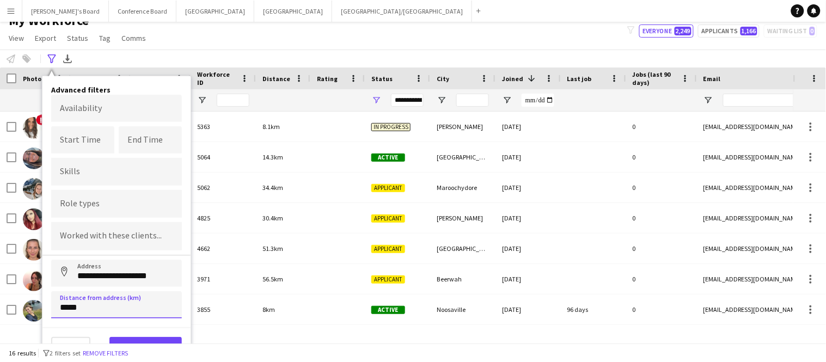
type input "*****"
click at [123, 339] on button "View results" at bounding box center [145, 348] width 72 height 22
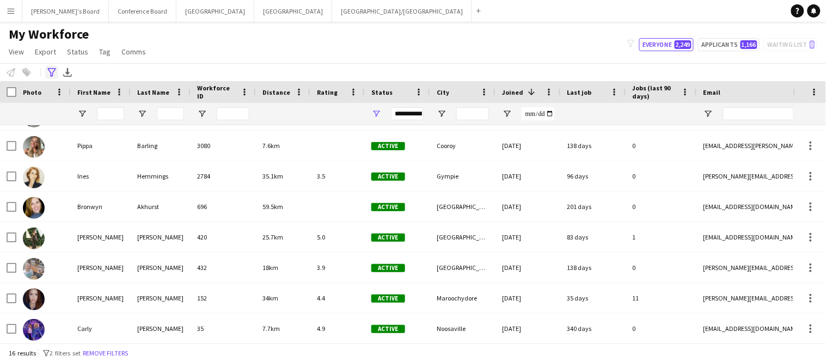
click at [53, 73] on icon "Advanced filters" at bounding box center [51, 72] width 9 height 9
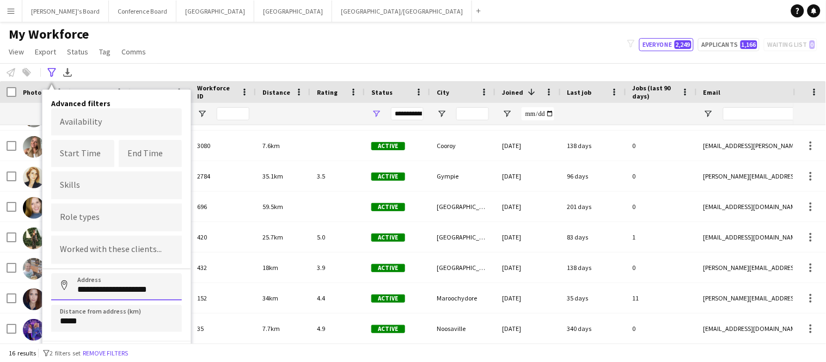
click at [163, 286] on input "**********" at bounding box center [116, 286] width 131 height 27
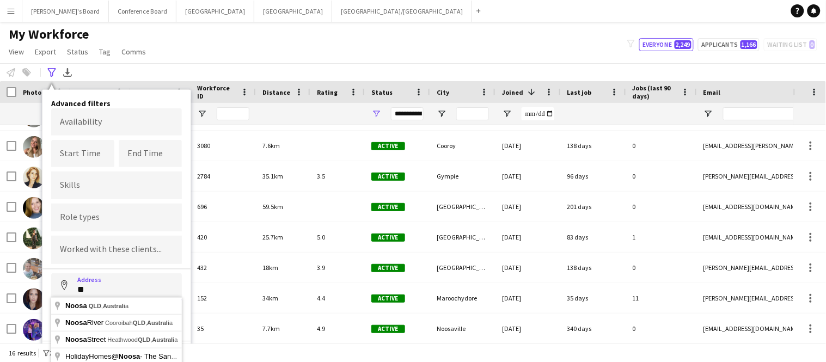
type input "*"
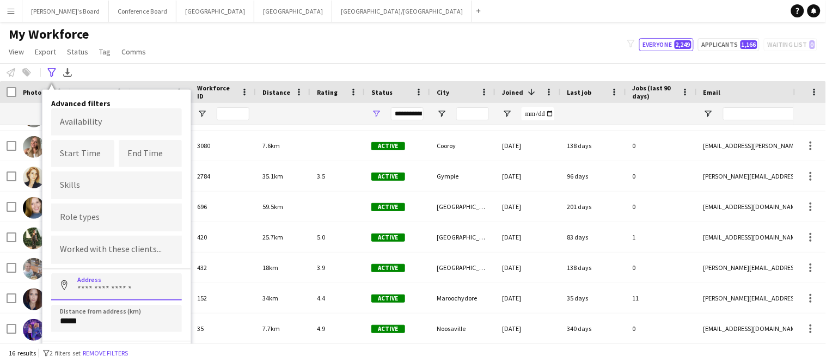
scroll to position [14, 0]
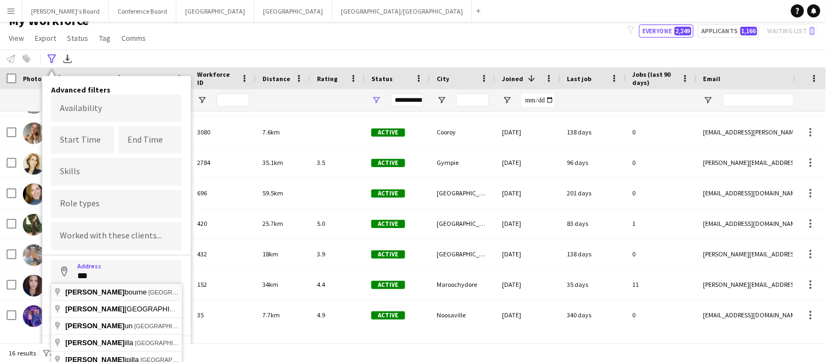
type input "**********"
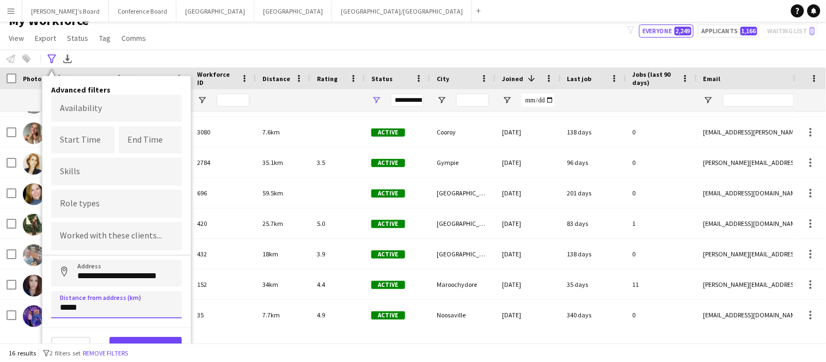
type input "****"
type input "*****"
click at [163, 337] on button "View results" at bounding box center [145, 348] width 72 height 22
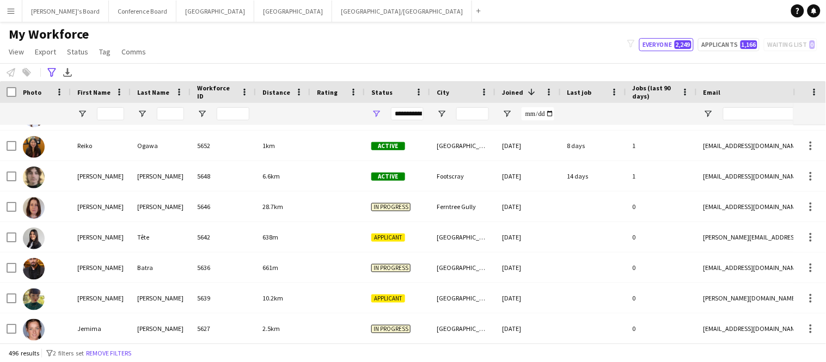
scroll to position [0, 0]
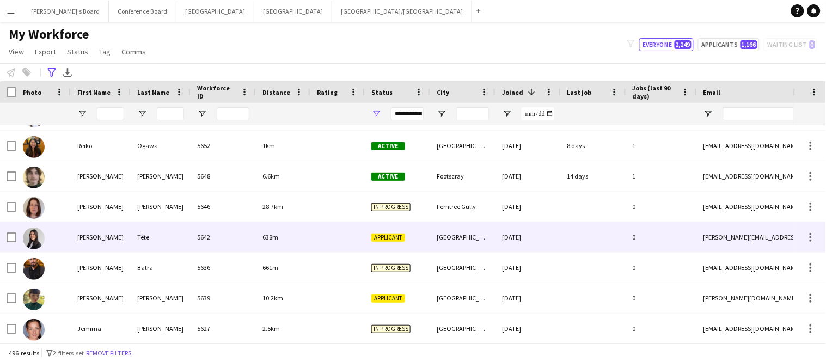
click at [101, 239] on div "Cassandra" at bounding box center [101, 237] width 60 height 30
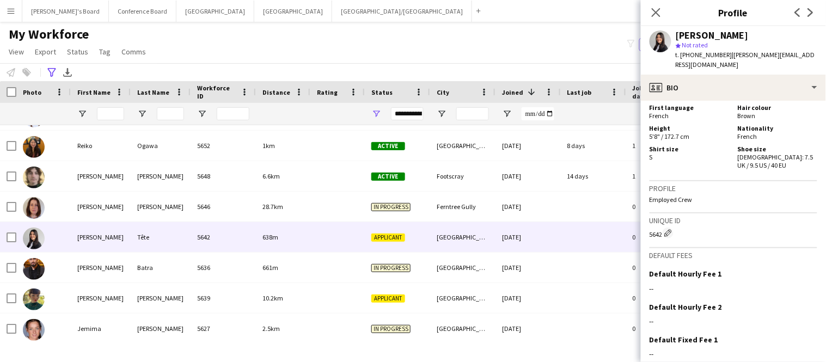
scroll to position [833, 0]
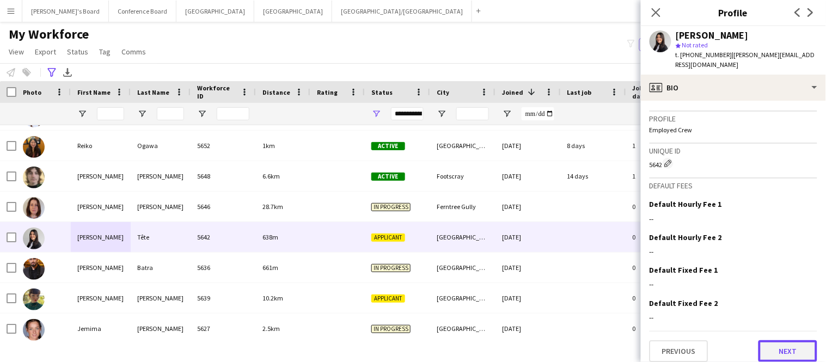
click at [790, 345] on button "Next" at bounding box center [787, 351] width 59 height 22
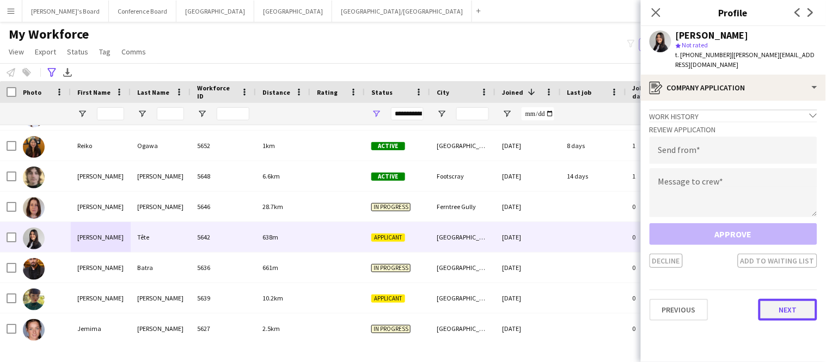
click at [786, 299] on button "Next" at bounding box center [787, 310] width 59 height 22
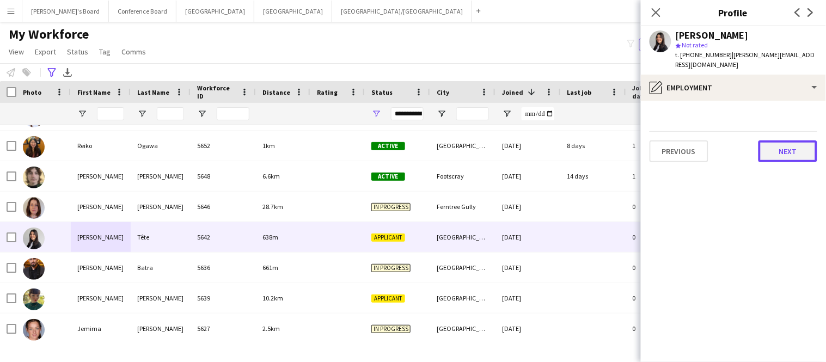
click at [789, 145] on button "Next" at bounding box center [787, 151] width 59 height 22
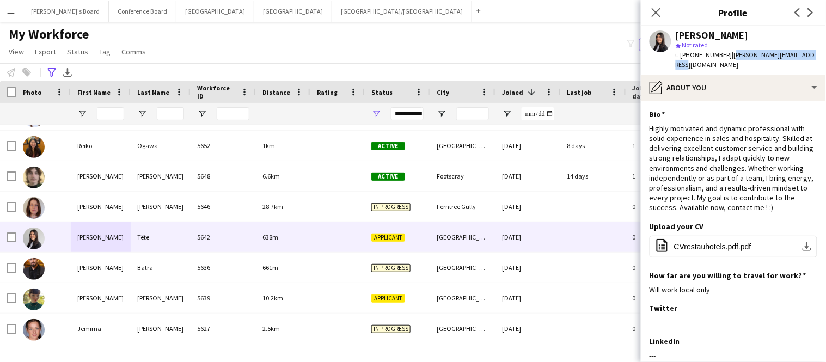
drag, startPoint x: 724, startPoint y: 57, endPoint x: 806, endPoint y: 57, distance: 81.1
click at [806, 57] on div "Cassandra Tête star Not rated t. +61411817440 | cassandra.tete13@gmail.com" at bounding box center [733, 50] width 185 height 48
copy span "cassandra.tete13@gmail.com"
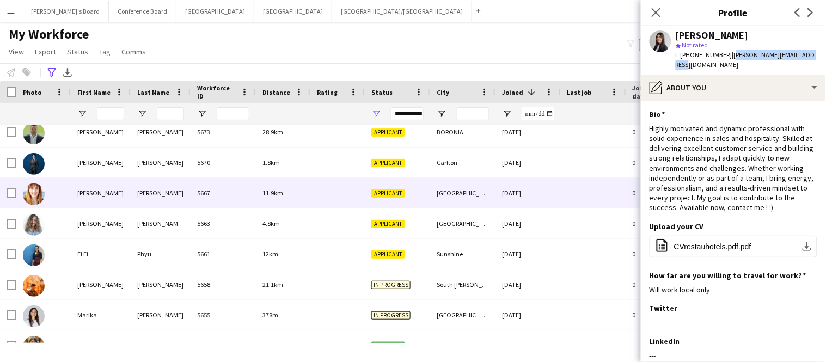
scroll to position [69, 0]
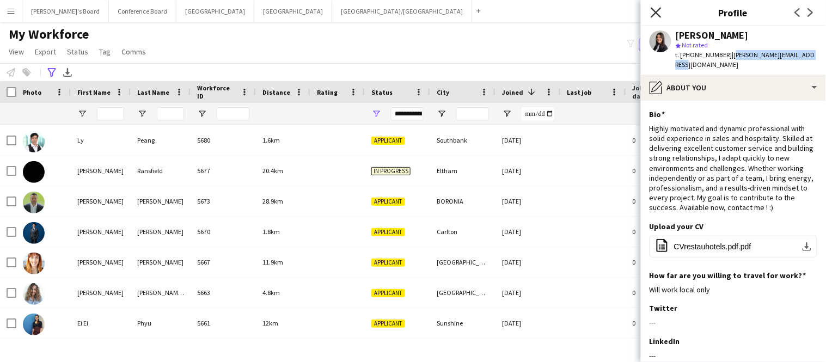
click at [653, 16] on icon "Close pop-in" at bounding box center [655, 12] width 10 height 10
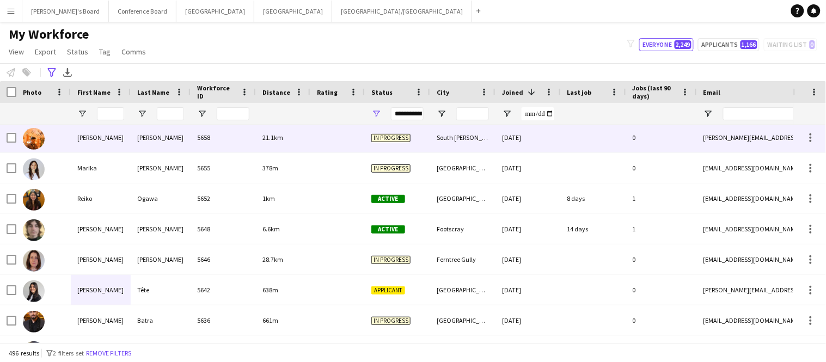
scroll to position [0, 0]
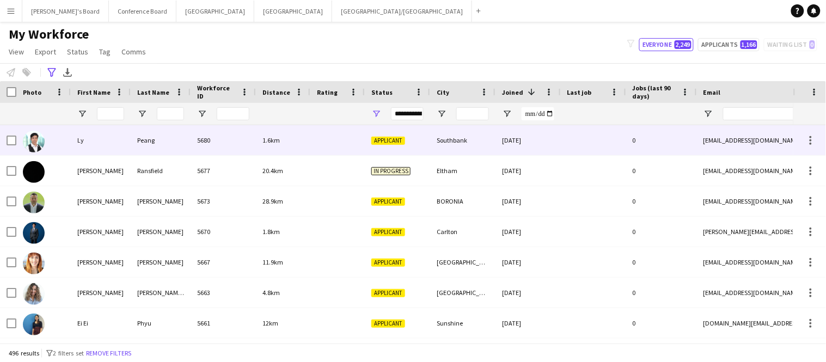
click at [88, 140] on div "Ly" at bounding box center [101, 140] width 60 height 30
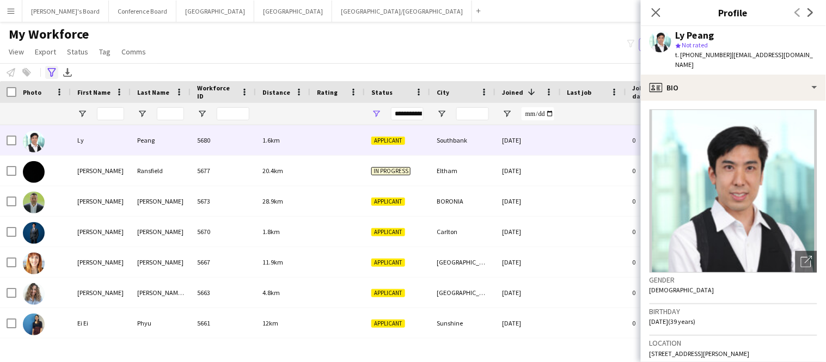
click at [51, 75] on icon at bounding box center [51, 72] width 8 height 9
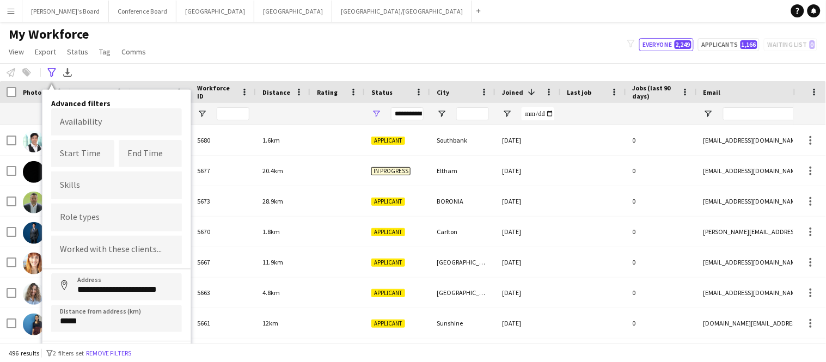
scroll to position [14, 0]
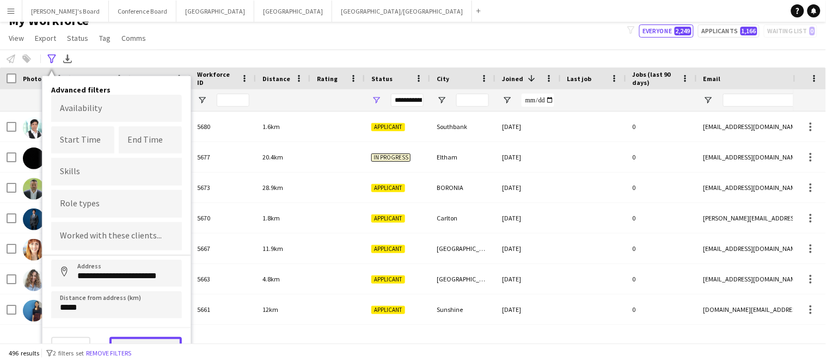
click at [126, 337] on button "View results" at bounding box center [145, 348] width 72 height 22
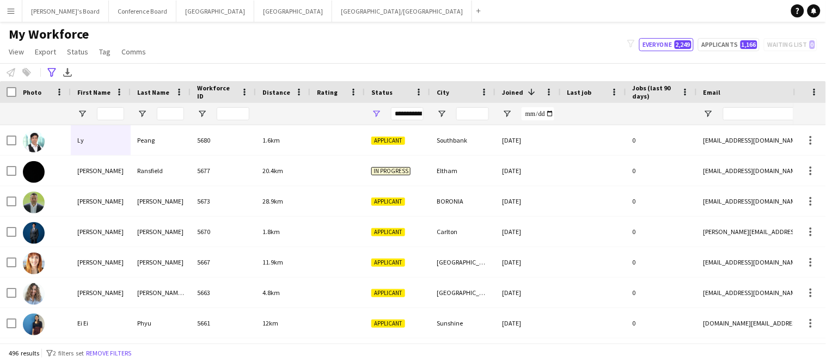
scroll to position [0, 0]
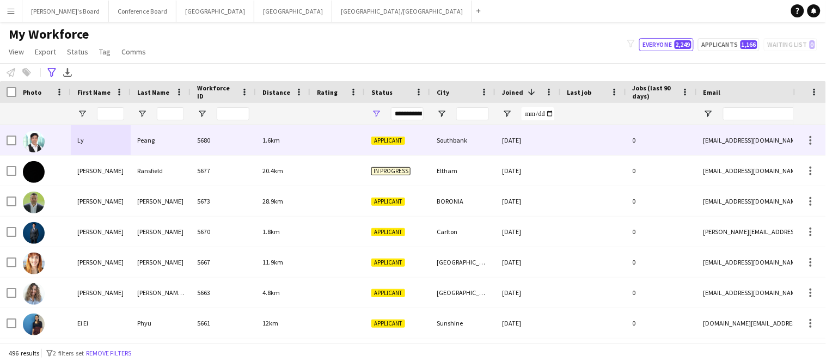
click at [165, 138] on div "Peang" at bounding box center [161, 140] width 60 height 30
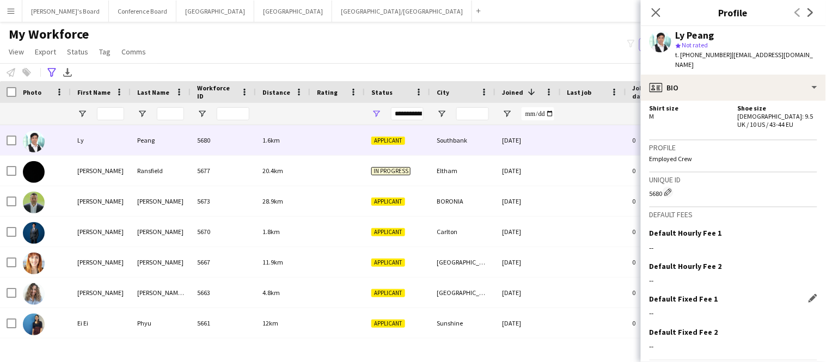
scroll to position [641, 0]
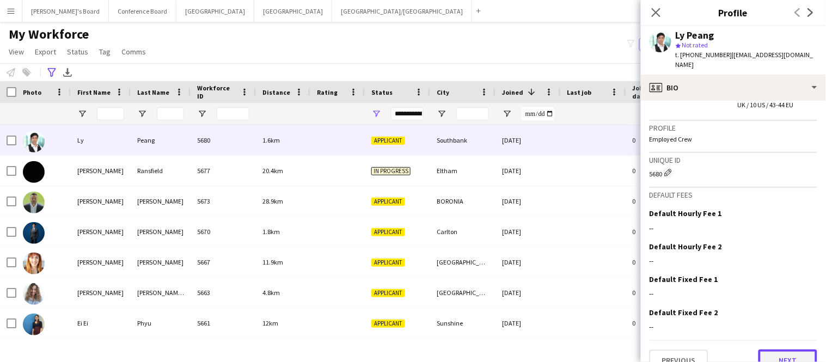
click at [785, 349] on button "Next" at bounding box center [787, 360] width 59 height 22
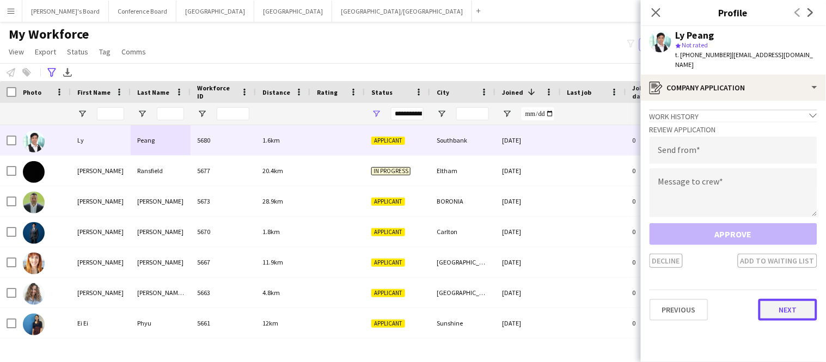
click at [777, 299] on button "Next" at bounding box center [787, 310] width 59 height 22
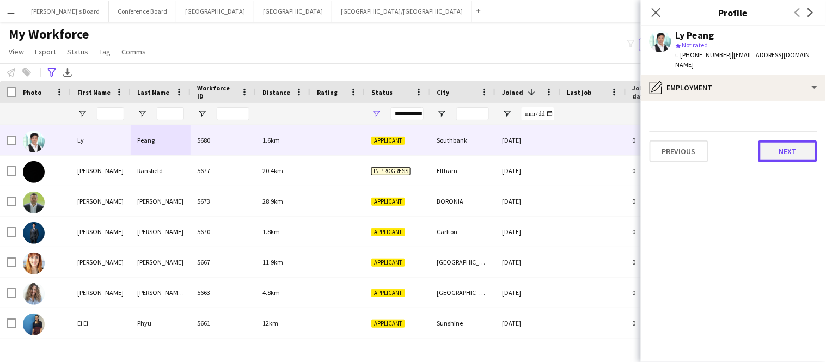
click at [790, 140] on button "Next" at bounding box center [787, 151] width 59 height 22
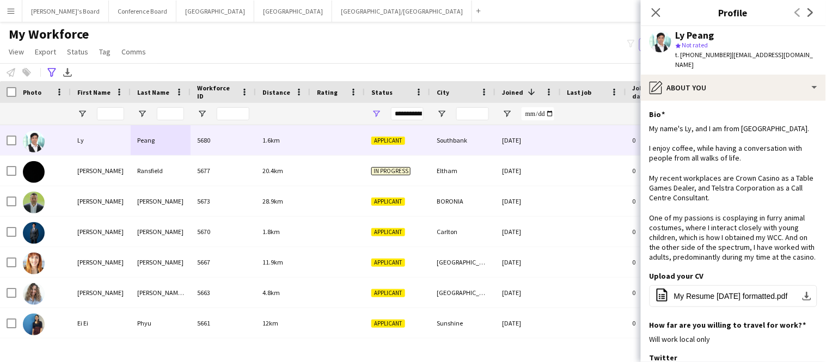
drag, startPoint x: 676, startPoint y: 34, endPoint x: 715, endPoint y: 35, distance: 38.7
click at [715, 35] on div "Ly Peang" at bounding box center [746, 35] width 142 height 10
copy div "Ly Peang"
click at [653, 13] on icon "Close pop-in" at bounding box center [655, 12] width 10 height 10
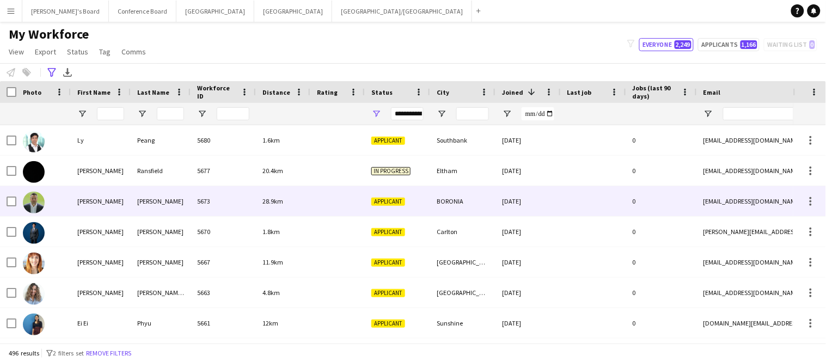
click at [170, 204] on div "[PERSON_NAME]" at bounding box center [161, 201] width 60 height 30
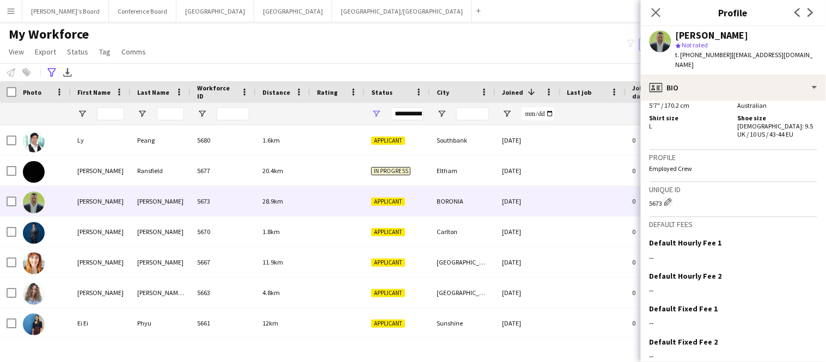
scroll to position [649, 0]
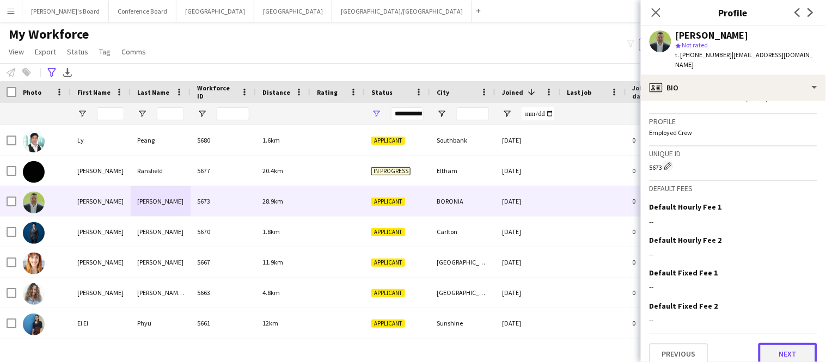
click at [795, 349] on button "Next" at bounding box center [787, 354] width 59 height 22
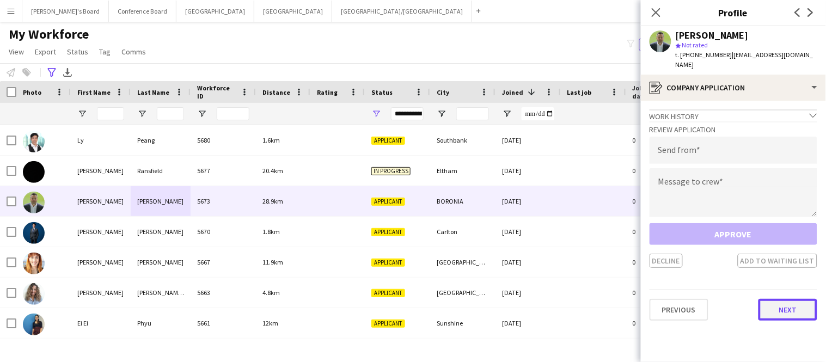
click at [789, 300] on button "Next" at bounding box center [787, 310] width 59 height 22
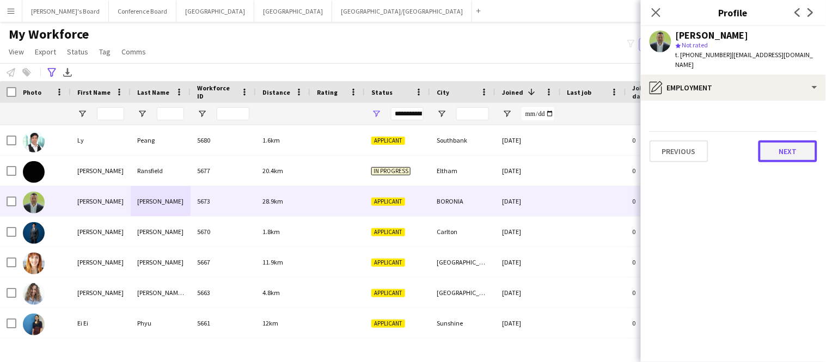
click at [776, 146] on button "Next" at bounding box center [787, 151] width 59 height 22
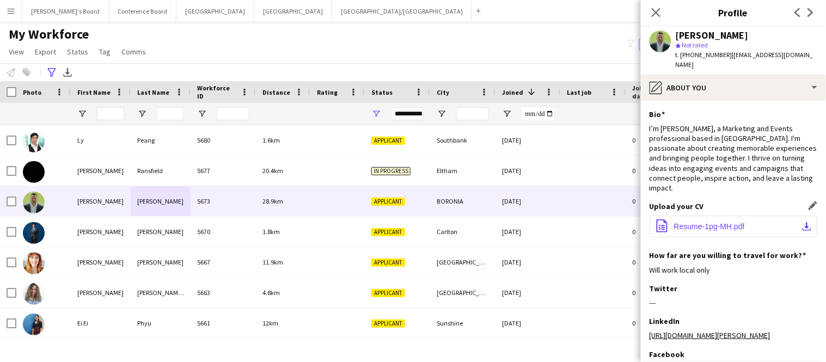
scroll to position [103, 0]
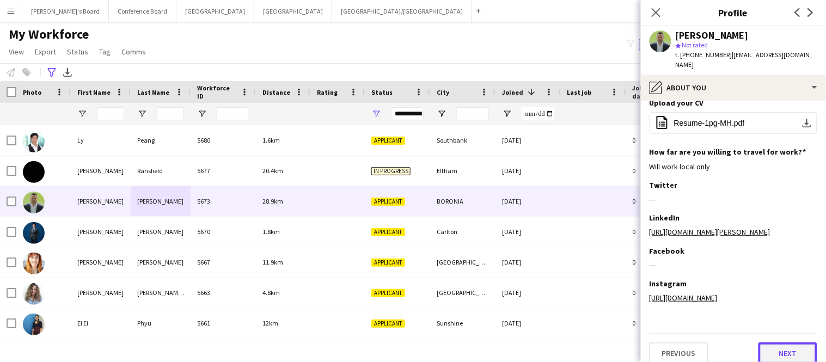
click at [779, 342] on button "Next" at bounding box center [787, 353] width 59 height 22
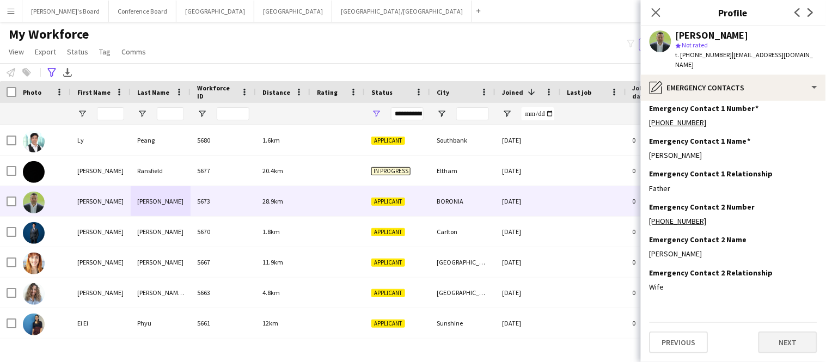
scroll to position [0, 0]
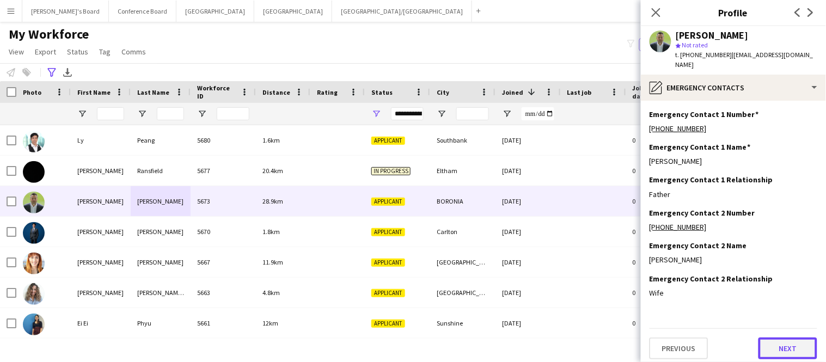
click at [779, 341] on button "Next" at bounding box center [787, 348] width 59 height 22
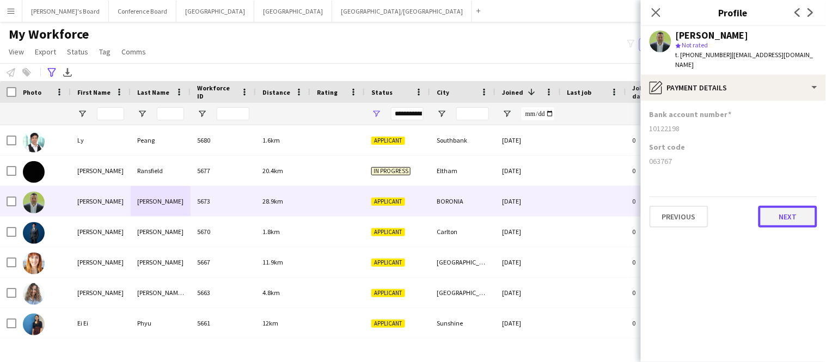
click at [771, 209] on button "Next" at bounding box center [787, 217] width 59 height 22
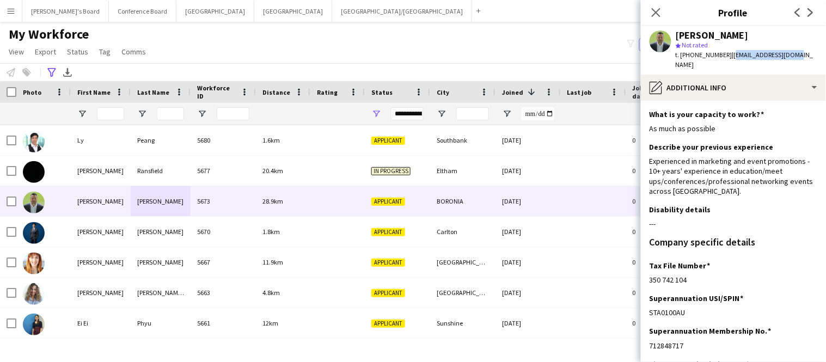
drag, startPoint x: 726, startPoint y: 56, endPoint x: 792, endPoint y: 55, distance: 66.9
click at [792, 55] on div "Michael Haberle star Not rated t. +61413704225 | mphaberle@gmail.com" at bounding box center [733, 50] width 185 height 48
copy span "[EMAIL_ADDRESS][DOMAIN_NAME]"
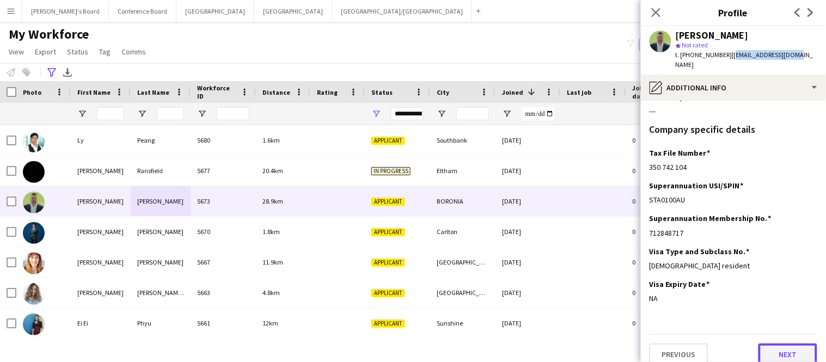
click at [774, 343] on button "Next" at bounding box center [787, 354] width 59 height 22
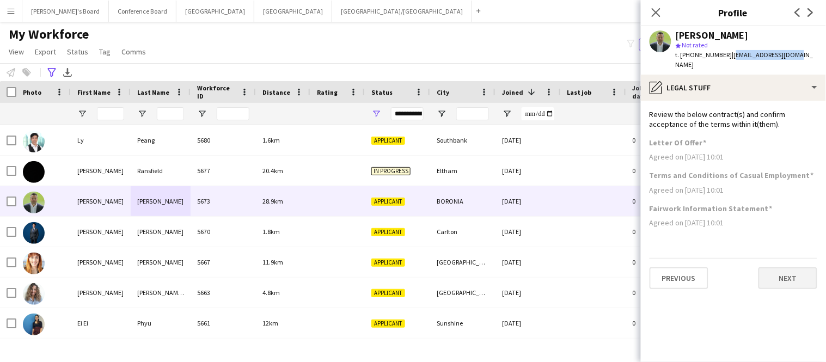
scroll to position [0, 0]
click at [779, 272] on button "Next" at bounding box center [787, 278] width 59 height 22
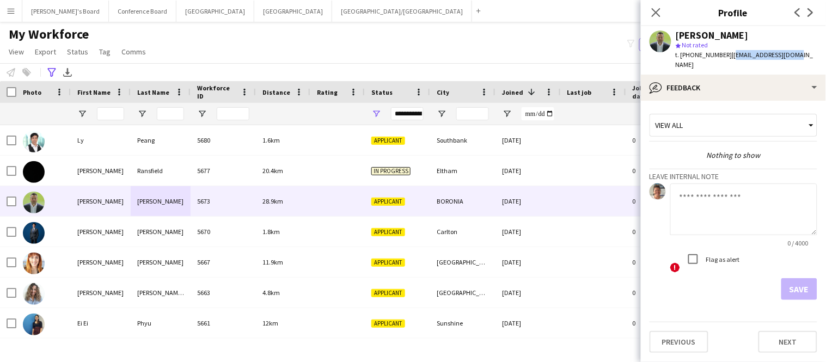
click at [698, 189] on textarea at bounding box center [743, 209] width 147 height 52
type textarea "******** *****"
click at [798, 278] on button "Save" at bounding box center [799, 289] width 36 height 22
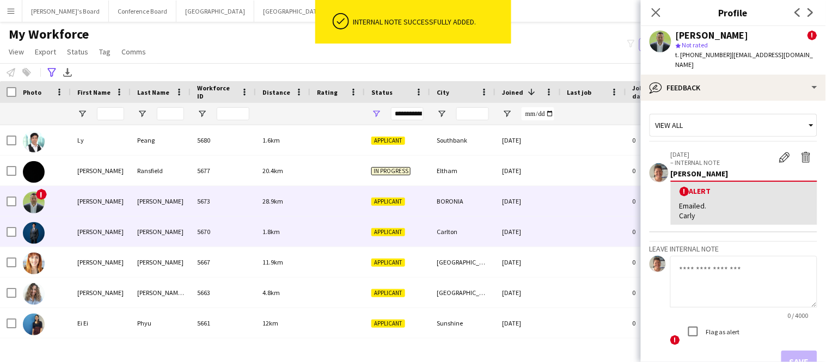
click at [178, 238] on div "[PERSON_NAME]" at bounding box center [161, 232] width 60 height 30
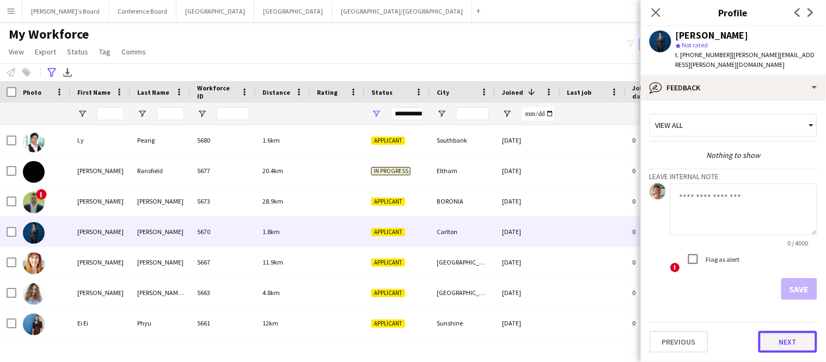
click at [788, 333] on button "Next" at bounding box center [787, 342] width 59 height 22
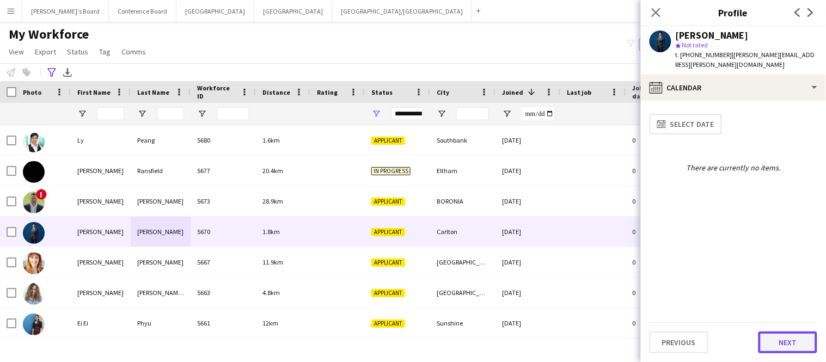
click at [786, 346] on button "Next" at bounding box center [787, 342] width 59 height 22
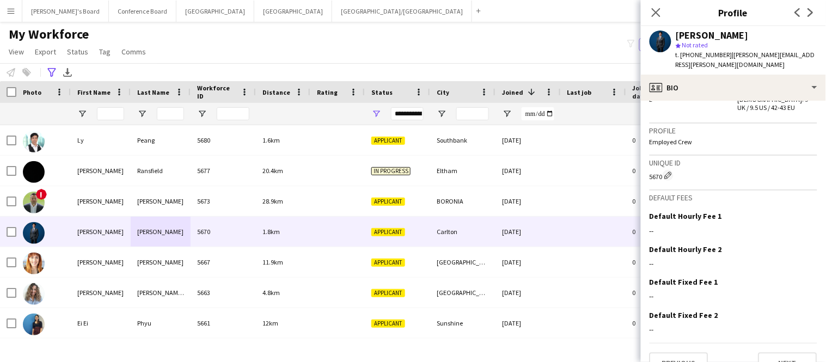
scroll to position [645, 0]
click at [788, 352] on button "Next" at bounding box center [787, 363] width 59 height 22
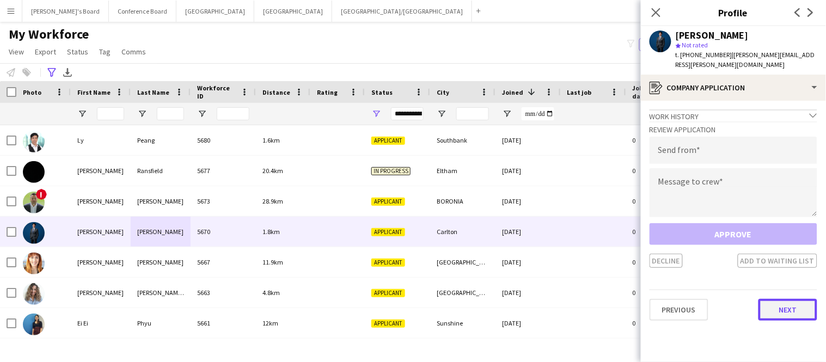
click at [785, 299] on button "Next" at bounding box center [787, 310] width 59 height 22
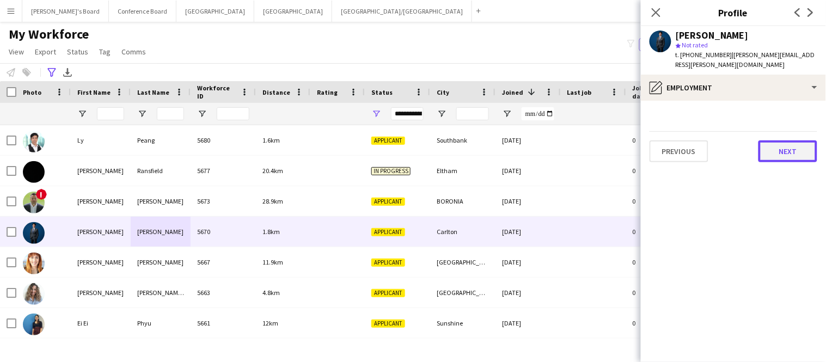
click at [789, 140] on button "Next" at bounding box center [787, 151] width 59 height 22
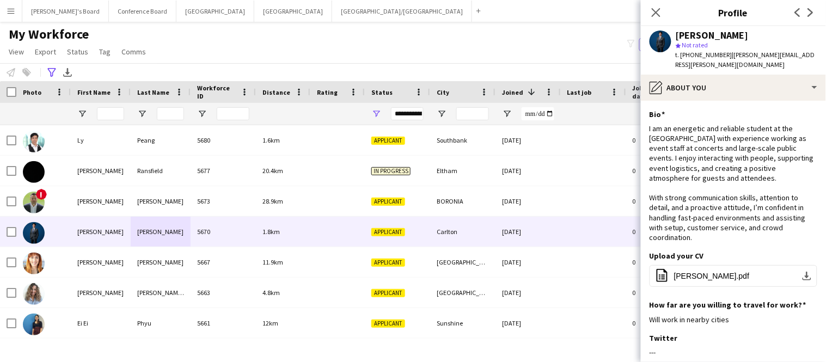
drag, startPoint x: 723, startPoint y: 56, endPoint x: 798, endPoint y: 57, distance: 75.1
click at [798, 57] on div "RAFAEL TRUJILLO star Not rated t. +61469863945 | rafael.trujillo@urp.edu.pe" at bounding box center [733, 50] width 185 height 48
copy span "[PERSON_NAME][EMAIL_ADDRESS][PERSON_NAME][DOMAIN_NAME]"
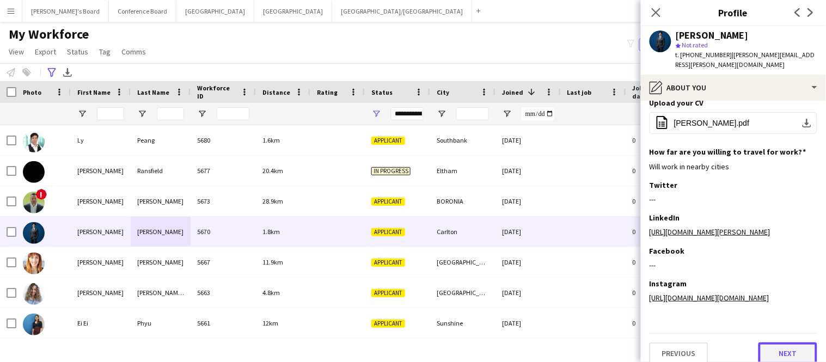
click at [774, 342] on button "Next" at bounding box center [787, 353] width 59 height 22
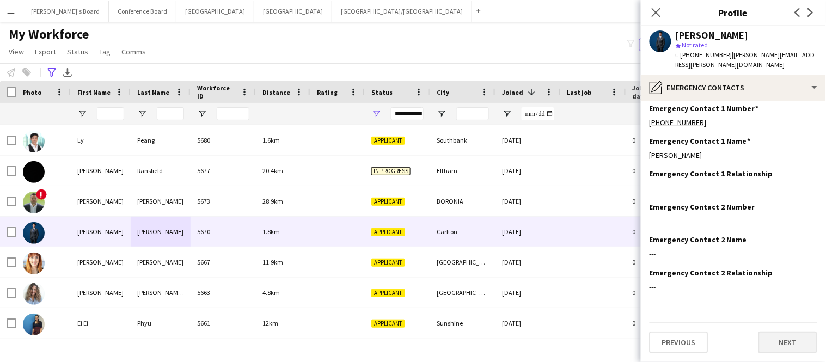
scroll to position [0, 0]
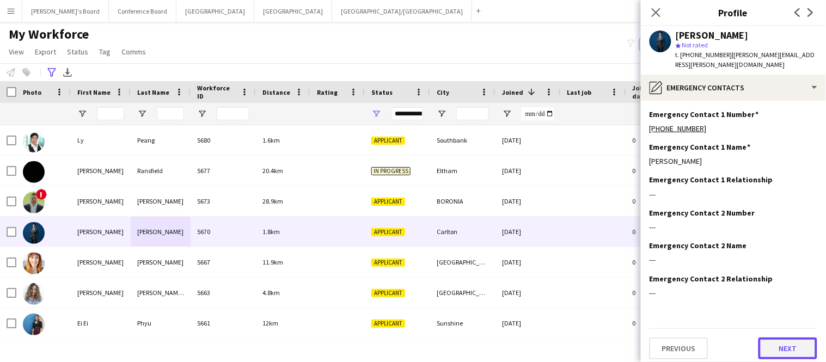
click at [774, 342] on button "Next" at bounding box center [787, 348] width 59 height 22
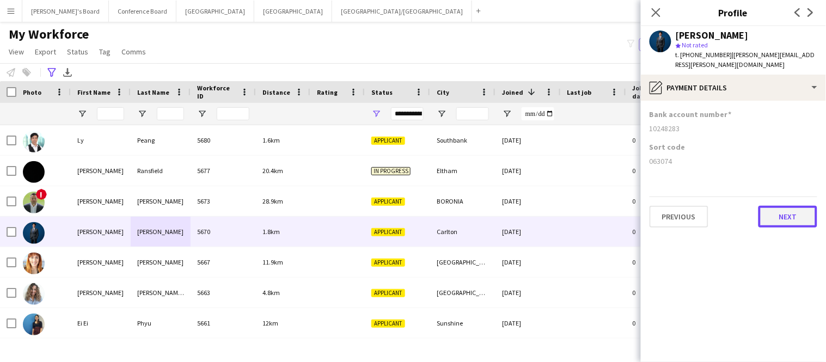
click at [800, 206] on button "Next" at bounding box center [787, 217] width 59 height 22
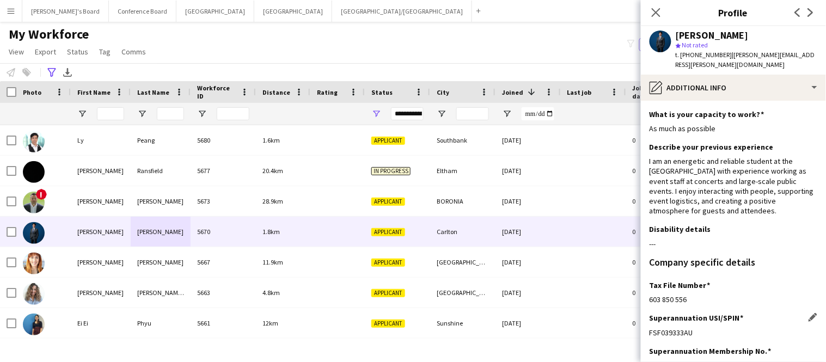
scroll to position [133, 0]
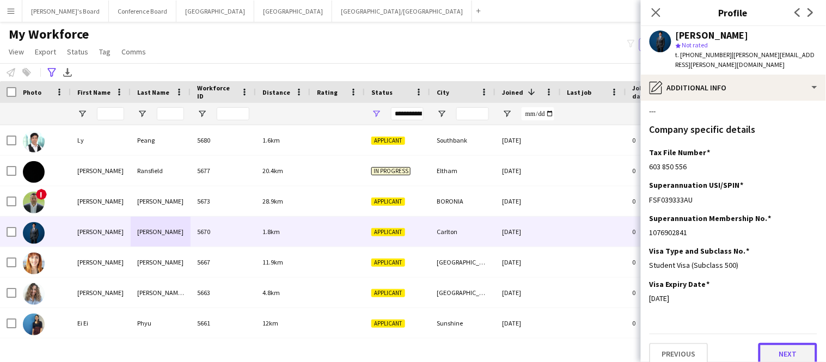
click at [786, 346] on button "Next" at bounding box center [787, 354] width 59 height 22
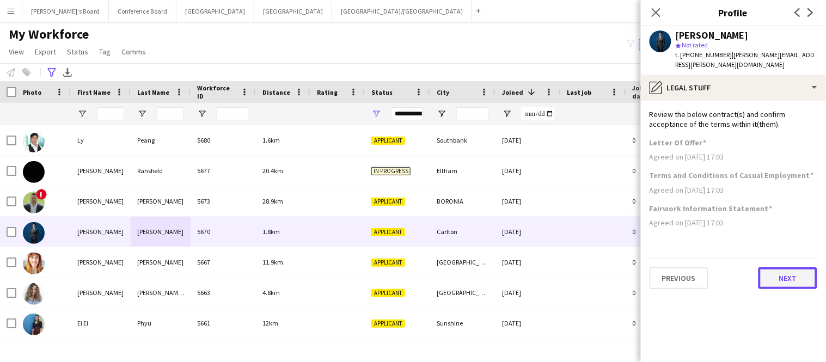
click at [777, 277] on button "Next" at bounding box center [787, 278] width 59 height 22
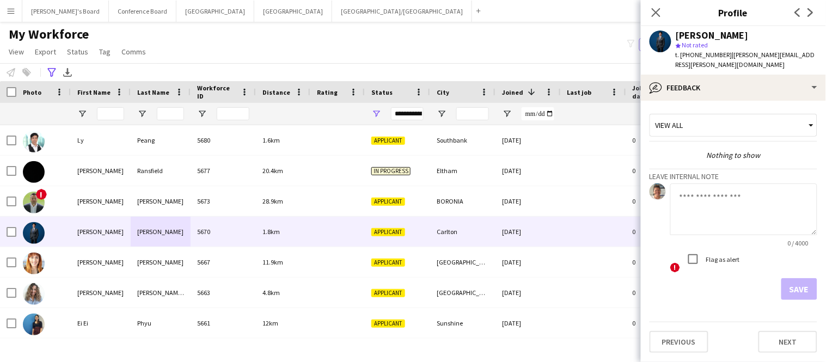
click at [697, 183] on textarea at bounding box center [743, 209] width 147 height 52
type textarea "******* *****"
click at [801, 282] on button "Save" at bounding box center [799, 289] width 36 height 22
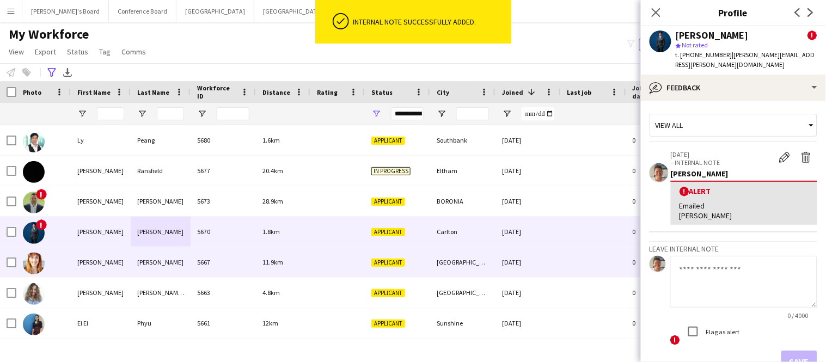
click at [90, 267] on div "[PERSON_NAME]" at bounding box center [101, 262] width 60 height 30
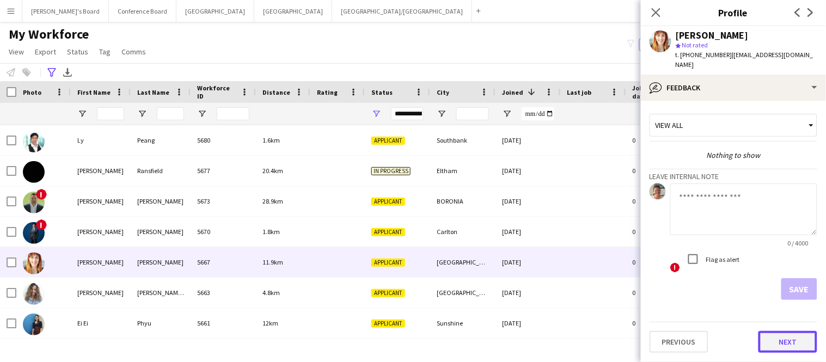
click at [774, 331] on button "Next" at bounding box center [787, 342] width 59 height 22
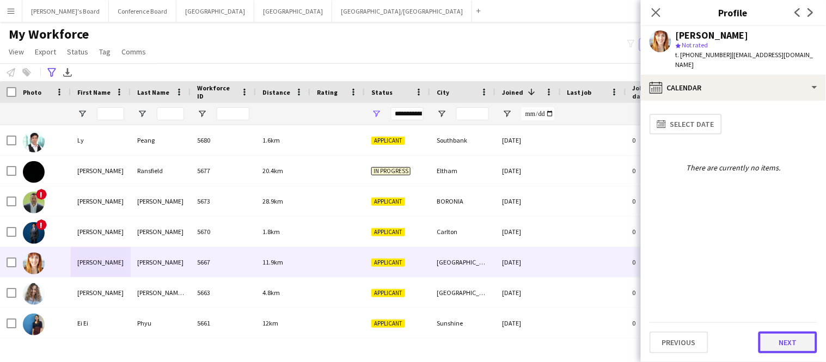
click at [775, 335] on button "Next" at bounding box center [787, 342] width 59 height 22
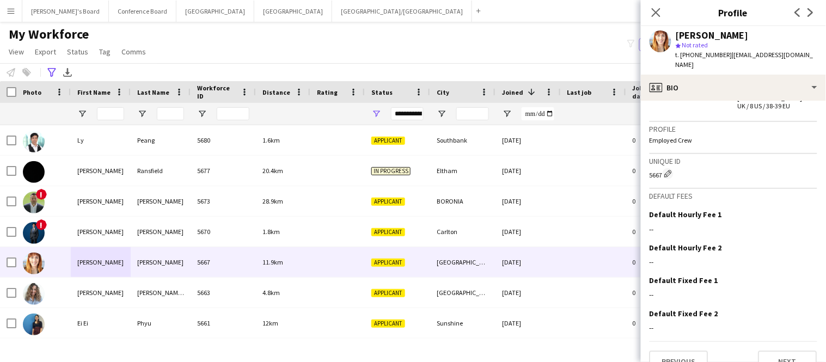
scroll to position [710, 0]
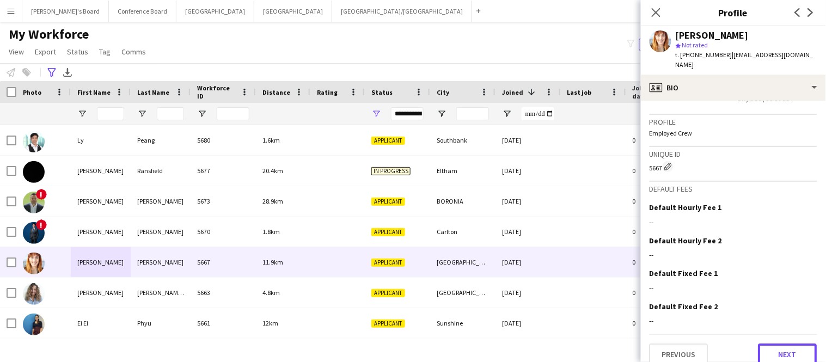
click at [775, 343] on button "Next" at bounding box center [787, 354] width 59 height 22
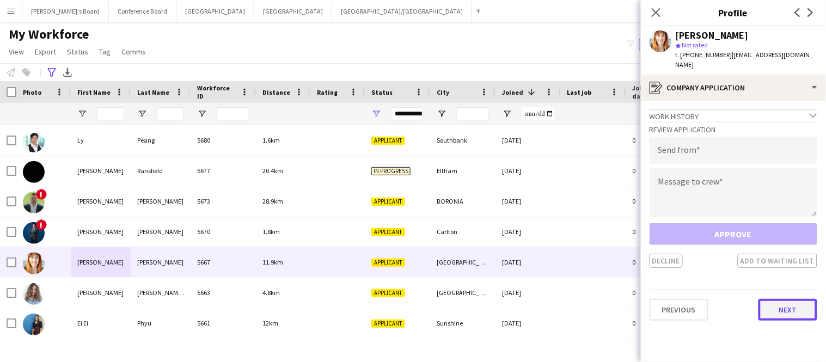
click at [788, 299] on button "Next" at bounding box center [787, 310] width 59 height 22
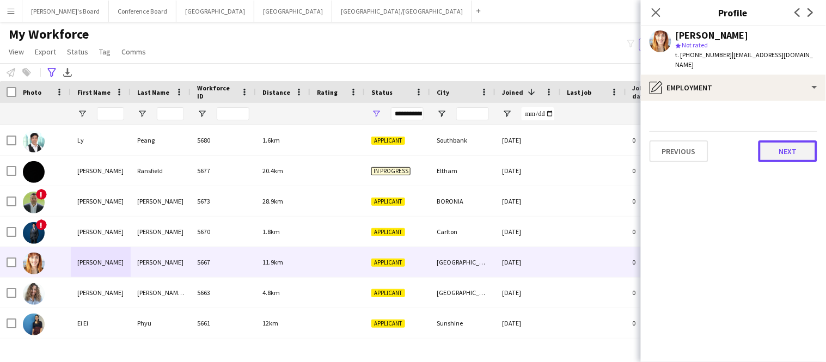
click at [803, 148] on button "Next" at bounding box center [787, 151] width 59 height 22
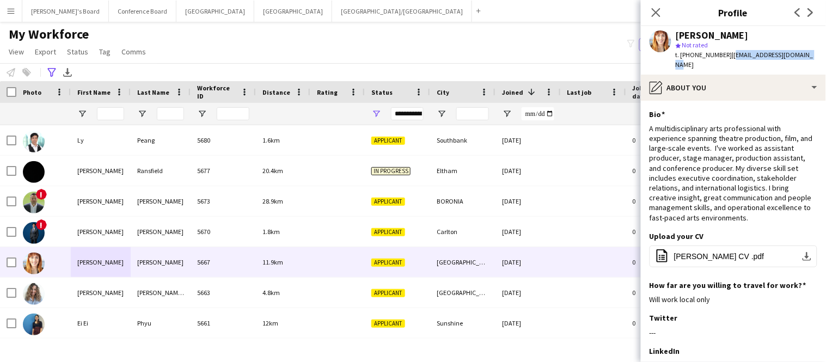
drag, startPoint x: 724, startPoint y: 55, endPoint x: 803, endPoint y: 58, distance: 79.5
click at [803, 58] on div "Deanne Rutherford star Not rated t. +61476512108 | dcrutherford13@gmail.com" at bounding box center [733, 50] width 185 height 48
copy span "[EMAIL_ADDRESS][DOMAIN_NAME]"
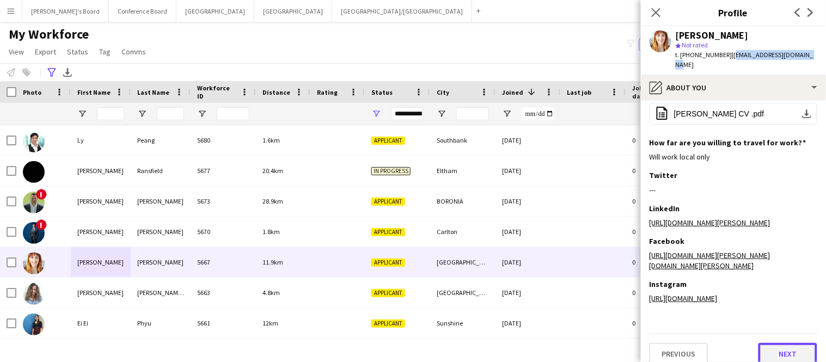
click at [789, 343] on button "Next" at bounding box center [787, 354] width 59 height 22
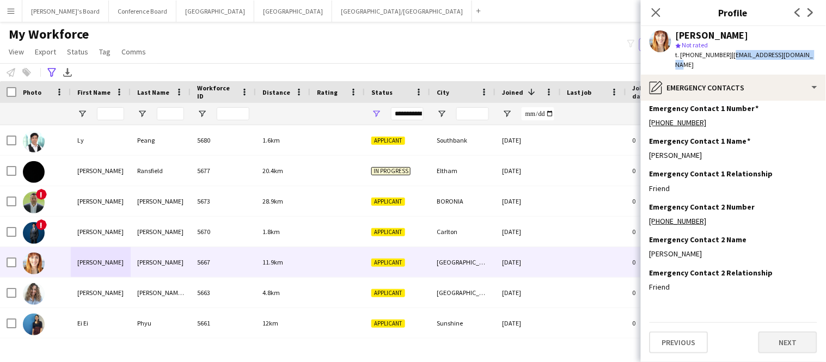
scroll to position [0, 0]
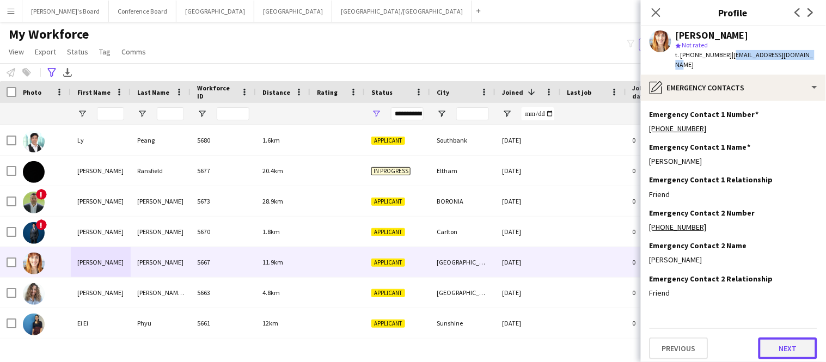
click at [789, 338] on button "Next" at bounding box center [787, 348] width 59 height 22
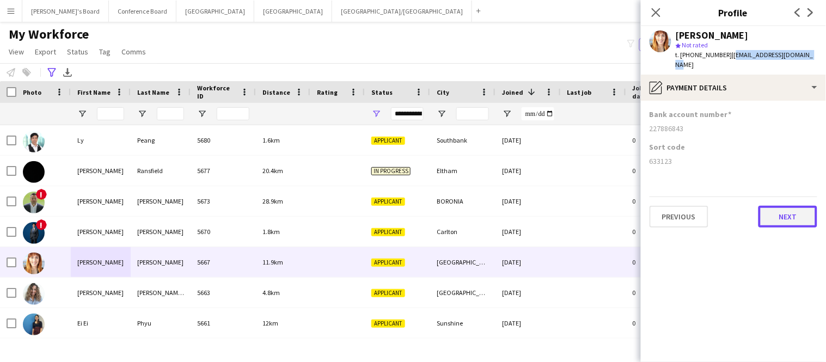
click at [782, 214] on button "Next" at bounding box center [787, 217] width 59 height 22
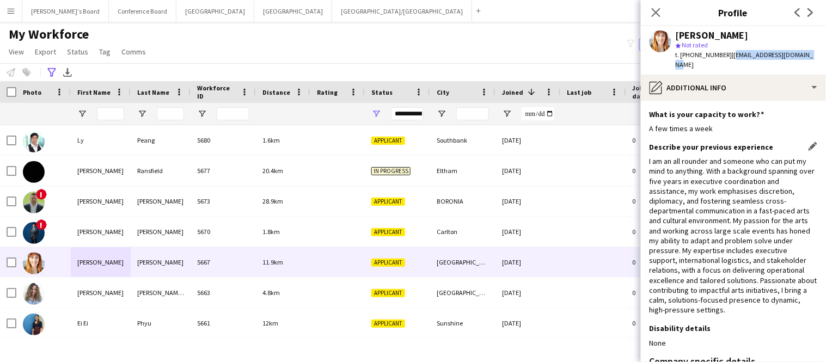
scroll to position [231, 0]
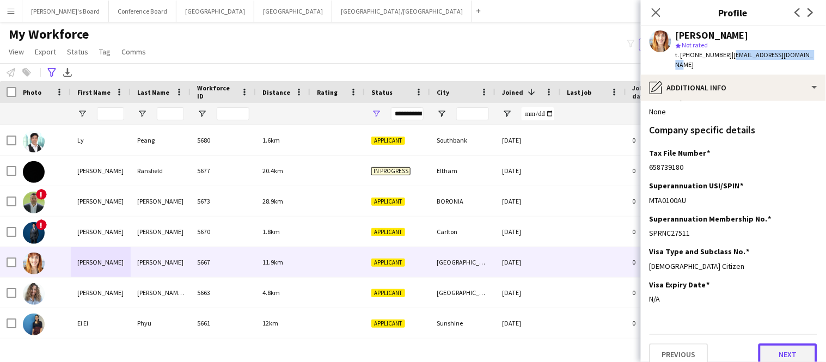
click at [775, 343] on button "Next" at bounding box center [787, 354] width 59 height 22
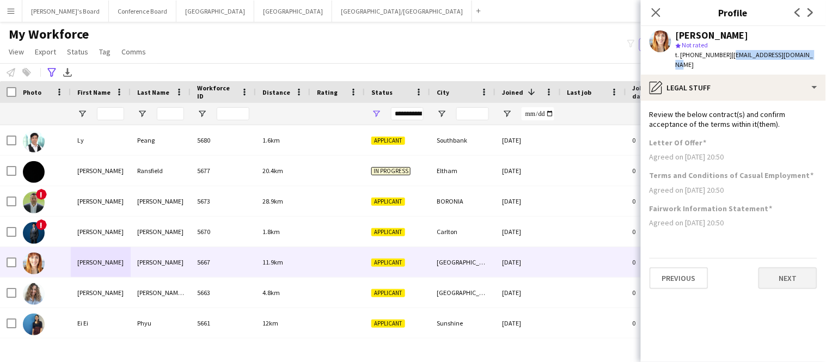
scroll to position [0, 0]
click at [772, 273] on button "Next" at bounding box center [787, 278] width 59 height 22
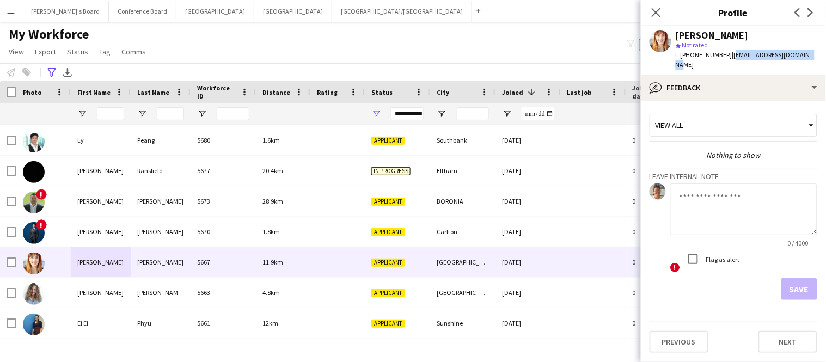
click at [690, 188] on textarea at bounding box center [743, 209] width 147 height 52
type textarea "******** *****"
click at [795, 279] on button "Save" at bounding box center [799, 289] width 36 height 22
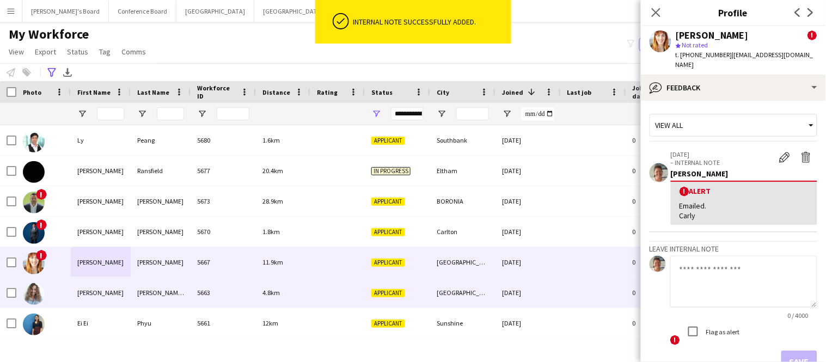
click at [102, 296] on div "[PERSON_NAME]" at bounding box center [101, 293] width 60 height 30
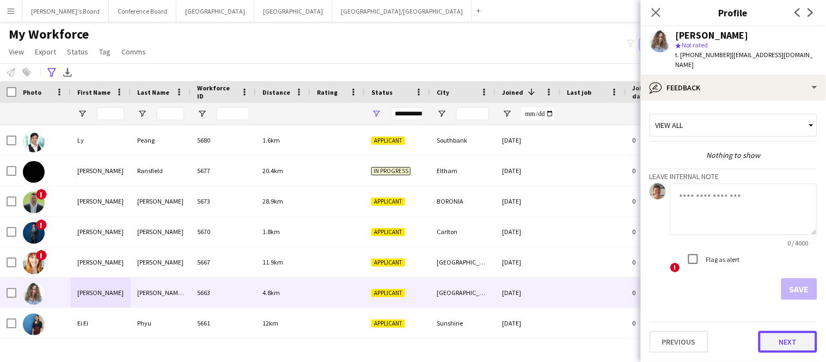
click at [779, 331] on button "Next" at bounding box center [787, 342] width 59 height 22
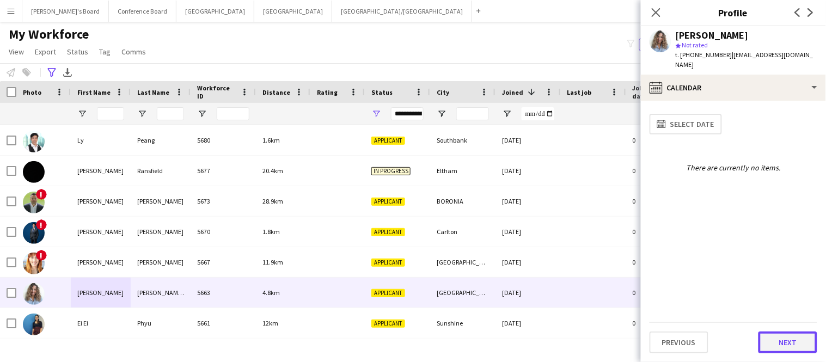
click at [780, 341] on button "Next" at bounding box center [787, 342] width 59 height 22
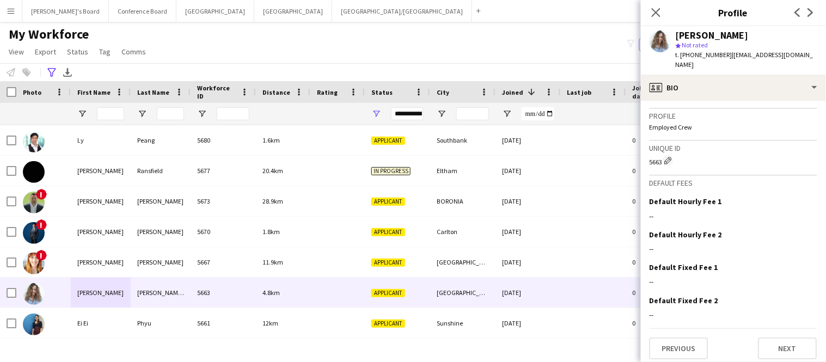
scroll to position [702, 0]
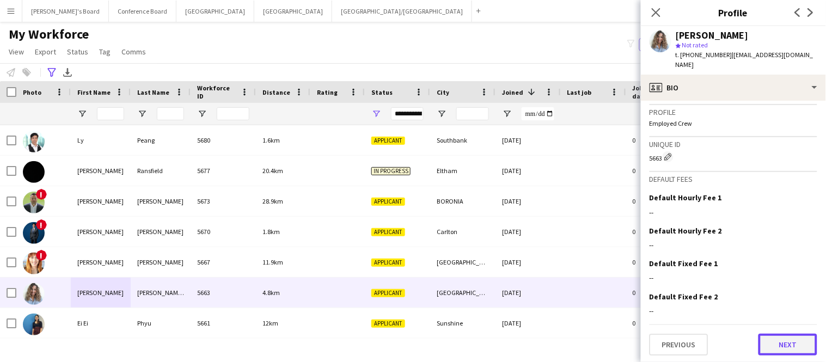
click at [786, 338] on button "Next" at bounding box center [787, 345] width 59 height 22
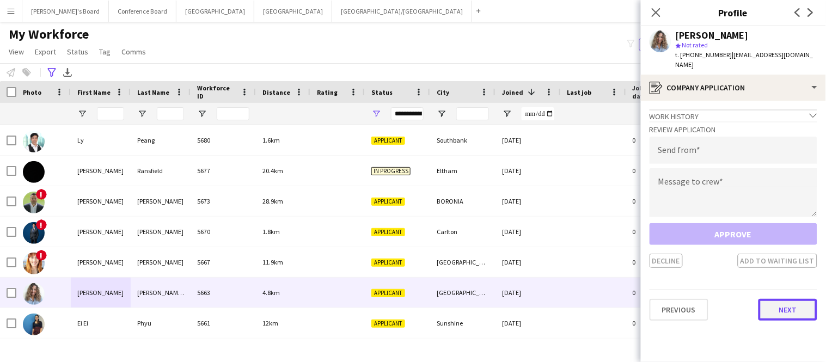
click at [782, 299] on button "Next" at bounding box center [787, 310] width 59 height 22
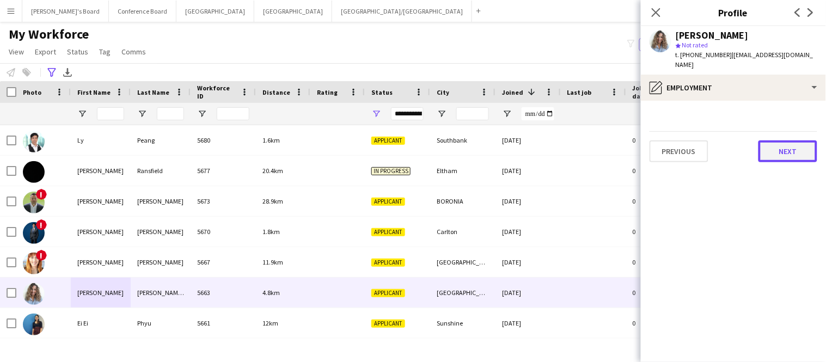
click at [780, 146] on button "Next" at bounding box center [787, 151] width 59 height 22
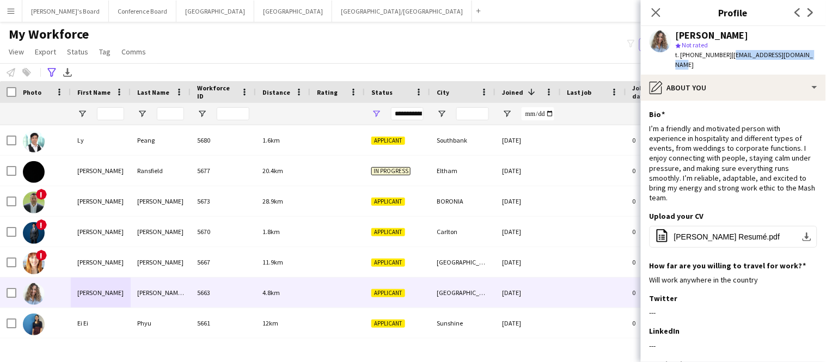
drag, startPoint x: 724, startPoint y: 56, endPoint x: 804, endPoint y: 56, distance: 80.0
click at [804, 56] on div "Giuliana Adler Monteiro star Not rated t. +61484944338 | giulianaadlerwk@gmail.…" at bounding box center [733, 50] width 185 height 48
copy span "[EMAIL_ADDRESS][DOMAIN_NAME]"
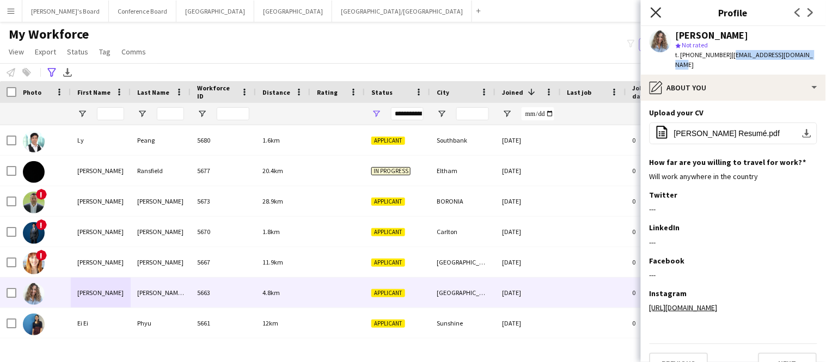
click at [657, 9] on icon "Close pop-in" at bounding box center [655, 12] width 10 height 10
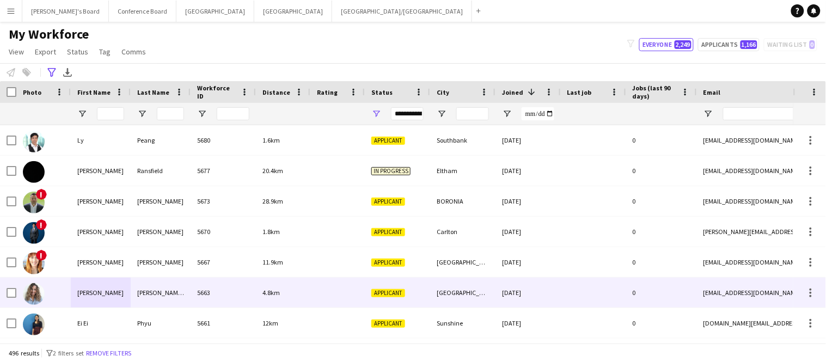
click at [95, 293] on div "[PERSON_NAME]" at bounding box center [101, 293] width 60 height 30
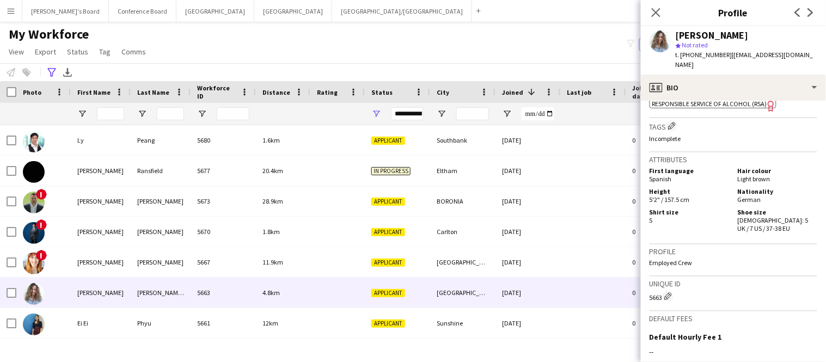
scroll to position [702, 0]
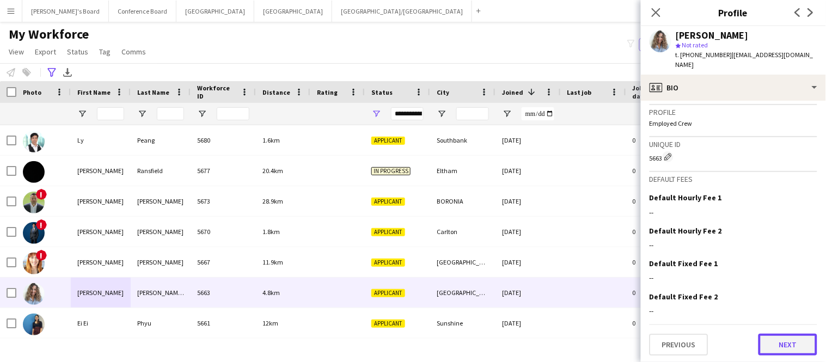
click at [788, 347] on button "Next" at bounding box center [787, 345] width 59 height 22
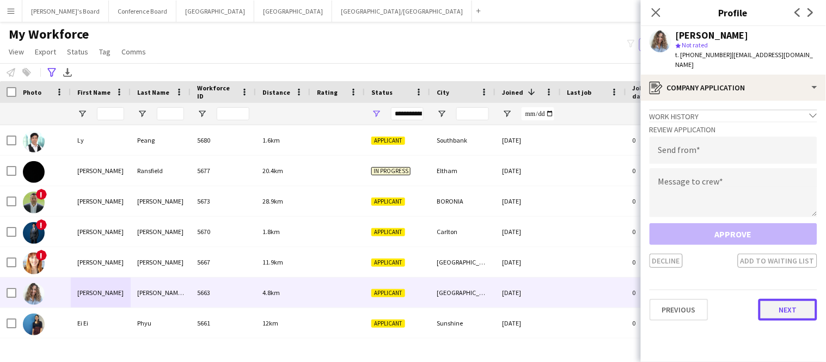
click at [772, 301] on button "Next" at bounding box center [787, 310] width 59 height 22
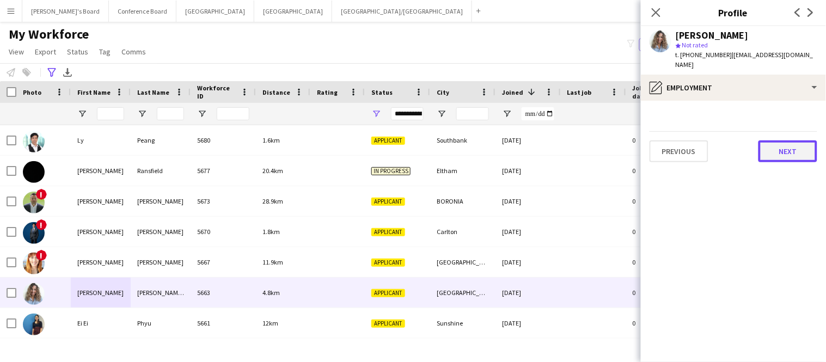
click at [789, 140] on button "Next" at bounding box center [787, 151] width 59 height 22
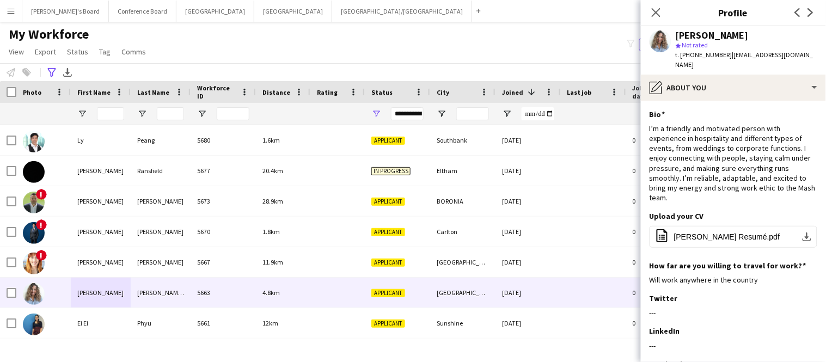
scroll to position [103, 0]
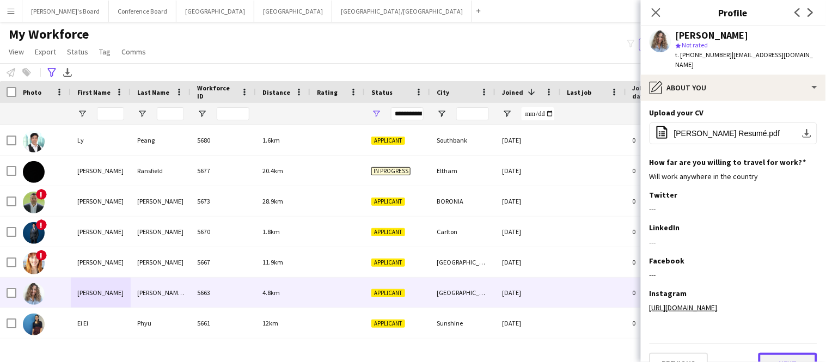
click at [782, 353] on button "Next" at bounding box center [787, 364] width 59 height 22
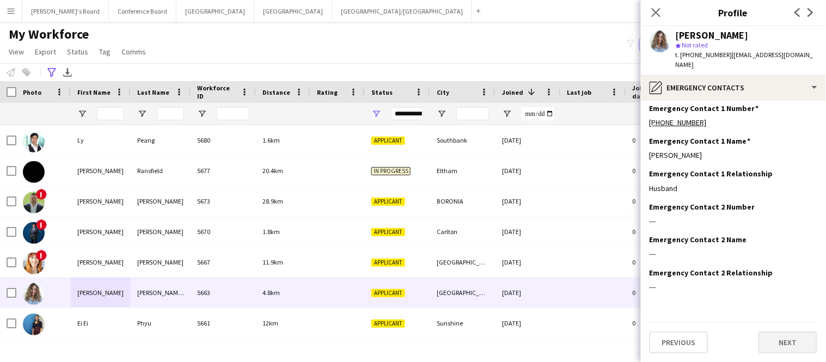
scroll to position [0, 0]
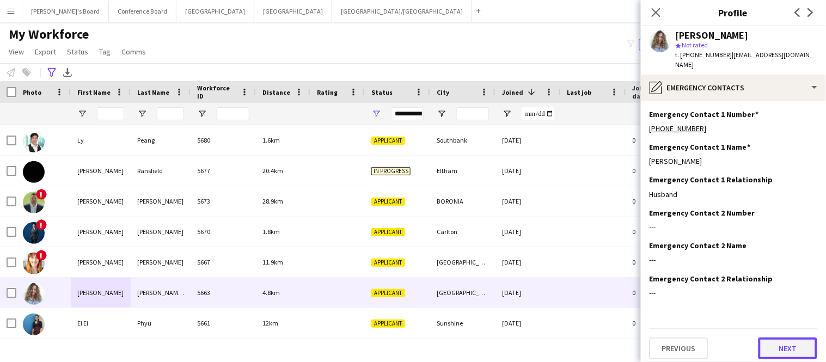
click at [782, 339] on button "Next" at bounding box center [787, 348] width 59 height 22
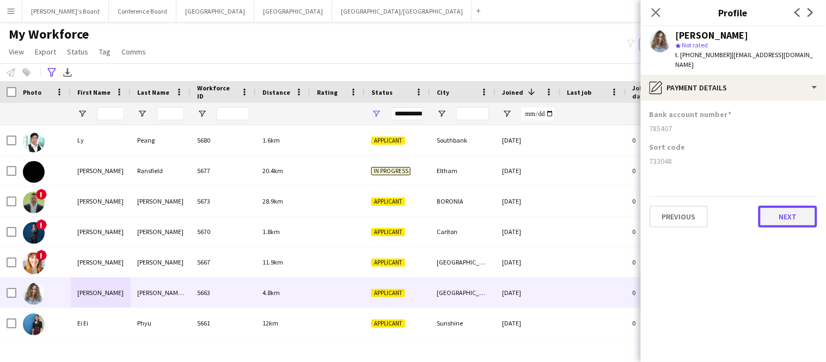
click at [773, 206] on button "Next" at bounding box center [787, 217] width 59 height 22
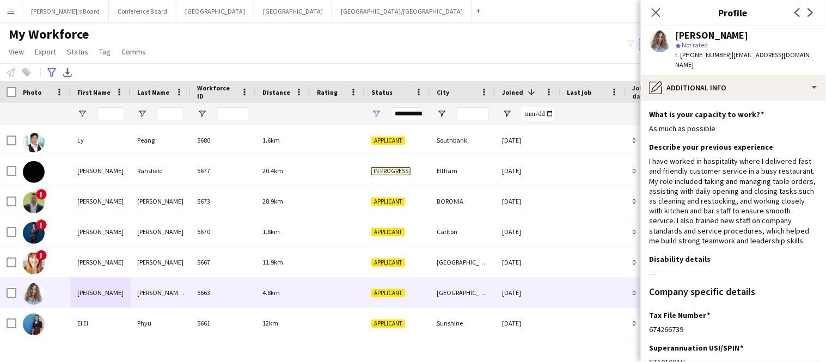
scroll to position [172, 0]
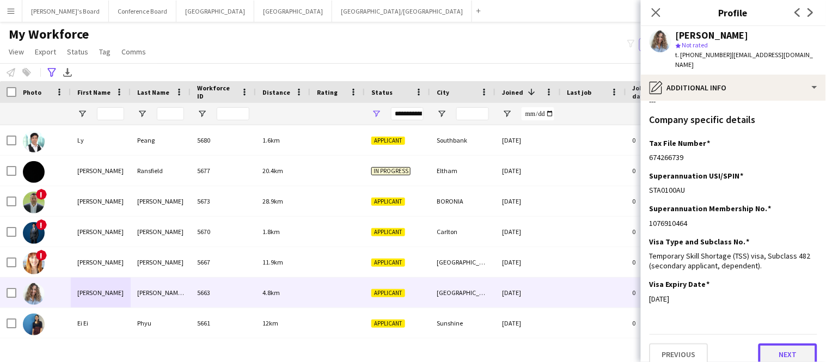
click at [785, 343] on button "Next" at bounding box center [787, 354] width 59 height 22
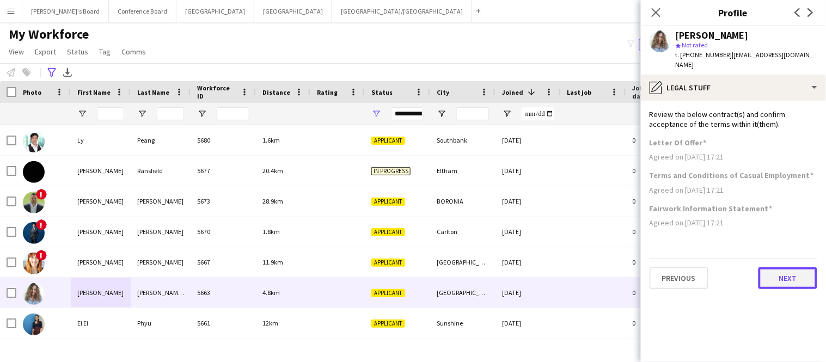
click at [780, 268] on button "Next" at bounding box center [787, 278] width 59 height 22
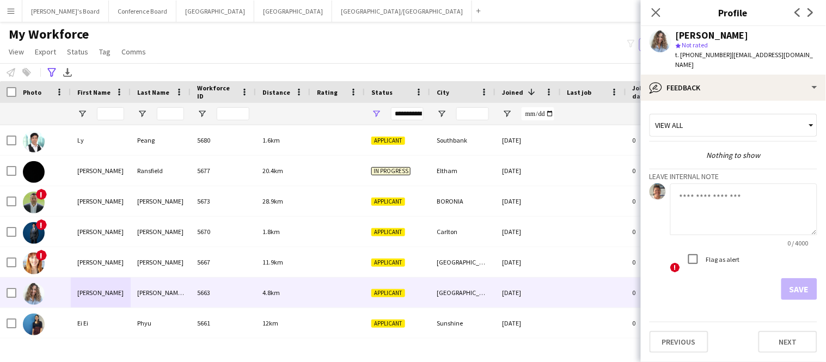
click at [705, 196] on textarea at bounding box center [743, 209] width 147 height 52
type textarea "******** *****"
click at [805, 280] on button "Save" at bounding box center [799, 289] width 36 height 22
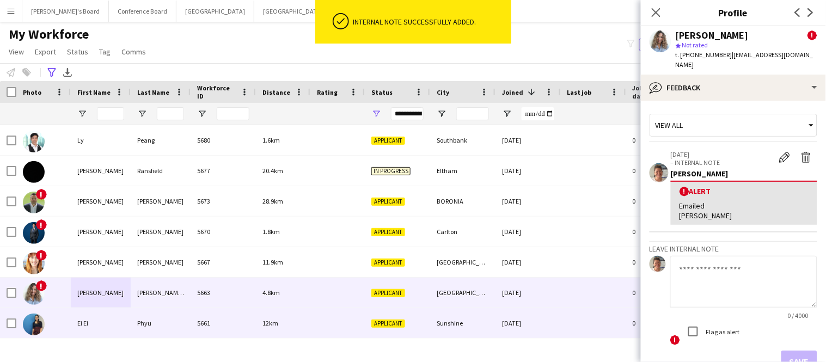
click at [133, 322] on div "Phyu" at bounding box center [161, 323] width 60 height 30
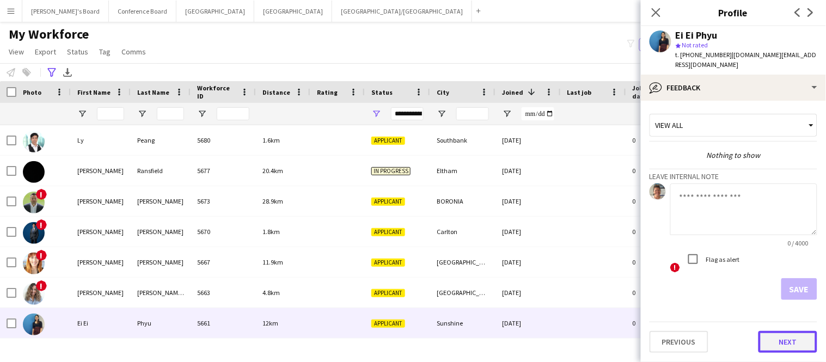
click at [788, 331] on button "Next" at bounding box center [787, 342] width 59 height 22
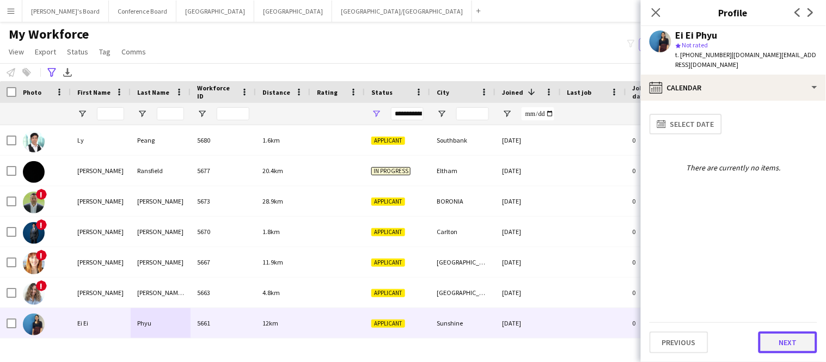
click at [788, 347] on button "Next" at bounding box center [787, 342] width 59 height 22
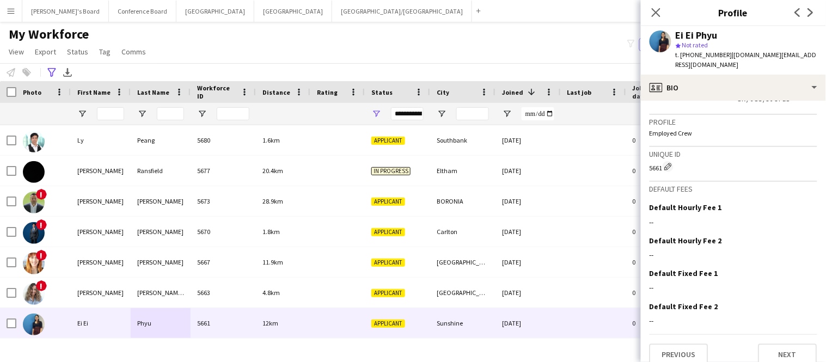
scroll to position [657, 0]
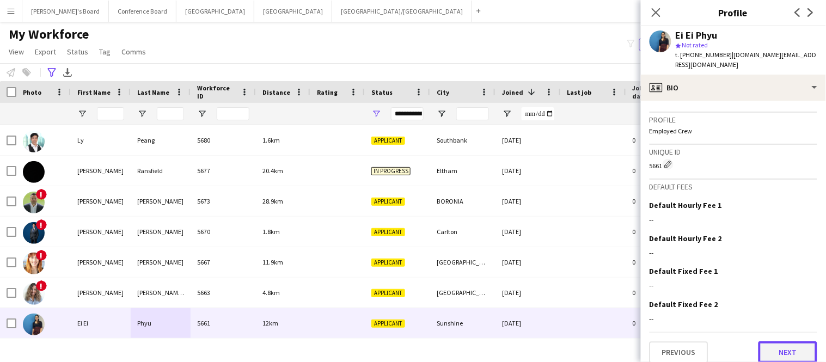
click at [788, 341] on button "Next" at bounding box center [787, 352] width 59 height 22
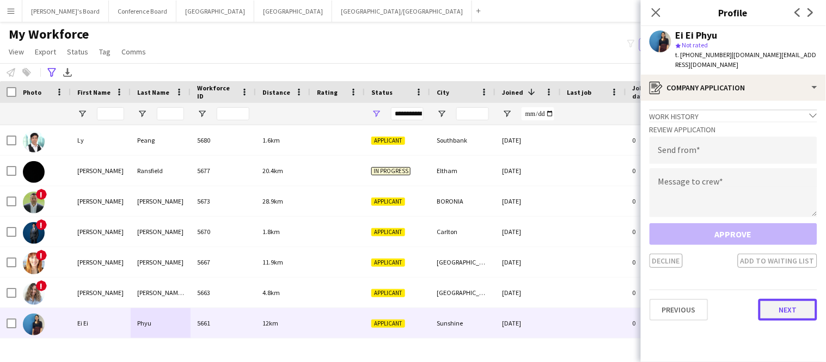
click at [790, 299] on button "Next" at bounding box center [787, 310] width 59 height 22
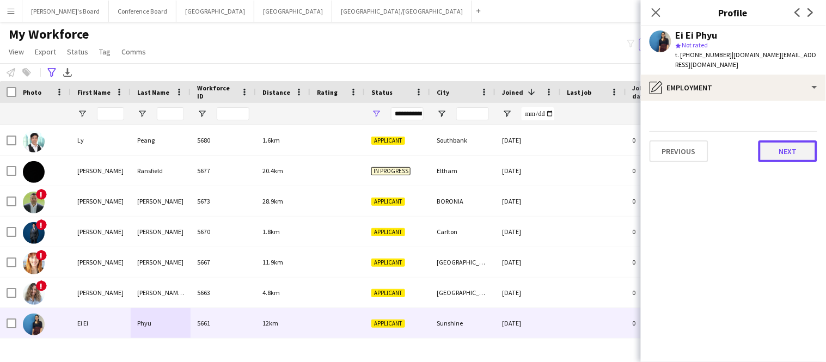
click at [801, 144] on button "Next" at bounding box center [787, 151] width 59 height 22
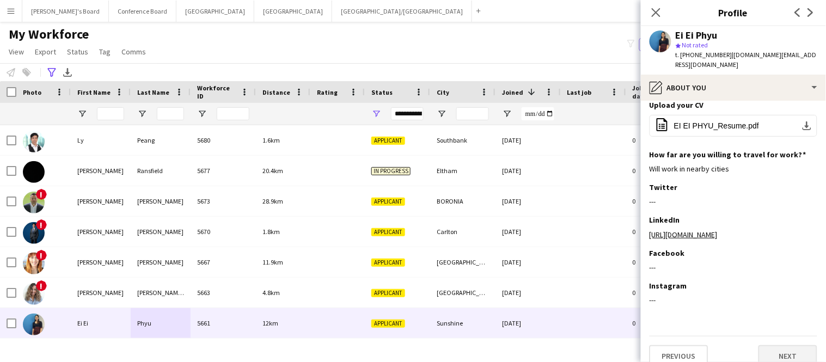
scroll to position [113, 0]
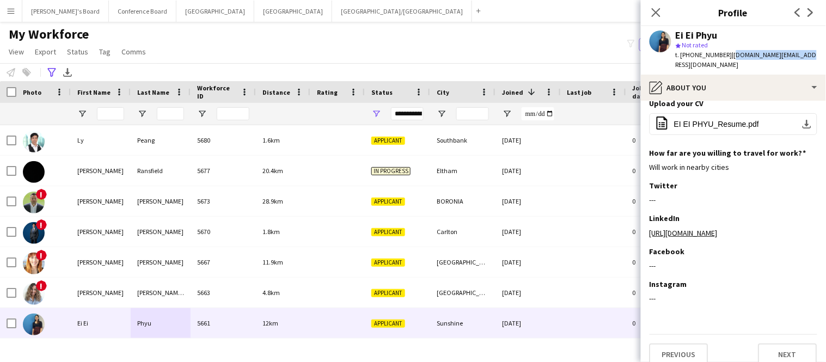
drag, startPoint x: 724, startPoint y: 54, endPoint x: 794, endPoint y: 62, distance: 70.6
click at [794, 62] on div "Ei Ei Phyu star Not rated t. +61435413160 | eieiphyu.edu@gmail.com" at bounding box center [733, 50] width 185 height 48
copy span "eieiphyu.edu@gmail.com"
click at [657, 9] on icon "Close pop-in" at bounding box center [655, 12] width 10 height 10
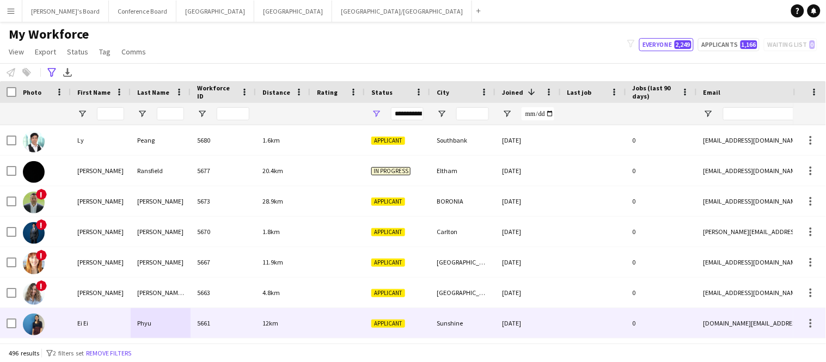
click at [104, 319] on div "Ei Ei" at bounding box center [101, 323] width 60 height 30
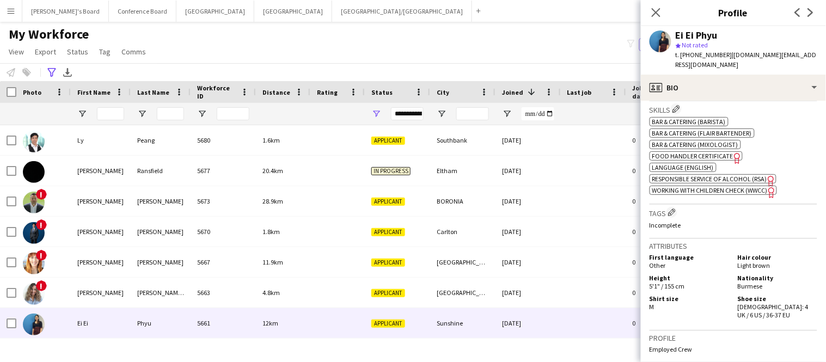
scroll to position [657, 0]
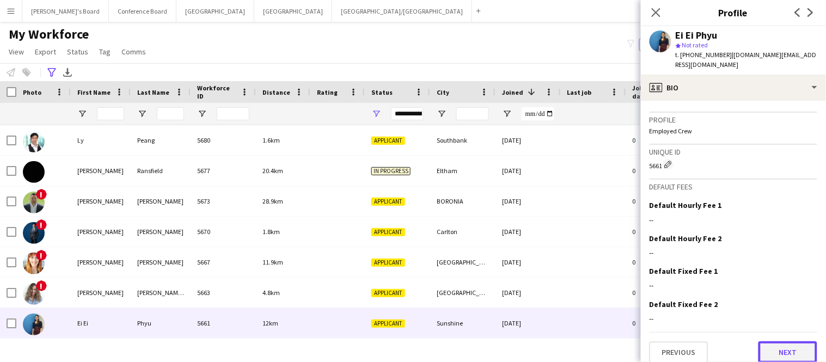
click at [782, 341] on button "Next" at bounding box center [787, 352] width 59 height 22
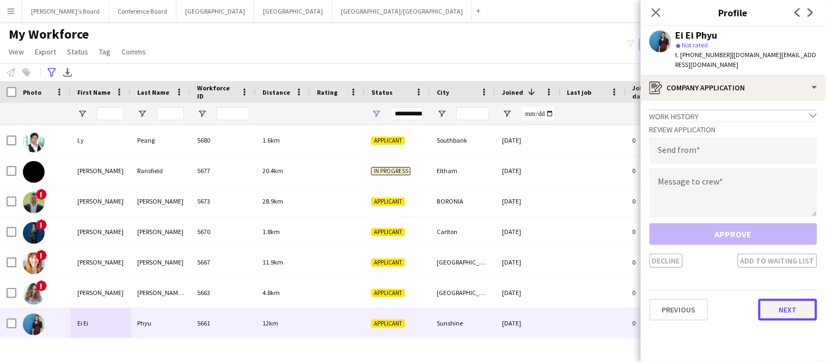
click at [777, 299] on button "Next" at bounding box center [787, 310] width 59 height 22
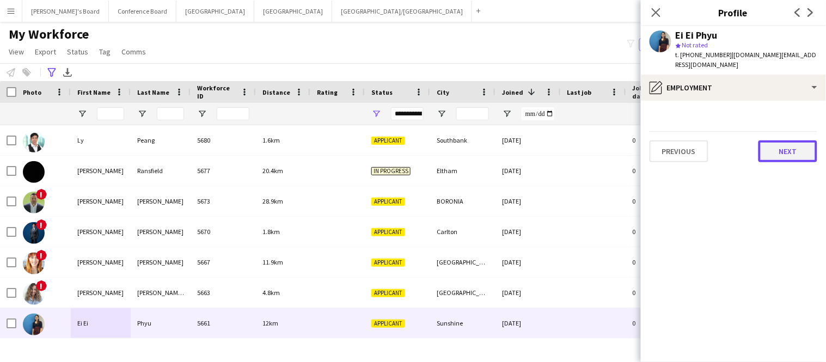
click at [768, 140] on button "Next" at bounding box center [787, 151] width 59 height 22
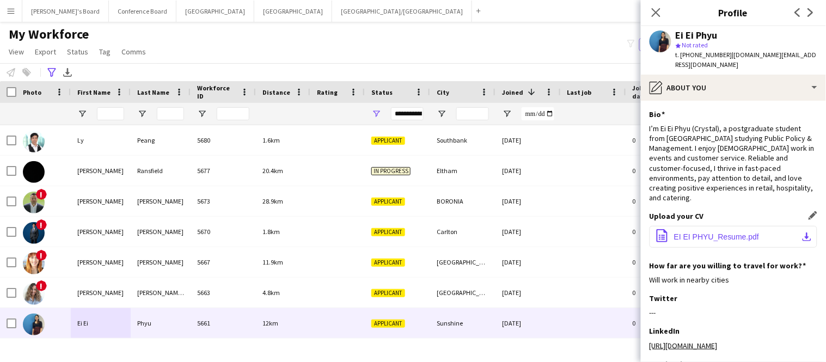
scroll to position [113, 0]
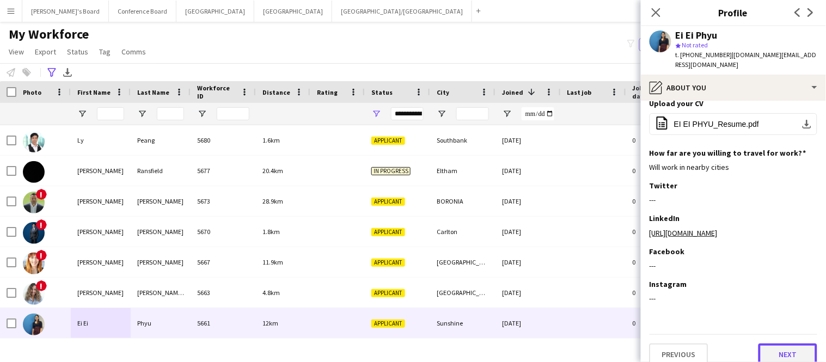
click at [774, 343] on button "Next" at bounding box center [787, 354] width 59 height 22
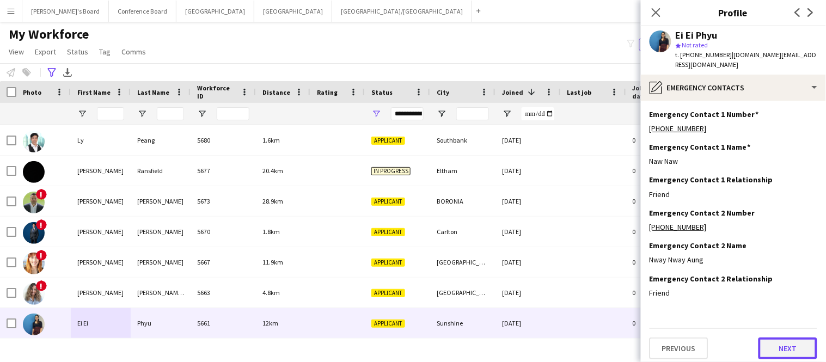
click at [774, 339] on button "Next" at bounding box center [787, 348] width 59 height 22
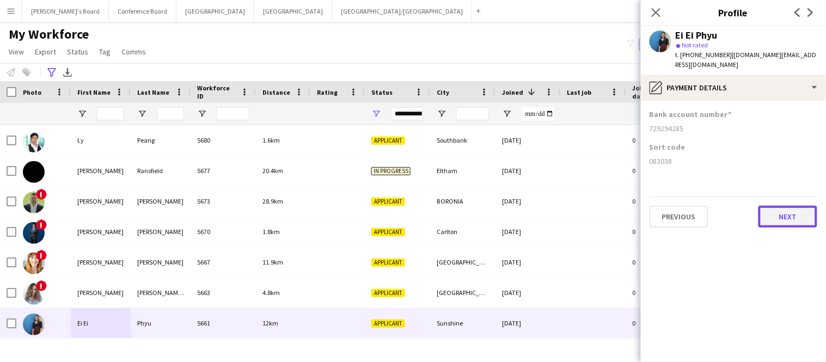
click at [788, 206] on button "Next" at bounding box center [787, 217] width 59 height 22
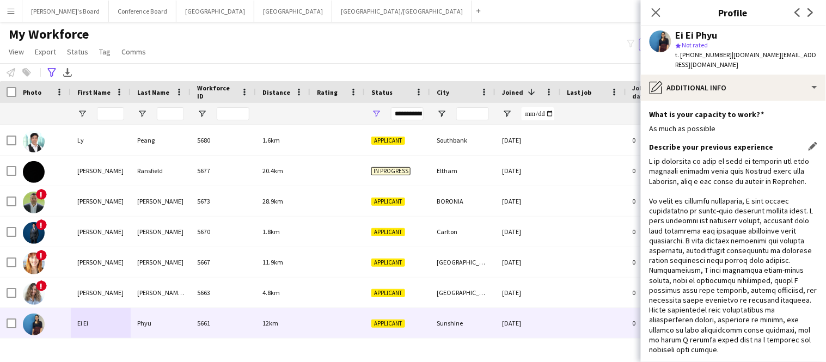
scroll to position [360, 0]
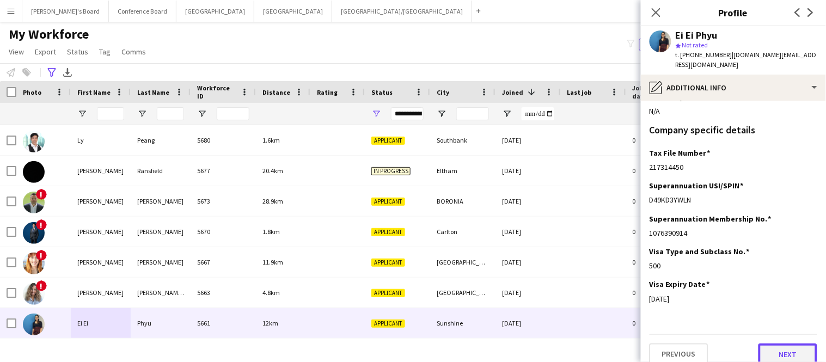
click at [777, 344] on button "Next" at bounding box center [787, 354] width 59 height 22
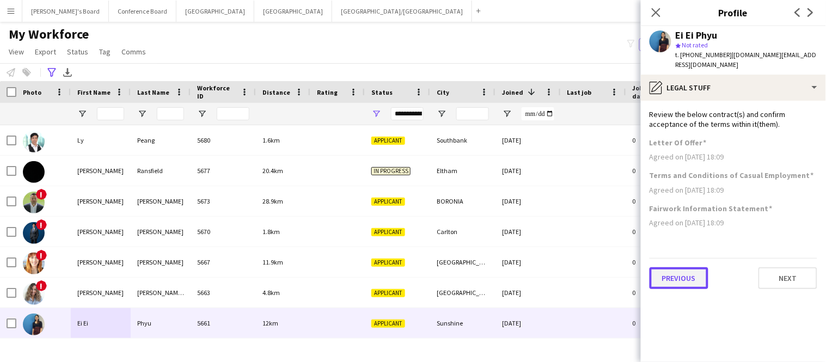
click at [674, 267] on button "Previous" at bounding box center [678, 278] width 59 height 22
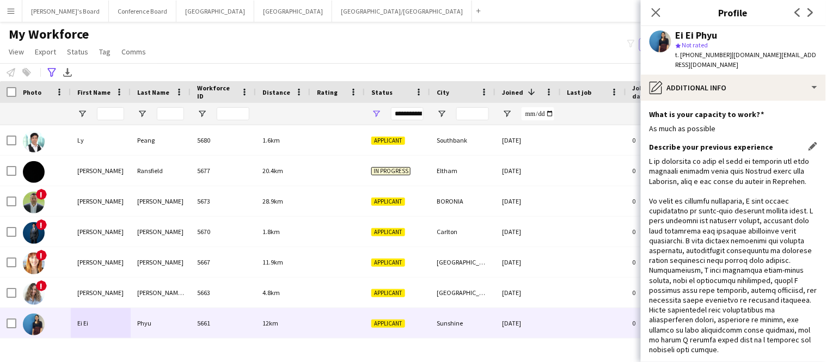
scroll to position [360, 0]
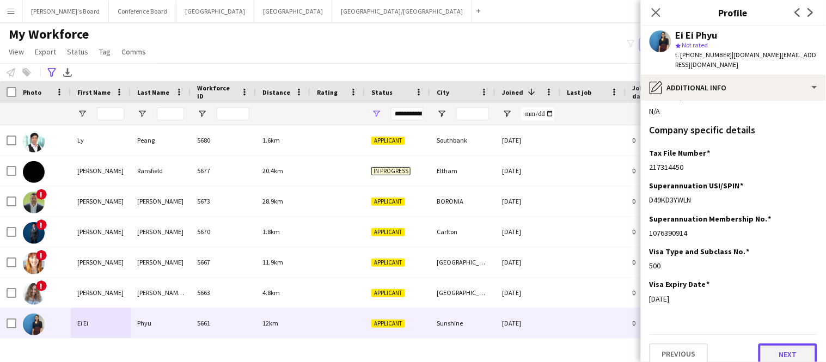
click at [788, 345] on button "Next" at bounding box center [787, 354] width 59 height 22
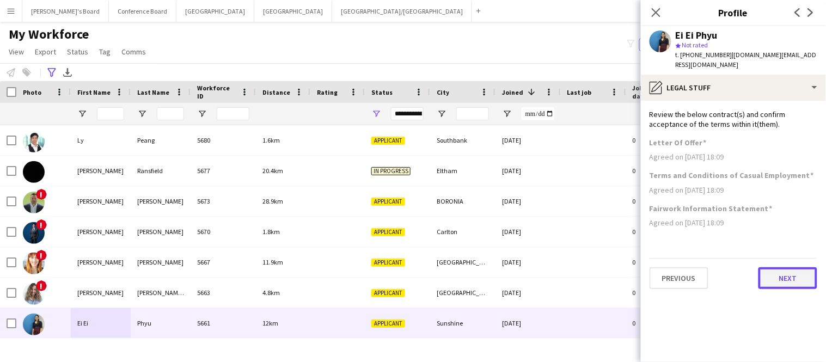
click at [791, 273] on button "Next" at bounding box center [787, 278] width 59 height 22
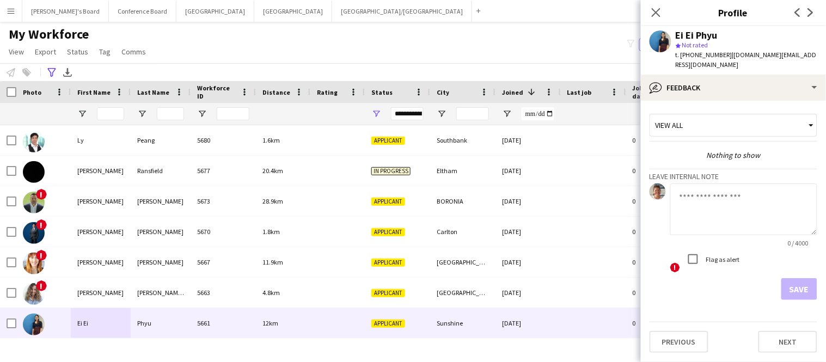
click at [695, 193] on textarea at bounding box center [743, 209] width 147 height 52
click at [691, 198] on textarea "**********" at bounding box center [743, 209] width 147 height 52
type textarea "**********"
click at [795, 278] on button "Save" at bounding box center [799, 289] width 36 height 22
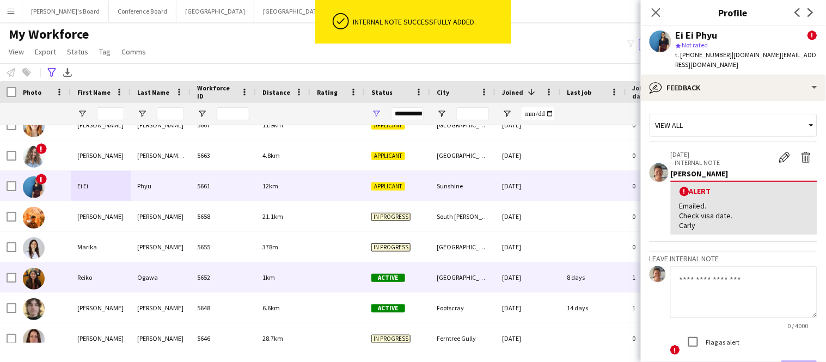
scroll to position [158, 0]
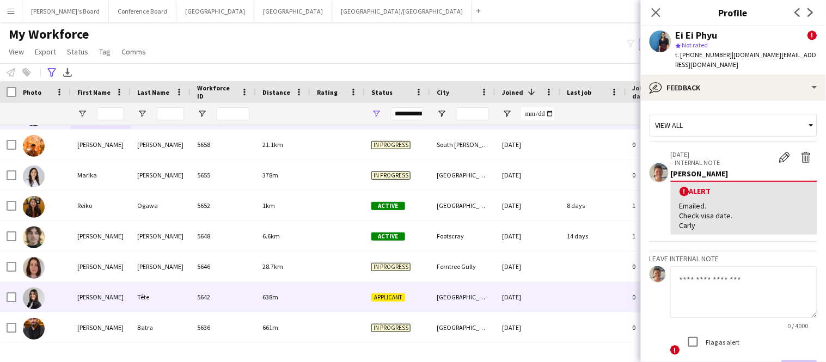
click at [92, 303] on div "Cassandra" at bounding box center [101, 297] width 60 height 30
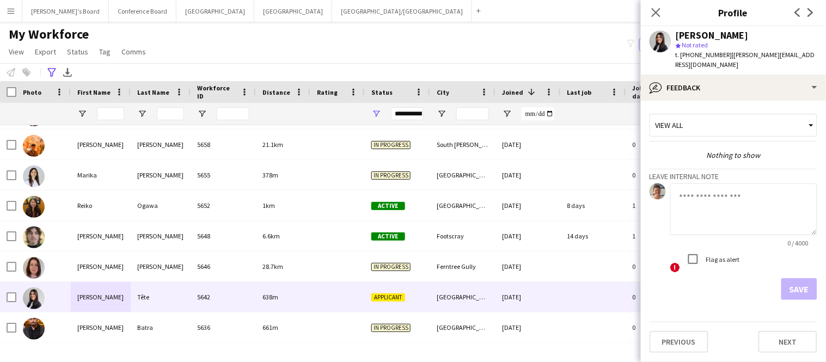
click at [699, 188] on textarea at bounding box center [743, 209] width 147 height 52
type textarea "******** *****"
click at [790, 278] on button "Save" at bounding box center [799, 289] width 36 height 22
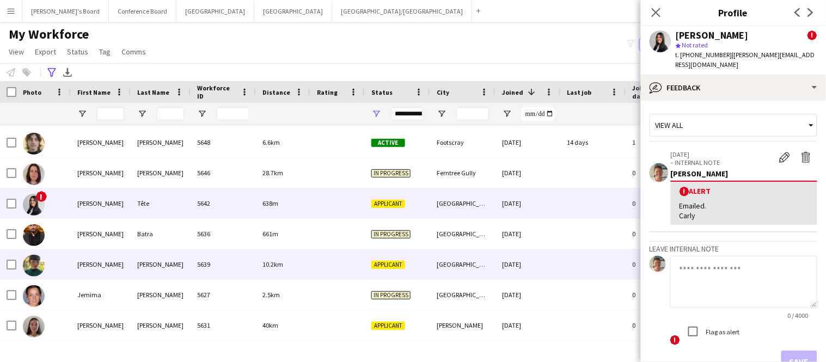
click at [206, 266] on div "5639" at bounding box center [222, 264] width 65 height 30
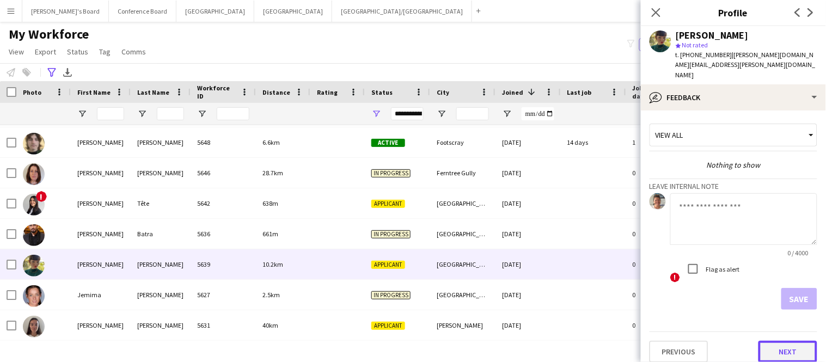
click at [782, 341] on button "Next" at bounding box center [787, 352] width 59 height 22
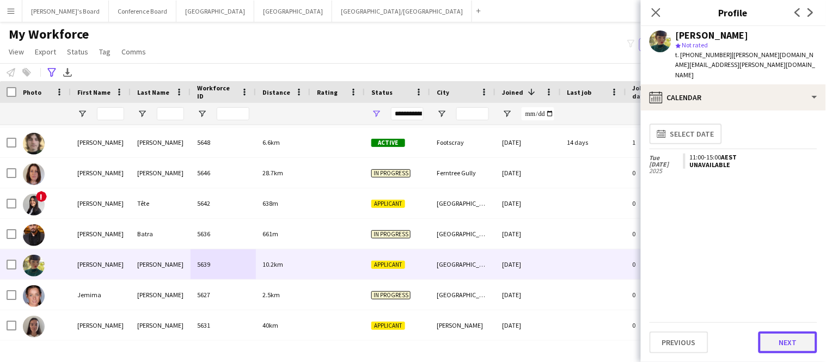
click at [781, 339] on button "Next" at bounding box center [787, 342] width 59 height 22
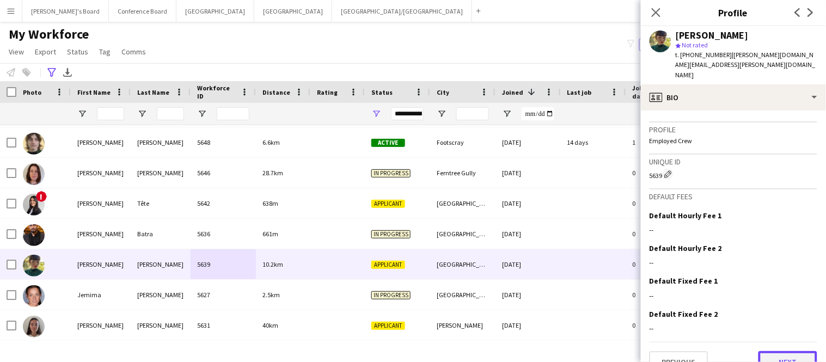
click at [785, 351] on button "Next" at bounding box center [787, 362] width 59 height 22
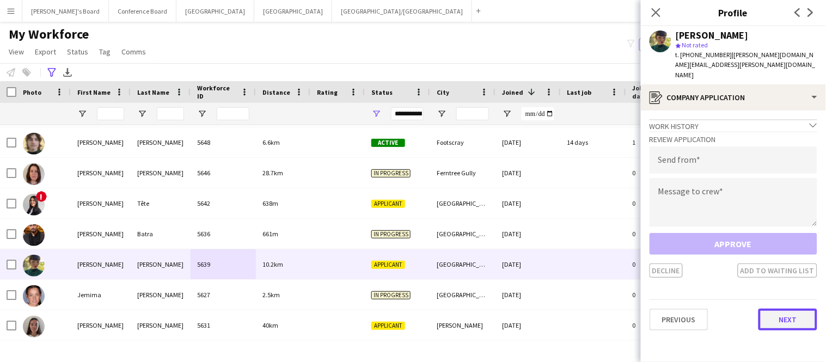
click at [784, 309] on button "Next" at bounding box center [787, 320] width 59 height 22
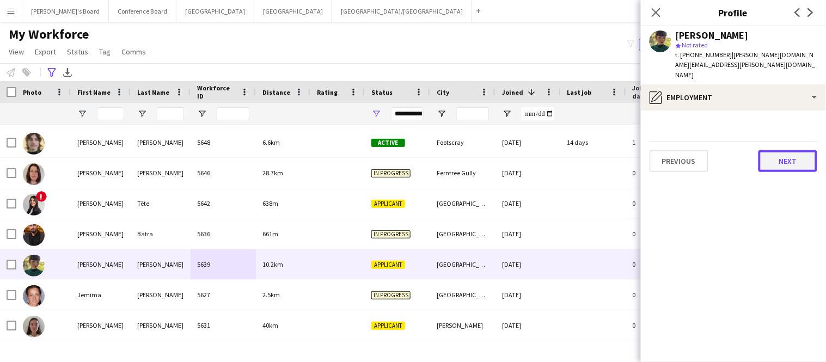
click at [770, 150] on button "Next" at bounding box center [787, 161] width 59 height 22
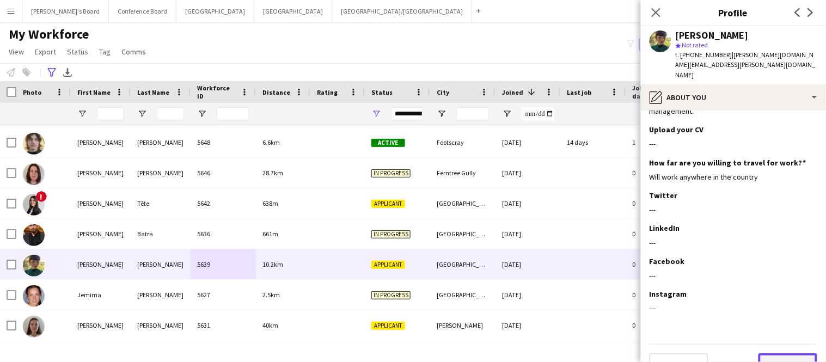
click at [780, 353] on button "Next" at bounding box center [787, 364] width 59 height 22
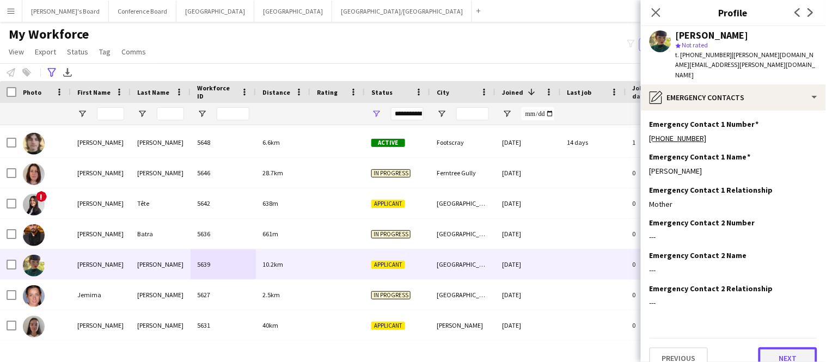
click at [780, 347] on button "Next" at bounding box center [787, 358] width 59 height 22
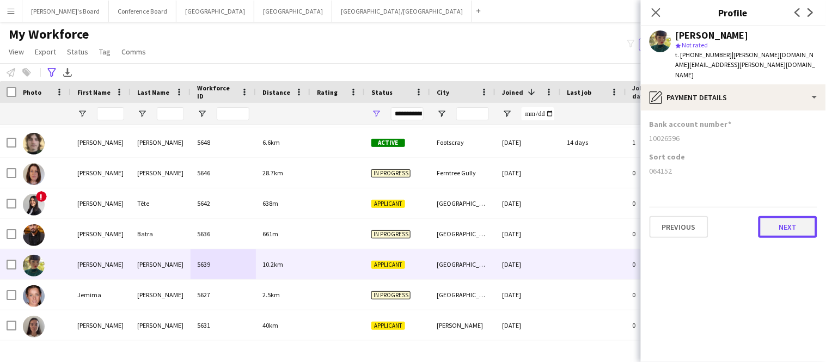
click at [788, 216] on button "Next" at bounding box center [787, 227] width 59 height 22
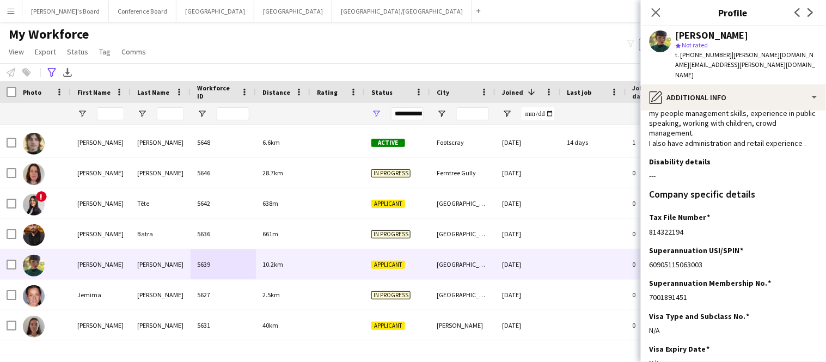
scroll to position [143, 0]
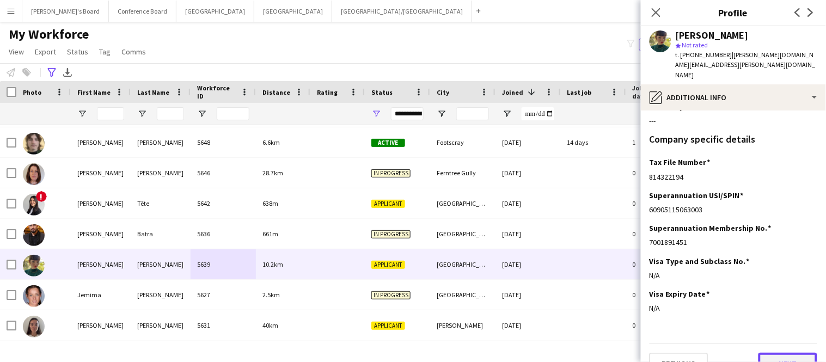
click at [793, 353] on button "Next" at bounding box center [787, 364] width 59 height 22
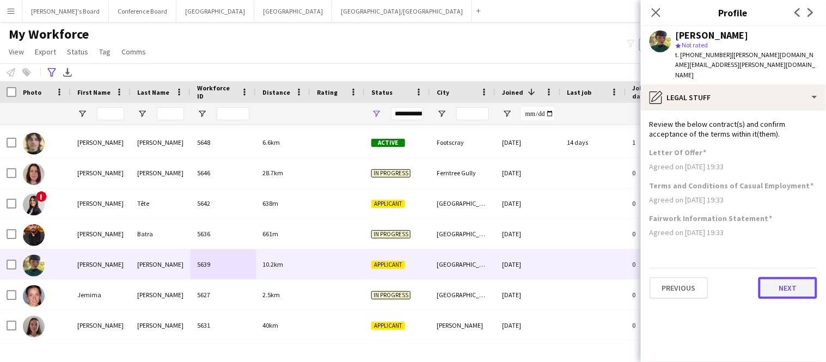
click at [783, 277] on button "Next" at bounding box center [787, 288] width 59 height 22
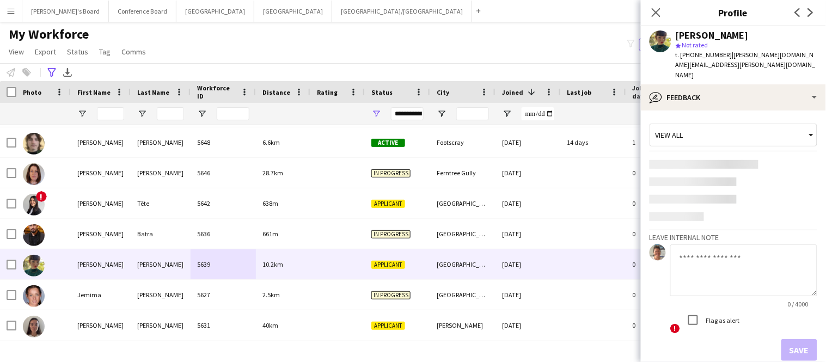
click at [783, 257] on textarea at bounding box center [743, 270] width 147 height 52
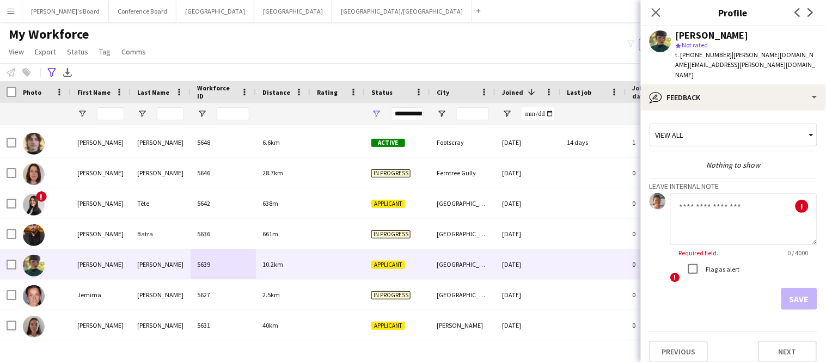
drag, startPoint x: 723, startPoint y: 57, endPoint x: 803, endPoint y: 57, distance: 80.0
click at [803, 57] on span "| emma.chaplin.design@gmail.com" at bounding box center [745, 65] width 140 height 28
drag, startPoint x: 724, startPoint y: 56, endPoint x: 820, endPoint y: 59, distance: 95.8
click at [820, 59] on div "Emma Chaplin star Not rated t. +61432553269 | emma.chaplin.design@gmail.com" at bounding box center [733, 55] width 185 height 58
copy span "emma.chaplin.design@gmail.com"
